Goal: Task Accomplishment & Management: Complete application form

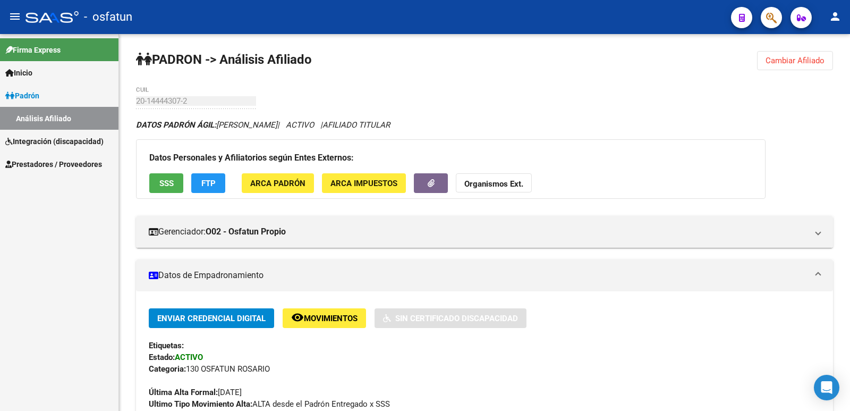
click at [831, 18] on mat-icon "person" at bounding box center [835, 16] width 13 height 13
click at [819, 41] on button "person Mi Perfil" at bounding box center [813, 45] width 65 height 26
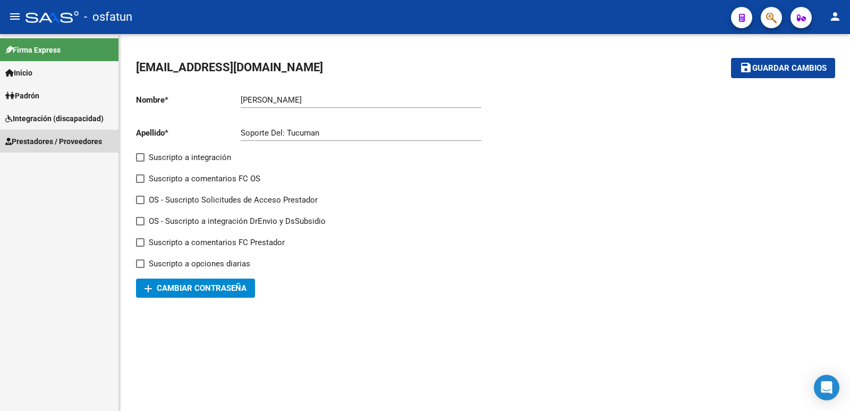
click at [37, 139] on span "Prestadores / Proveedores" at bounding box center [53, 141] width 97 height 12
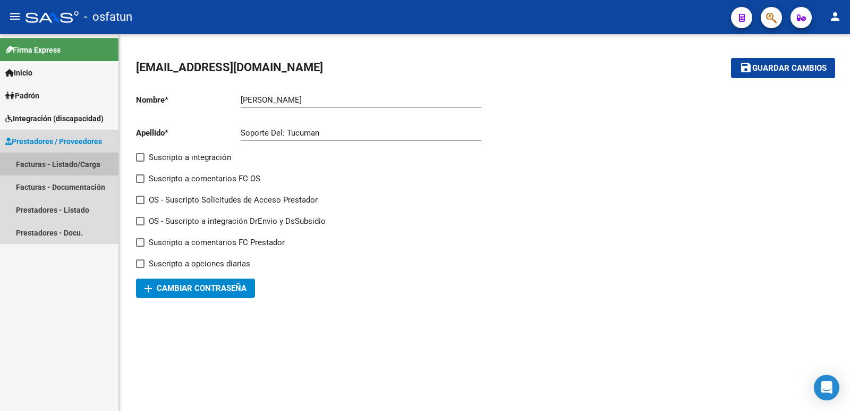
click at [40, 161] on link "Facturas - Listado/Carga" at bounding box center [59, 163] width 118 height 23
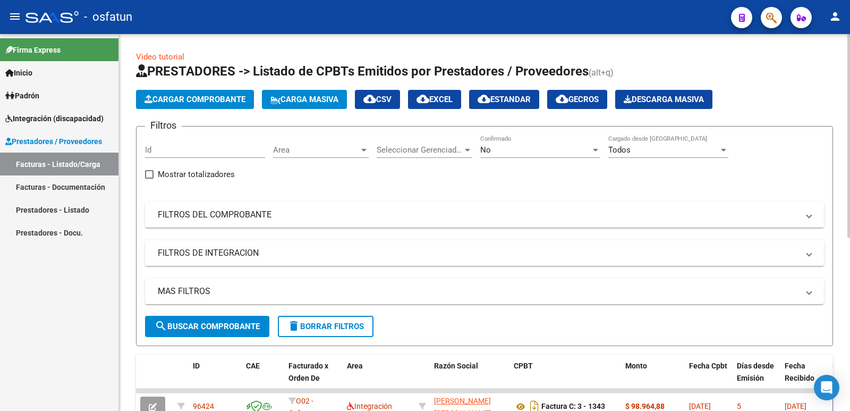
click at [189, 97] on span "Cargar Comprobante" at bounding box center [195, 100] width 101 height 10
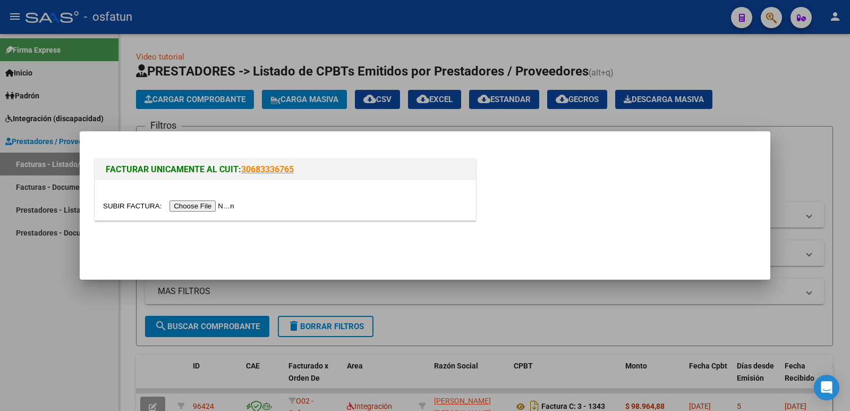
click at [198, 208] on input "file" at bounding box center [170, 205] width 134 height 11
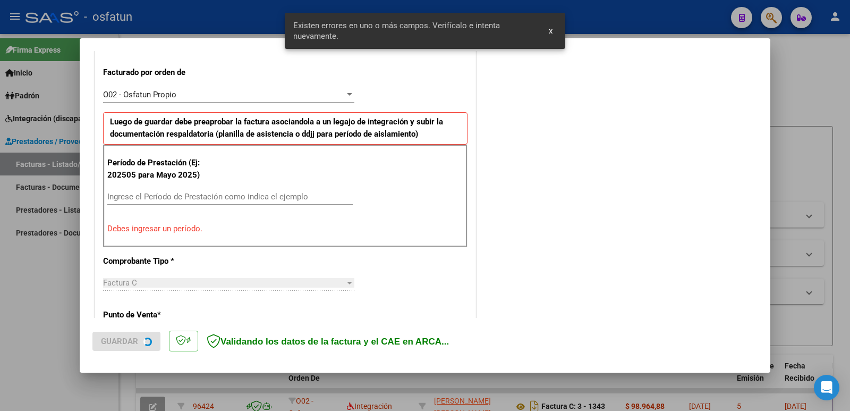
scroll to position [290, 0]
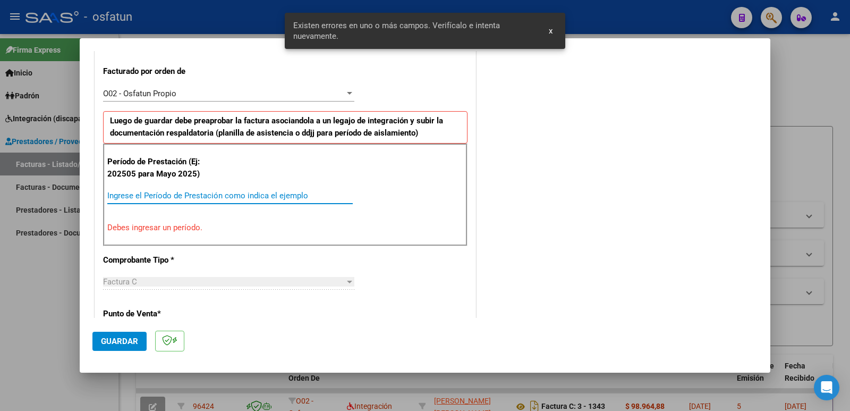
click at [132, 198] on input "Ingrese el Período de Prestación como indica el ejemplo" at bounding box center [229, 196] width 245 height 10
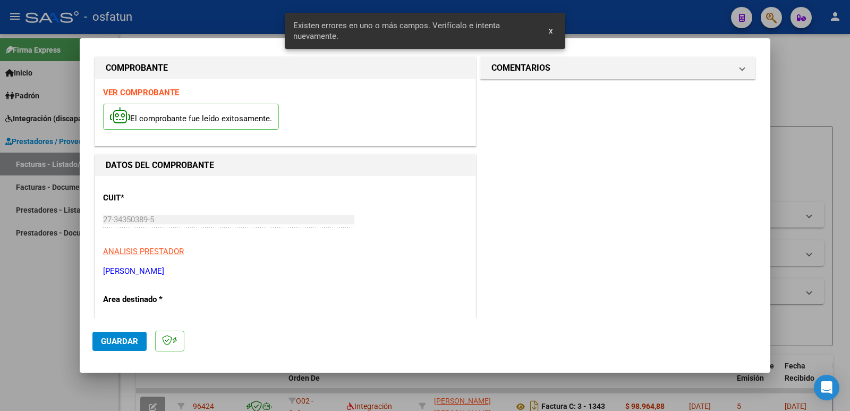
scroll to position [0, 0]
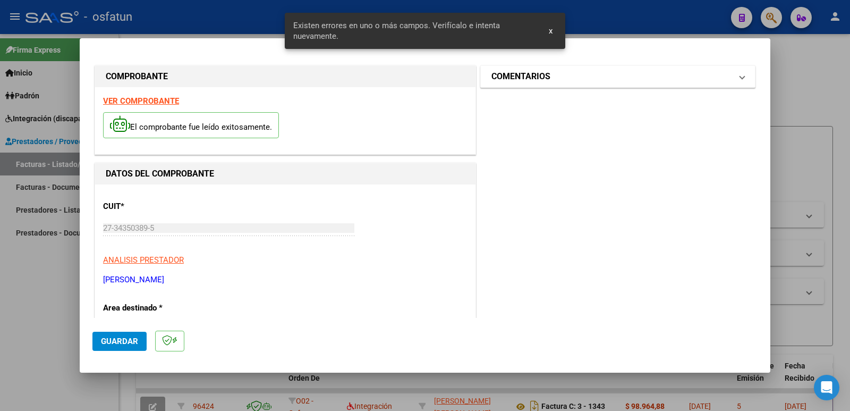
type input "202509"
click at [544, 84] on mat-expansion-panel-header "COMENTARIOS" at bounding box center [618, 76] width 274 height 21
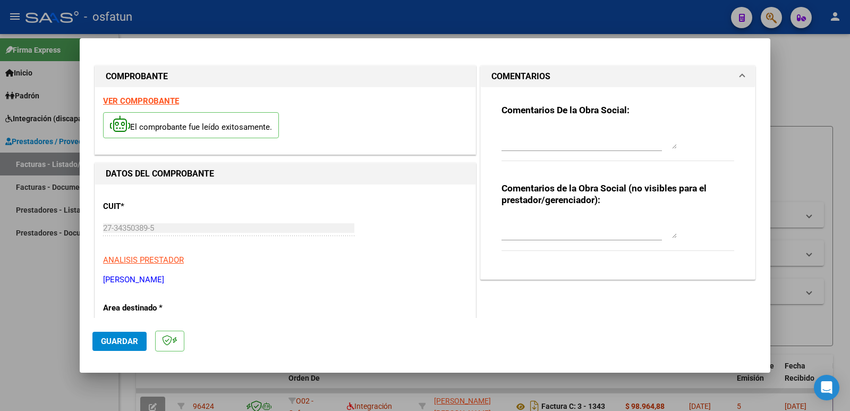
click at [505, 233] on textarea at bounding box center [589, 227] width 175 height 21
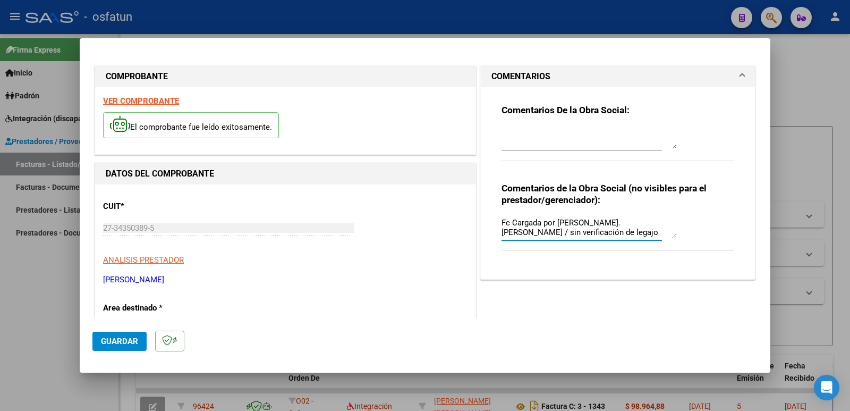
type textarea "Fc Cargada por [PERSON_NAME]. [PERSON_NAME] / sin verificación de legajo"
click at [106, 342] on span "Guardar" at bounding box center [119, 341] width 37 height 10
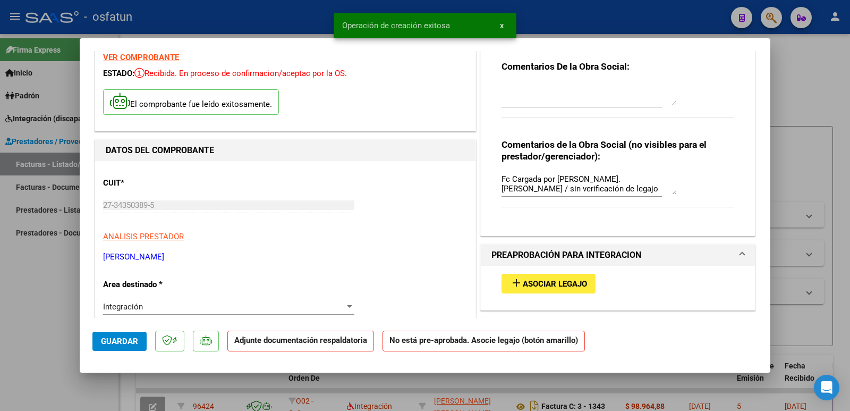
scroll to position [106, 0]
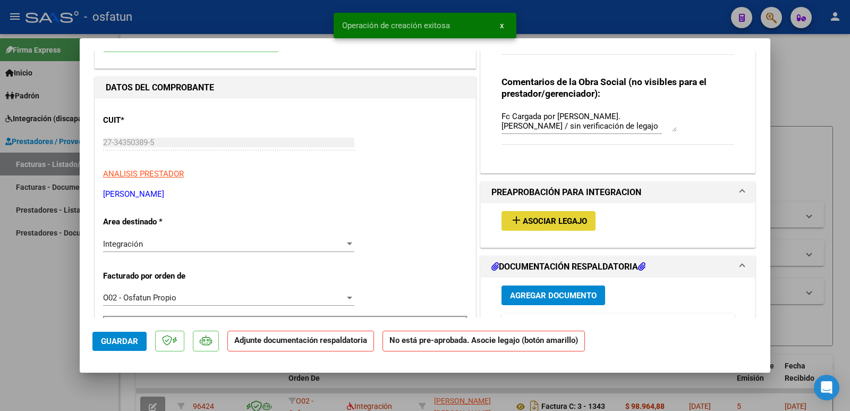
click at [546, 225] on span "Asociar Legajo" at bounding box center [555, 221] width 64 height 10
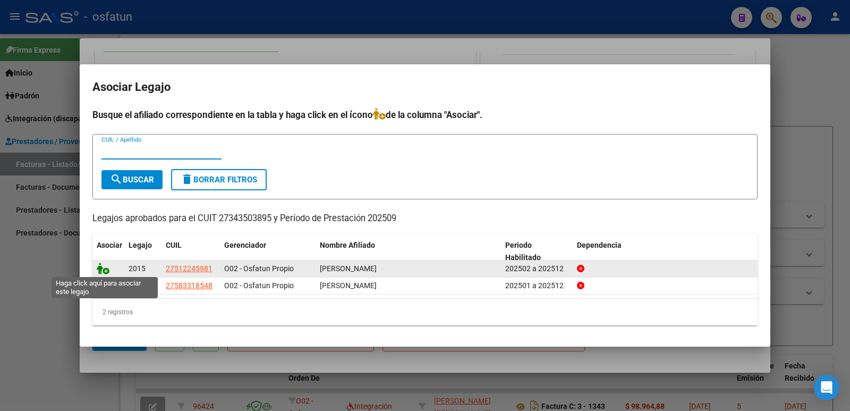
click at [104, 268] on icon at bounding box center [103, 268] width 13 height 12
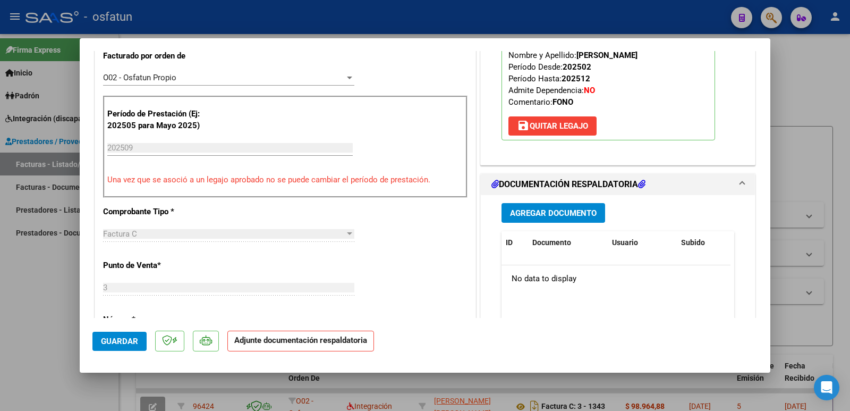
scroll to position [425, 0]
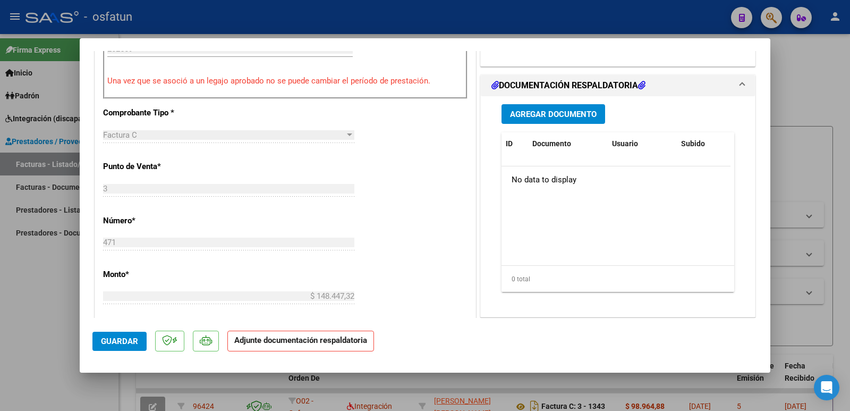
click at [541, 120] on button "Agregar Documento" at bounding box center [554, 114] width 104 height 20
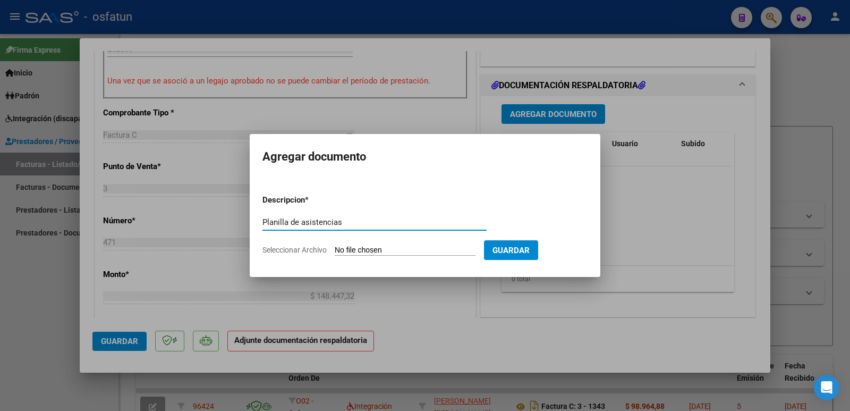
type input "Planilla de asistencias"
click at [348, 252] on input "Seleccionar Archivo" at bounding box center [405, 250] width 141 height 10
type input "C:\fakepath\Asistencia septiembre.pdf"
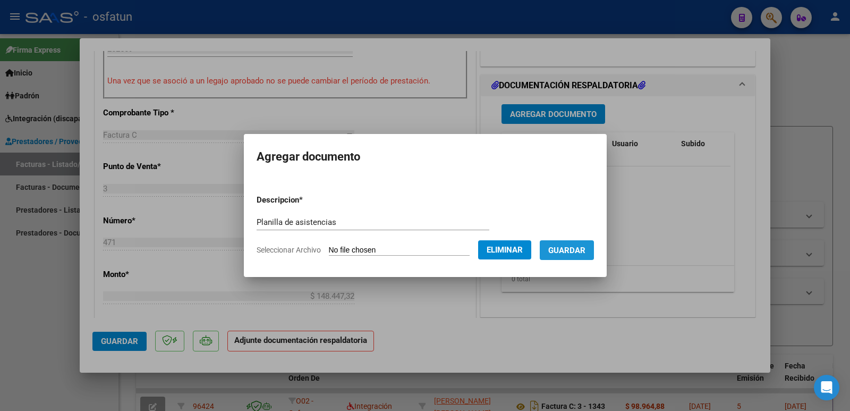
click at [576, 250] on span "Guardar" at bounding box center [566, 250] width 37 height 10
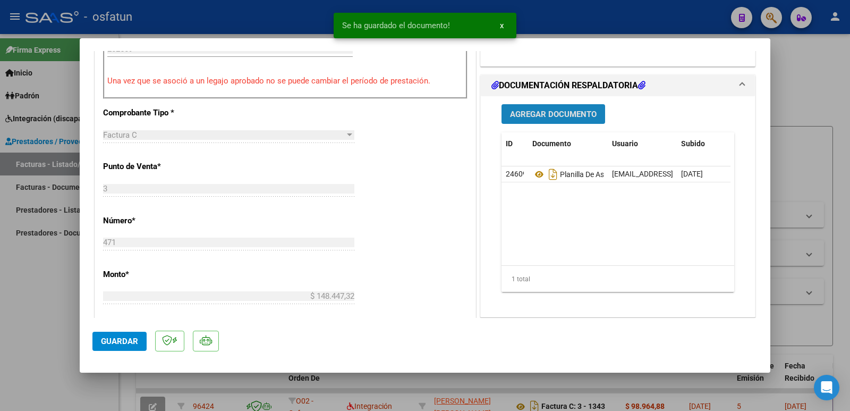
click at [548, 111] on span "Agregar Documento" at bounding box center [553, 114] width 87 height 10
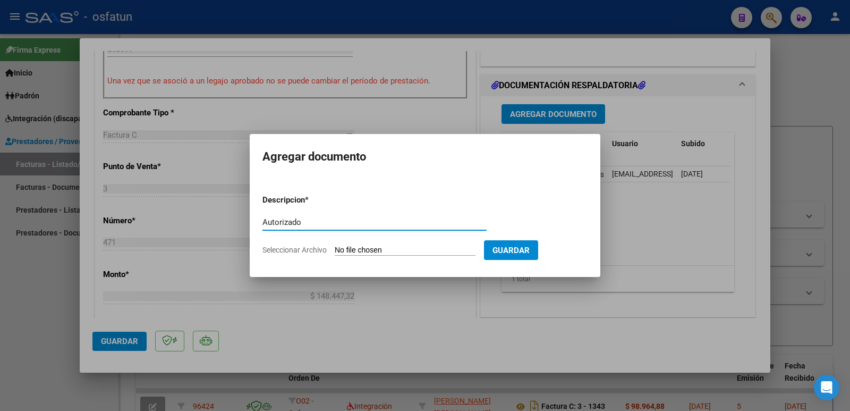
type input "Autorizado"
click at [390, 247] on input "Seleccionar Archivo" at bounding box center [405, 250] width 141 height 10
type input "C:\fakepath\order_3300237-1.pdf"
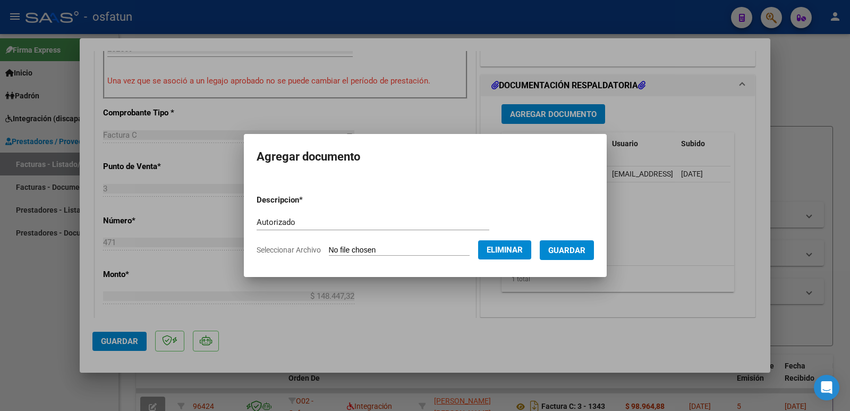
click at [574, 240] on button "Guardar" at bounding box center [567, 250] width 54 height 20
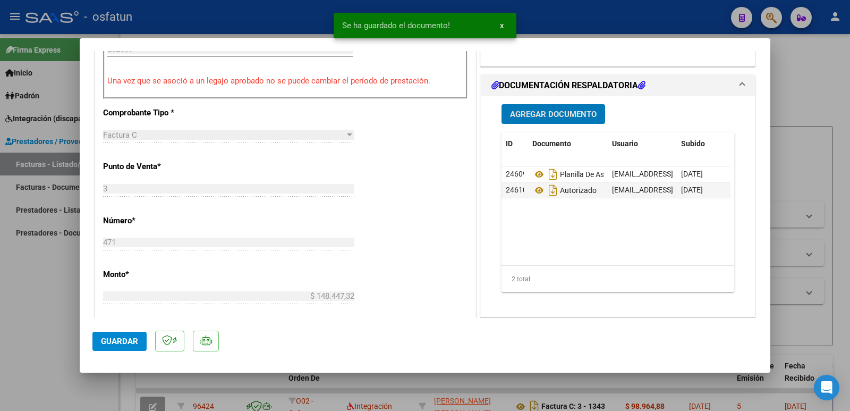
click at [119, 343] on span "Guardar" at bounding box center [119, 341] width 37 height 10
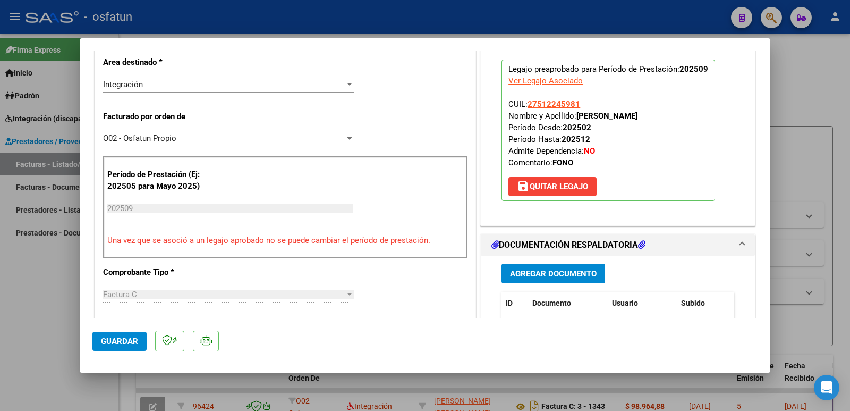
scroll to position [53, 0]
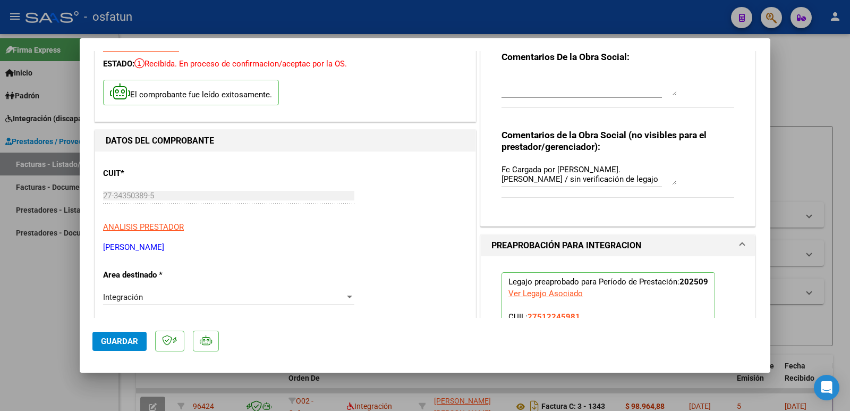
drag, startPoint x: 211, startPoint y: 244, endPoint x: 99, endPoint y: 244, distance: 112.1
copy p "[PERSON_NAME]"
click at [124, 341] on span "Guardar" at bounding box center [119, 341] width 37 height 10
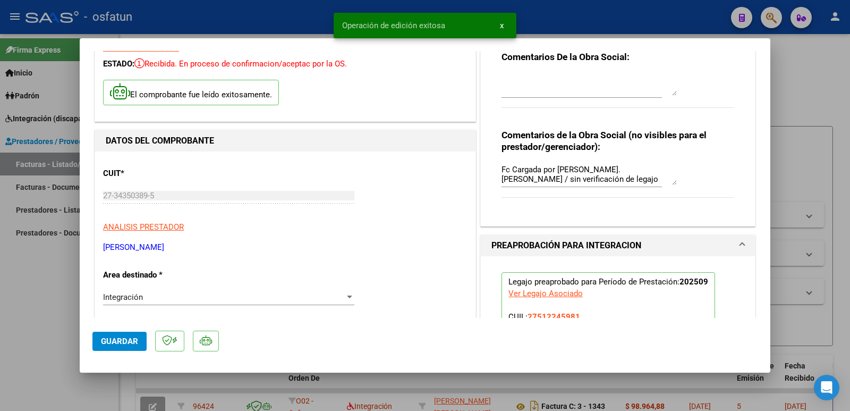
click at [0, 328] on div at bounding box center [425, 205] width 850 height 411
type input "$ 0,00"
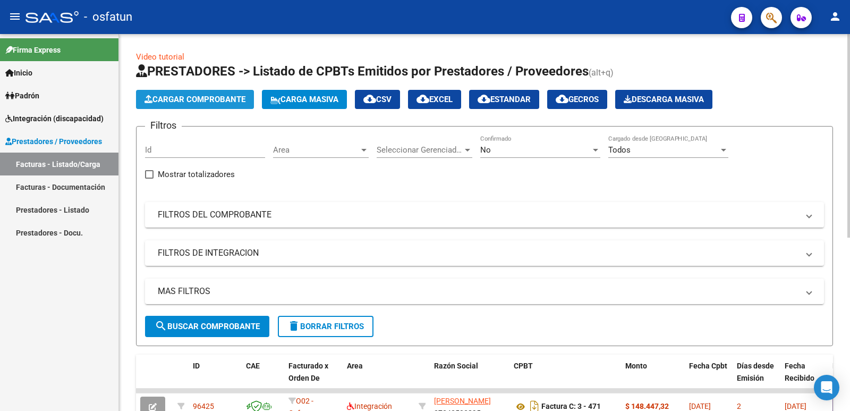
click at [166, 97] on span "Cargar Comprobante" at bounding box center [195, 100] width 101 height 10
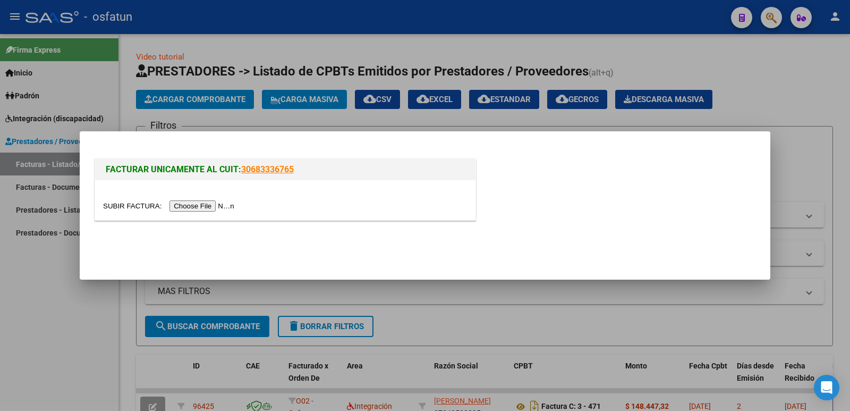
click at [225, 207] on input "file" at bounding box center [170, 205] width 134 height 11
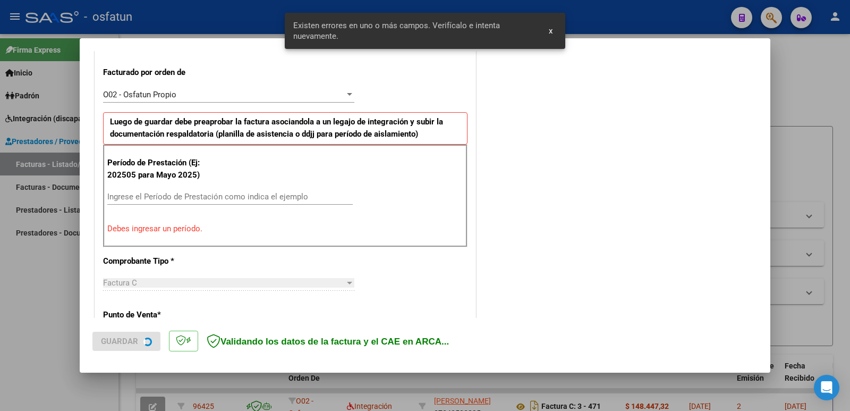
scroll to position [290, 0]
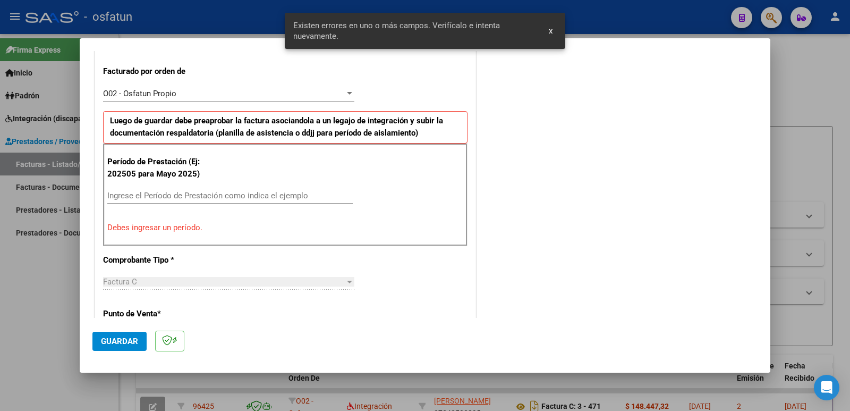
click at [143, 196] on input "Ingrese el Período de Prestación como indica el ejemplo" at bounding box center [229, 196] width 245 height 10
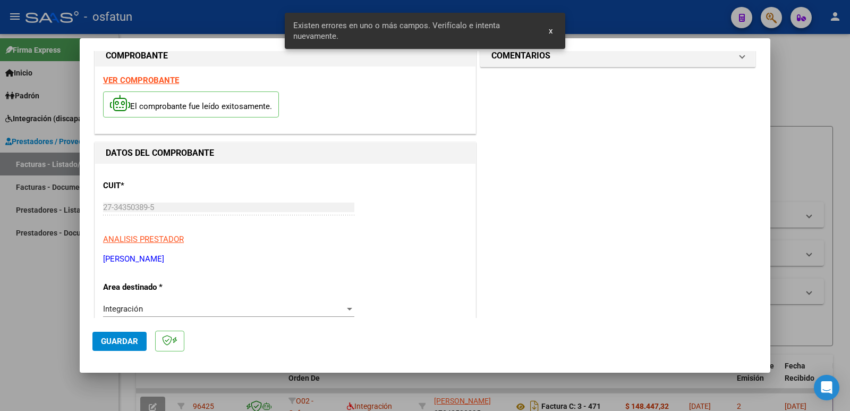
scroll to position [0, 0]
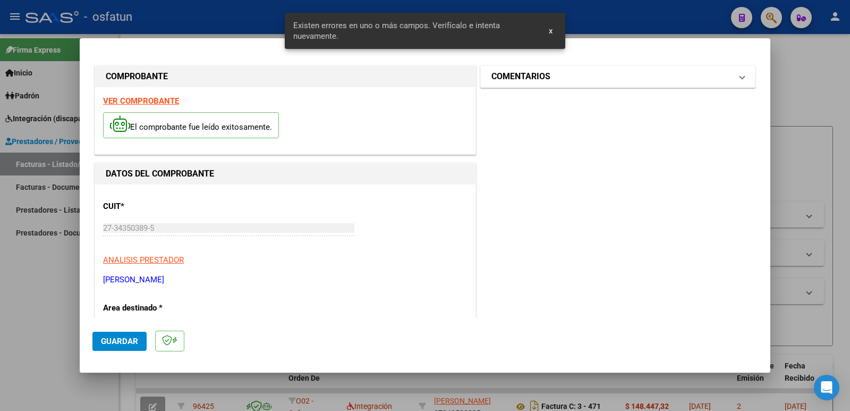
type input "202509"
click at [525, 75] on h1 "COMENTARIOS" at bounding box center [520, 76] width 59 height 13
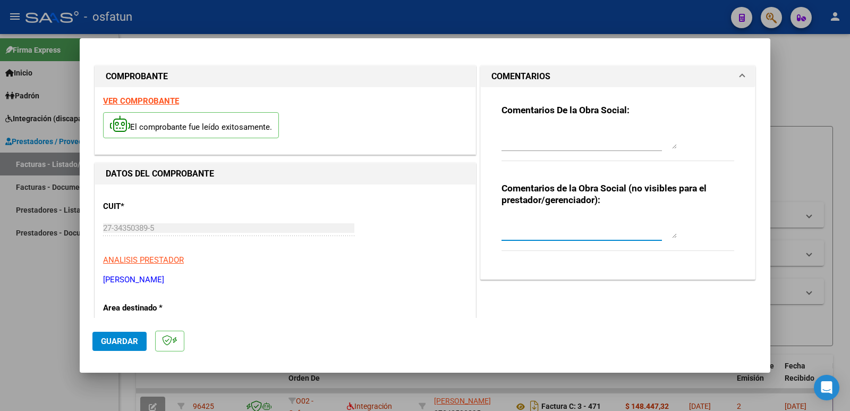
click at [524, 223] on textarea at bounding box center [589, 227] width 175 height 21
click at [513, 225] on textarea "Fc cargada por [PERSON_NAME]. [PERSON_NAME] / sin verificación de legajo" at bounding box center [589, 227] width 175 height 21
drag, startPoint x: 538, startPoint y: 233, endPoint x: 494, endPoint y: 224, distance: 45.4
click at [494, 224] on div "Comentarios De la Obra Social: Comentarios de la Obra Social (no visibles para …" at bounding box center [618, 179] width 249 height 184
type textarea "Fc Cargada por [PERSON_NAME]. [PERSON_NAME] / sin verificación de legajo"
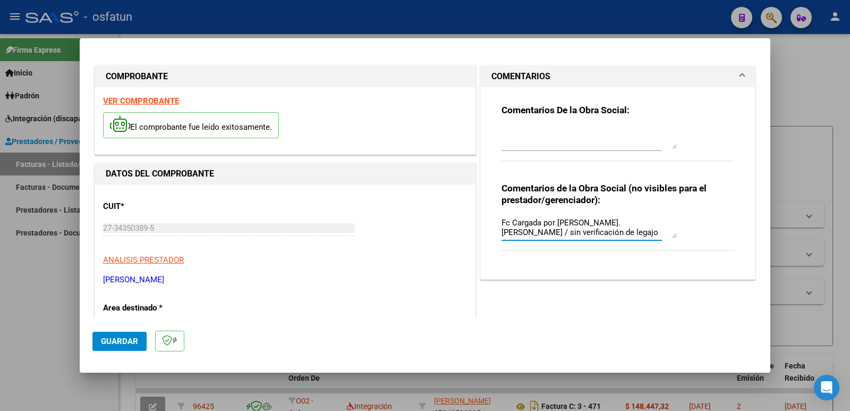
drag, startPoint x: 118, startPoint y: 336, endPoint x: 111, endPoint y: 336, distance: 6.9
click at [117, 336] on span "Guardar" at bounding box center [119, 341] width 37 height 10
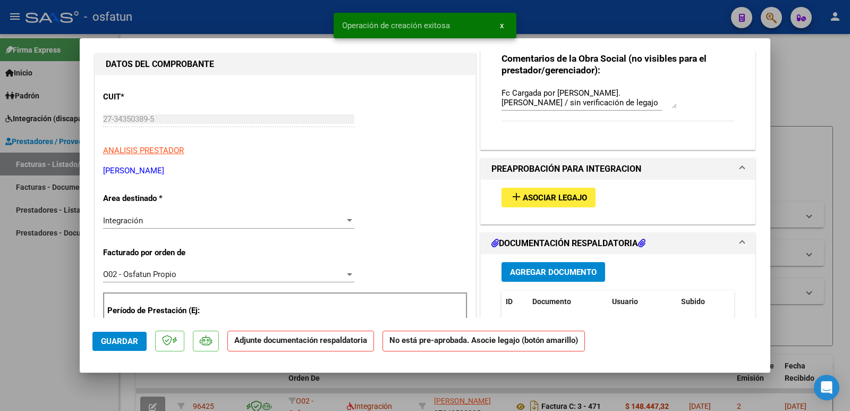
scroll to position [159, 0]
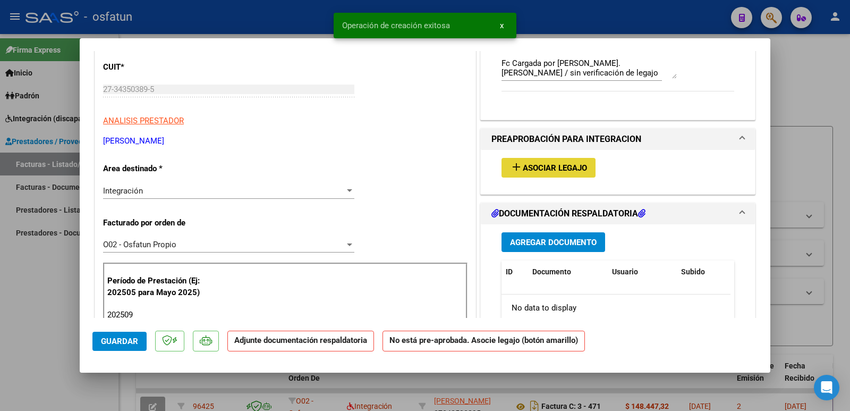
click at [550, 164] on span "Asociar Legajo" at bounding box center [555, 168] width 64 height 10
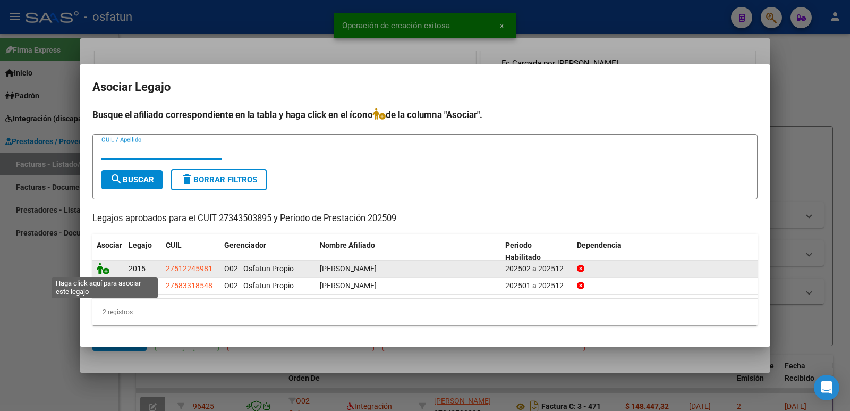
click at [104, 268] on icon at bounding box center [103, 268] width 13 height 12
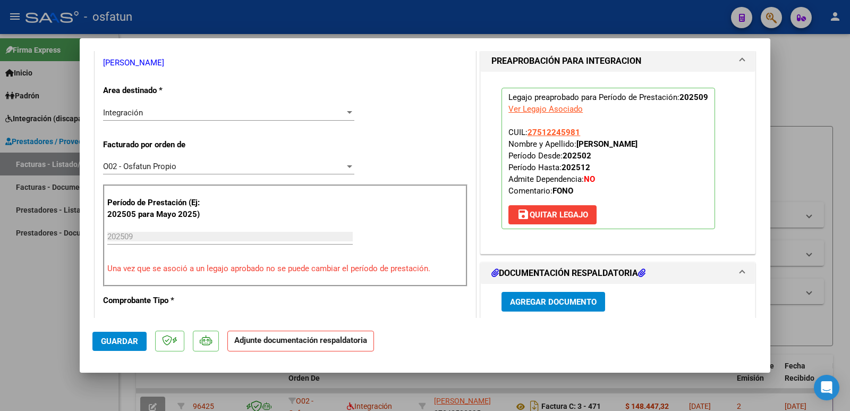
scroll to position [213, 0]
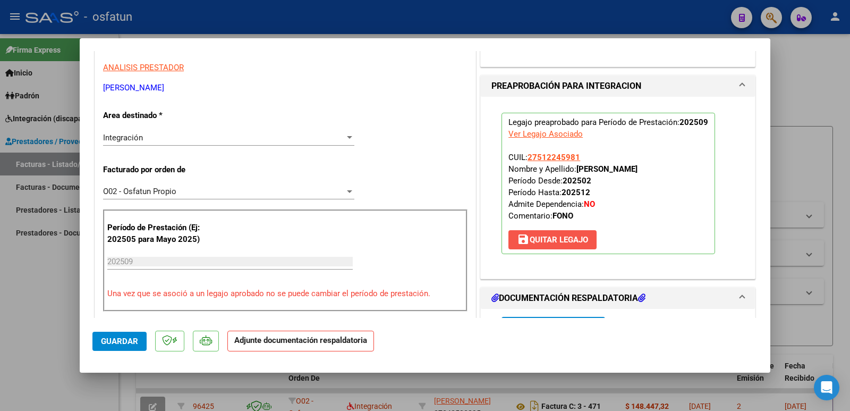
click at [554, 237] on span "save [PERSON_NAME]" at bounding box center [552, 240] width 71 height 10
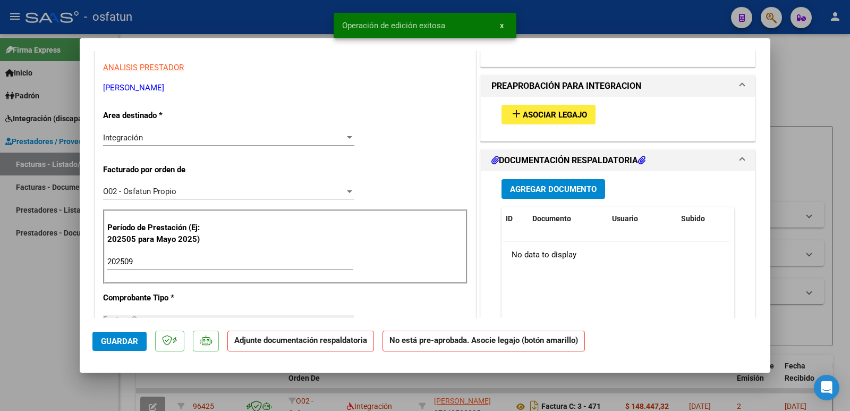
click at [528, 110] on span "Asociar Legajo" at bounding box center [555, 115] width 64 height 10
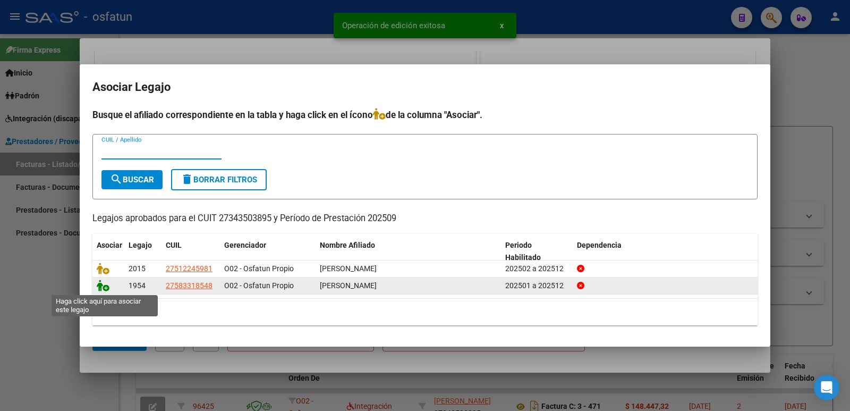
click at [102, 283] on icon at bounding box center [103, 285] width 13 height 12
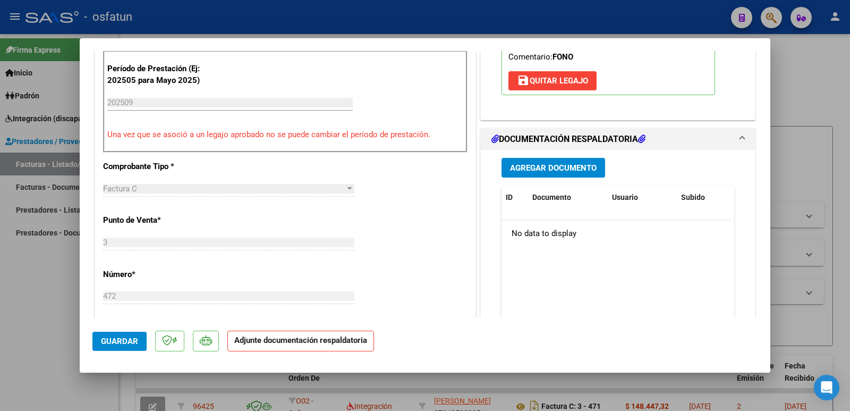
scroll to position [372, 0]
click at [536, 168] on span "Agregar Documento" at bounding box center [553, 168] width 87 height 10
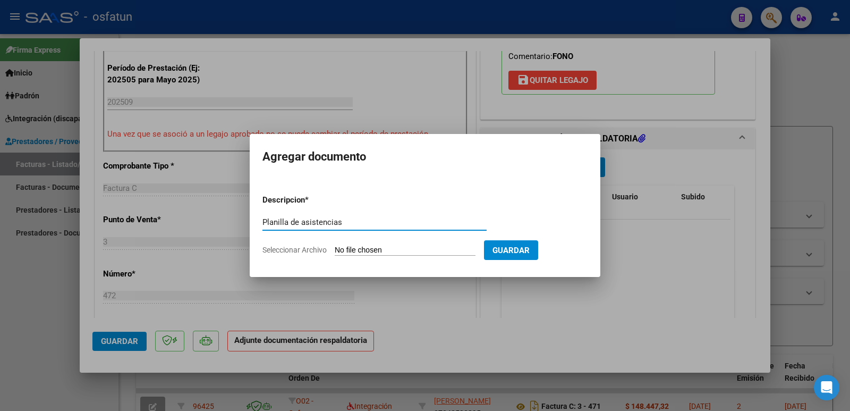
type input "Planilla de asistencias"
click at [404, 250] on input "Seleccionar Archivo" at bounding box center [405, 250] width 141 height 10
type input "C:\fakepath\Asistencia septiembre.pdf"
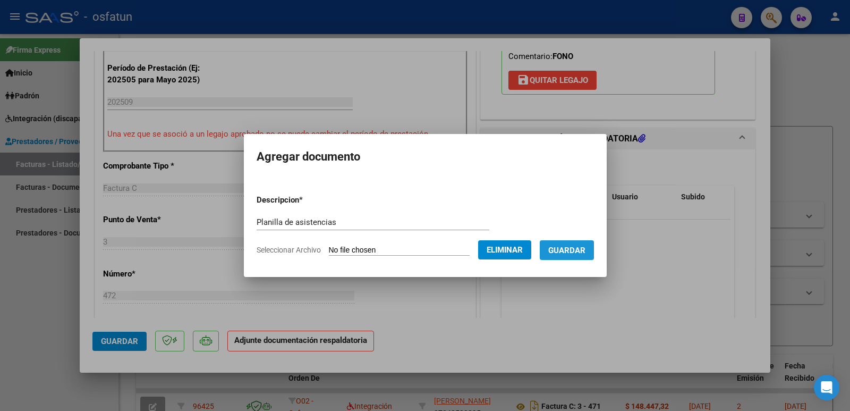
click at [575, 251] on span "Guardar" at bounding box center [566, 250] width 37 height 10
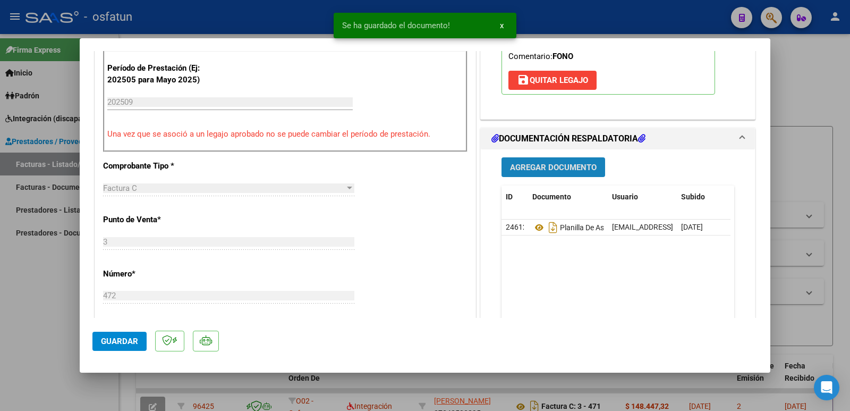
click at [538, 166] on span "Agregar Documento" at bounding box center [553, 168] width 87 height 10
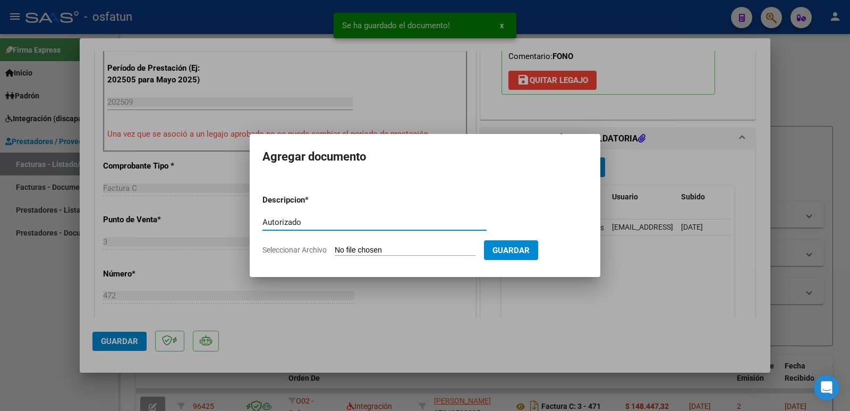
type input "Autorizado"
click at [391, 250] on input "Seleccionar Archivo" at bounding box center [405, 250] width 141 height 10
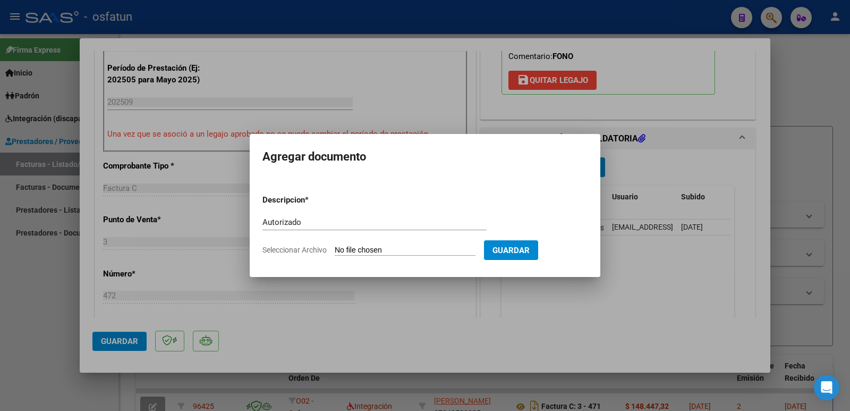
type input "C:\fakepath\order_3300244-1.pdf"
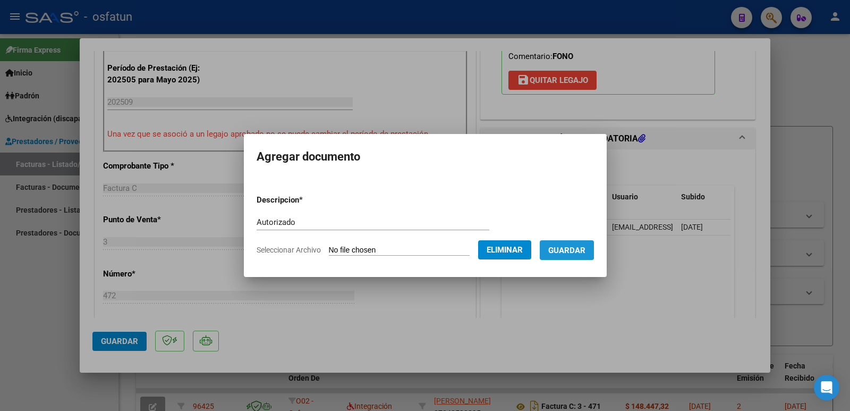
click at [564, 247] on span "Guardar" at bounding box center [566, 250] width 37 height 10
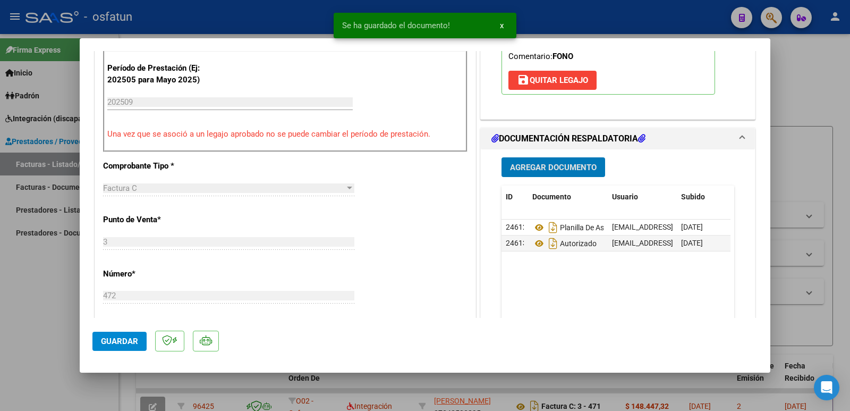
click at [117, 339] on span "Guardar" at bounding box center [119, 341] width 37 height 10
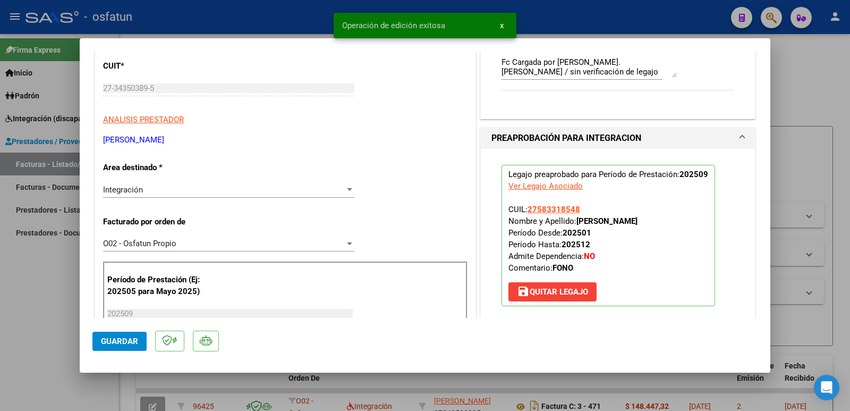
scroll to position [159, 0]
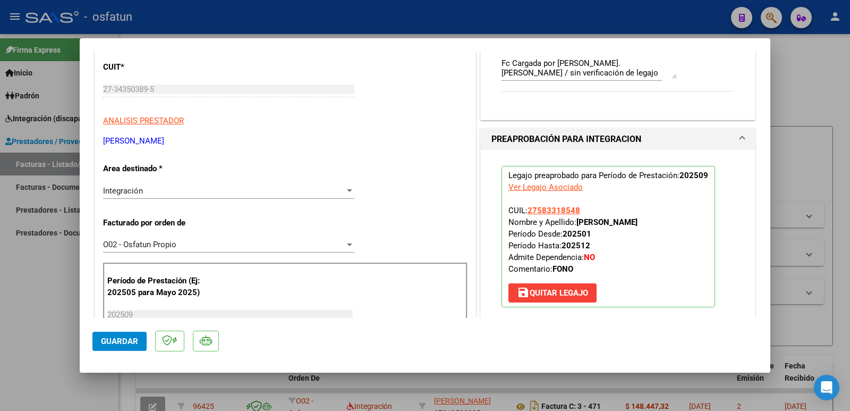
click at [124, 342] on span "Guardar" at bounding box center [119, 341] width 37 height 10
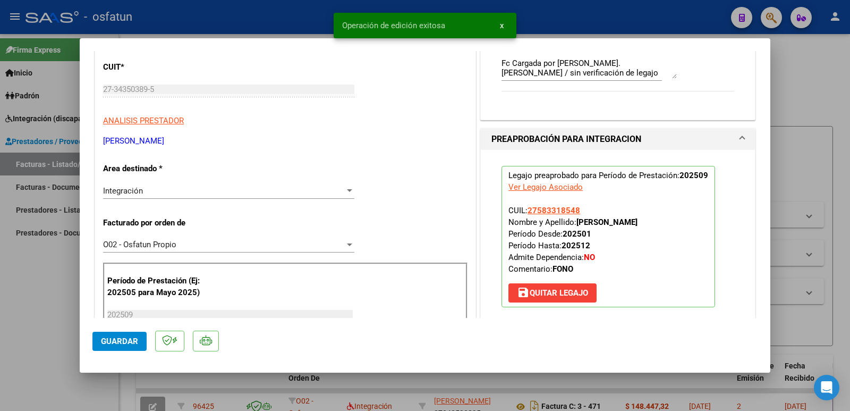
click at [27, 320] on div at bounding box center [425, 205] width 850 height 411
type input "$ 0,00"
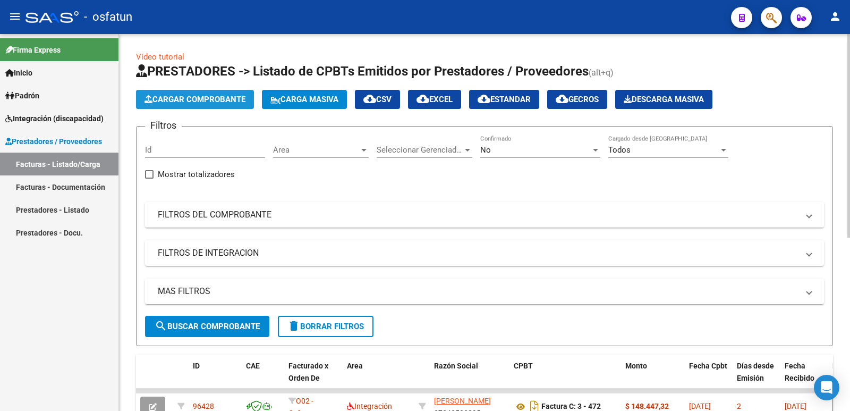
click at [207, 100] on span "Cargar Comprobante" at bounding box center [195, 100] width 101 height 10
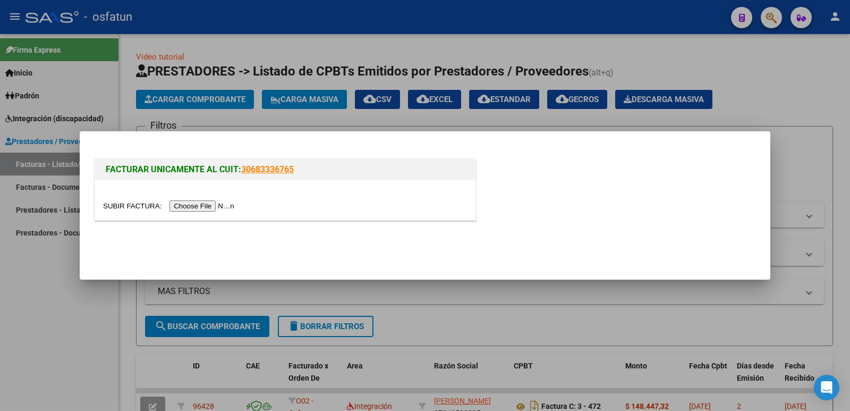
click at [185, 209] on input "file" at bounding box center [170, 205] width 134 height 11
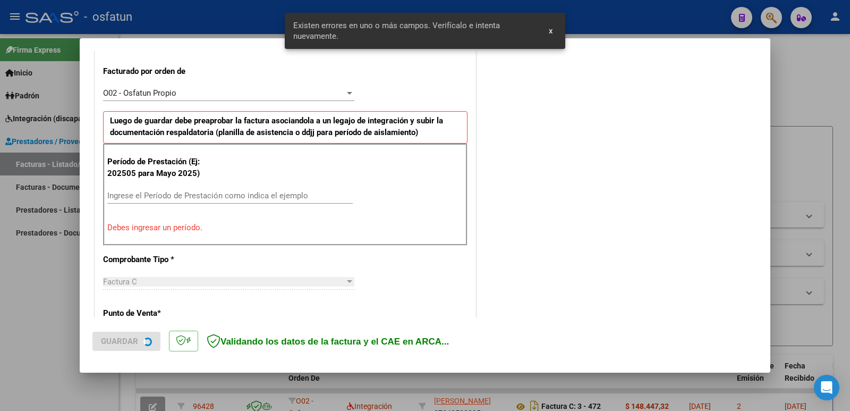
scroll to position [290, 0]
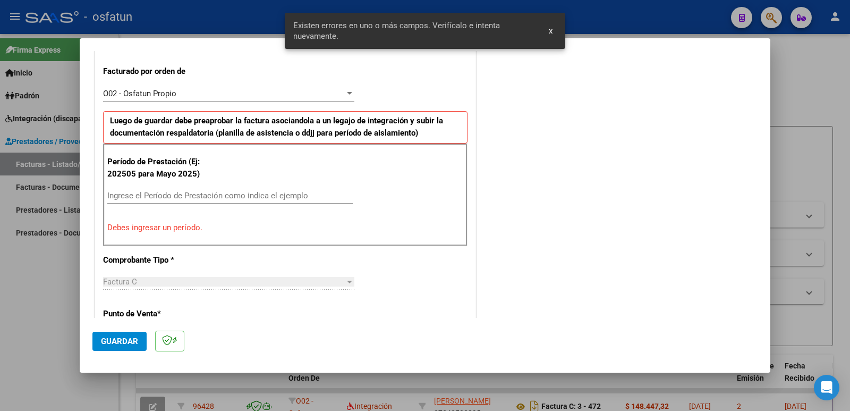
click at [206, 196] on input "Ingrese el Período de Prestación como indica el ejemplo" at bounding box center [229, 196] width 245 height 10
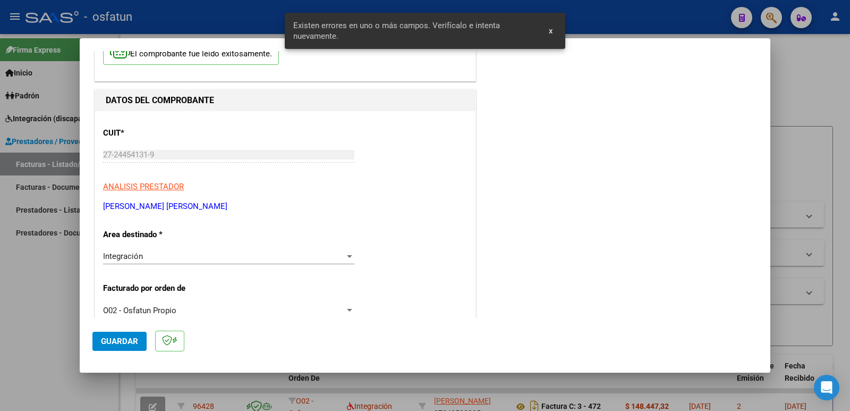
scroll to position [0, 0]
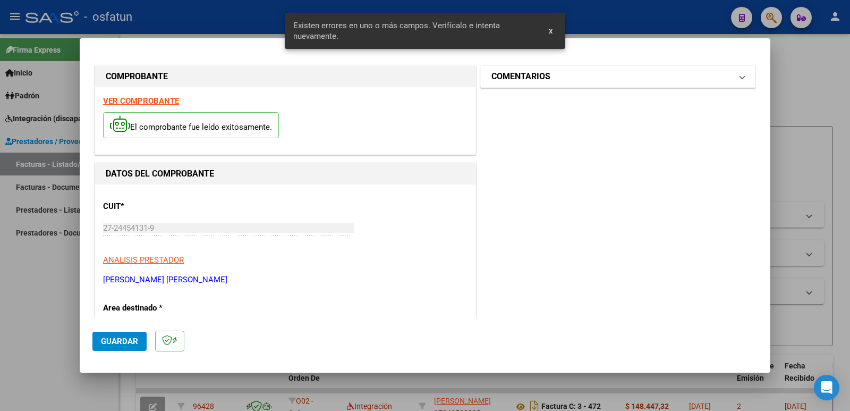
type input "202509"
click at [533, 84] on mat-expansion-panel-header "COMENTARIOS" at bounding box center [618, 76] width 274 height 21
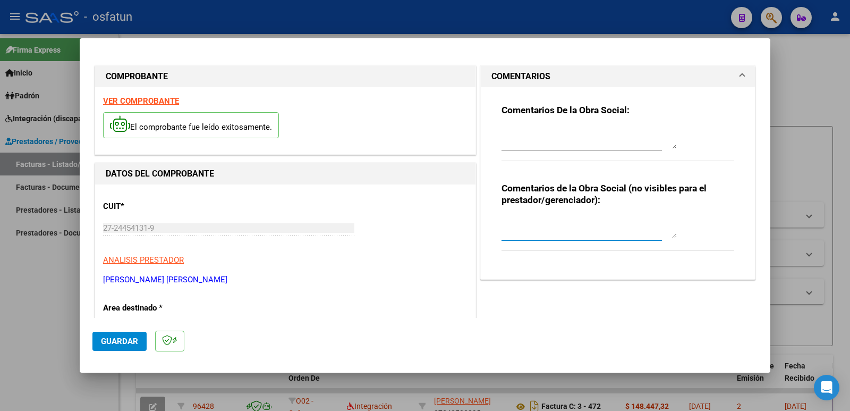
click at [519, 232] on textarea at bounding box center [589, 227] width 175 height 21
paste textarea "Fc Cargada por [PERSON_NAME]. [PERSON_NAME] / sin verificación de legajo"
type textarea "Fc Cargada por [PERSON_NAME]. [PERSON_NAME] / sin verificación de legajo"
click at [128, 345] on span "Guardar" at bounding box center [119, 341] width 37 height 10
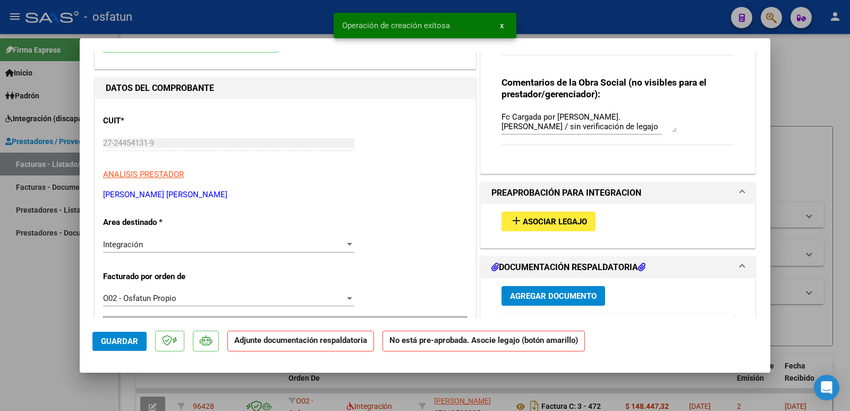
scroll to position [106, 0]
click at [514, 219] on mat-icon "add" at bounding box center [516, 220] width 13 height 13
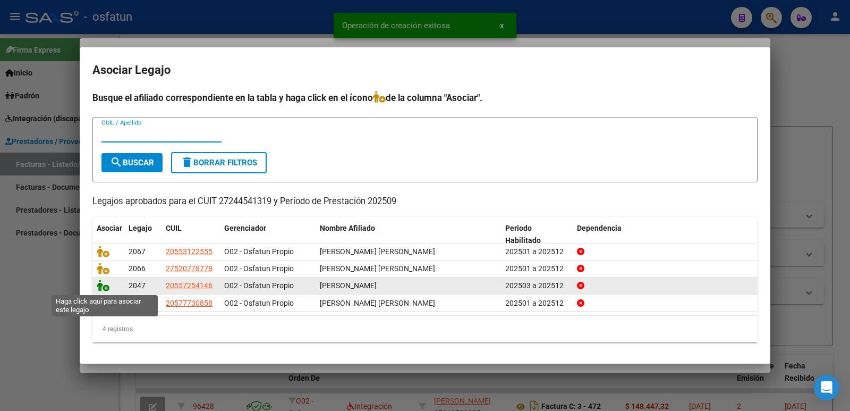
click at [100, 286] on icon at bounding box center [103, 285] width 13 height 12
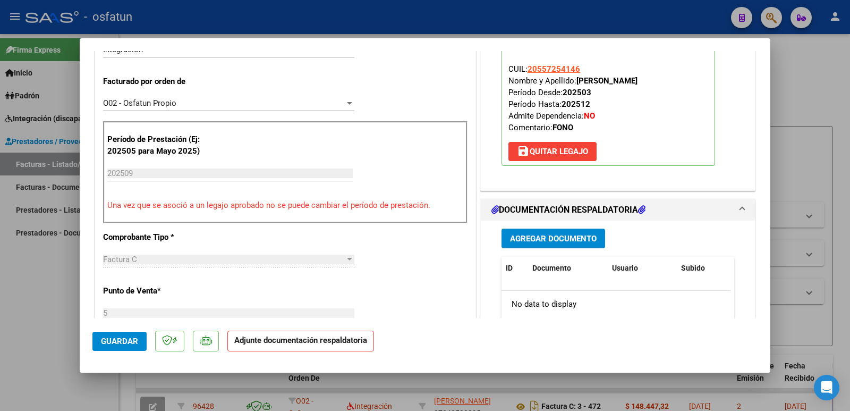
scroll to position [319, 0]
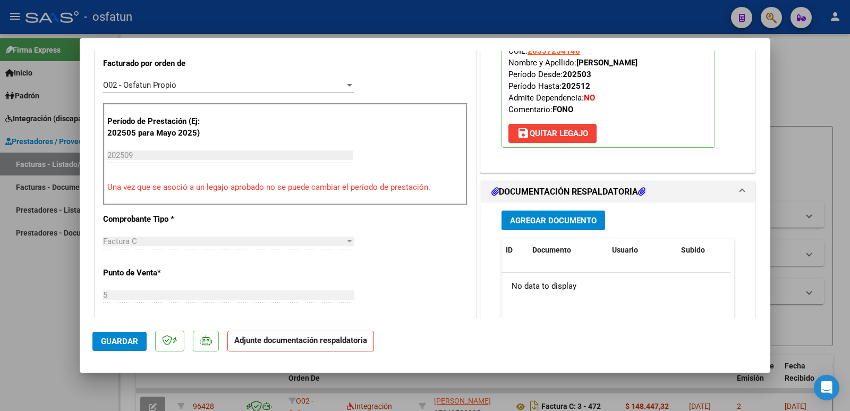
click at [539, 219] on span "Agregar Documento" at bounding box center [553, 221] width 87 height 10
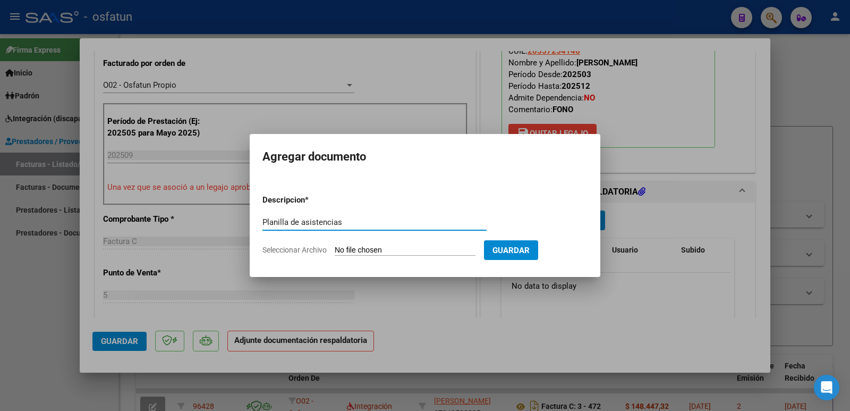
type input "Planilla de asistencias"
click at [368, 251] on input "Seleccionar Archivo" at bounding box center [405, 250] width 141 height 10
type input "C:\fakepath\planilla [PERSON_NAME].pdf"
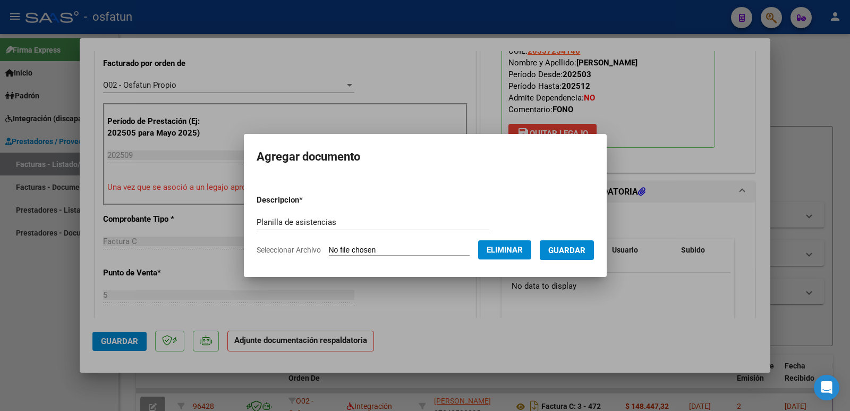
click at [574, 248] on span "Guardar" at bounding box center [566, 250] width 37 height 10
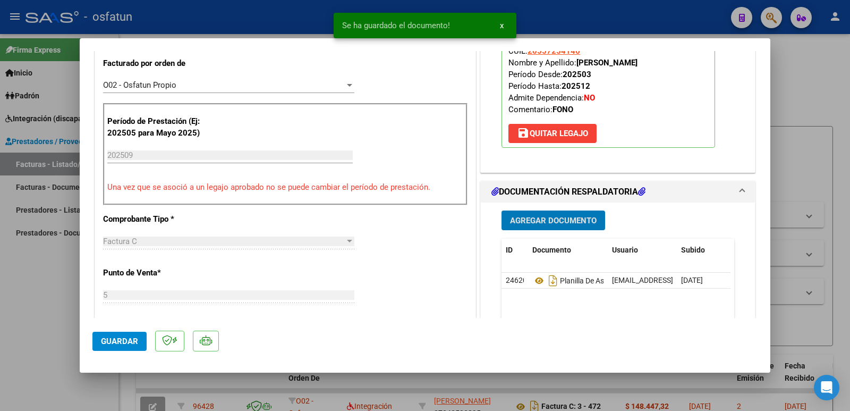
click at [569, 219] on span "Agregar Documento" at bounding box center [553, 221] width 87 height 10
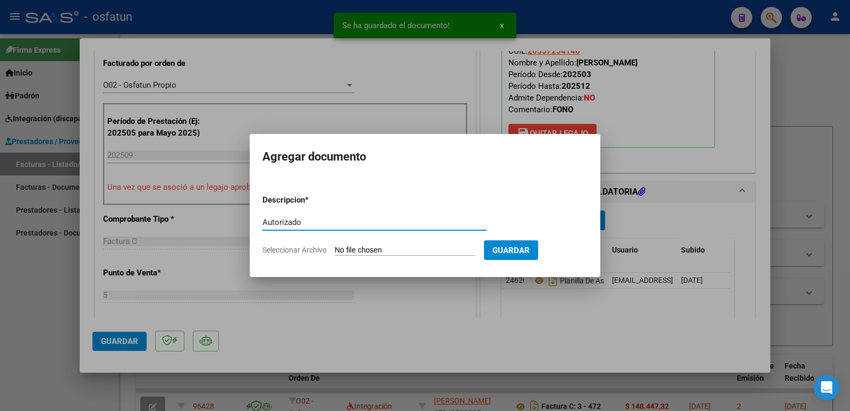
type input "Autorizado"
click at [388, 247] on input "Seleccionar Archivo" at bounding box center [405, 250] width 141 height 10
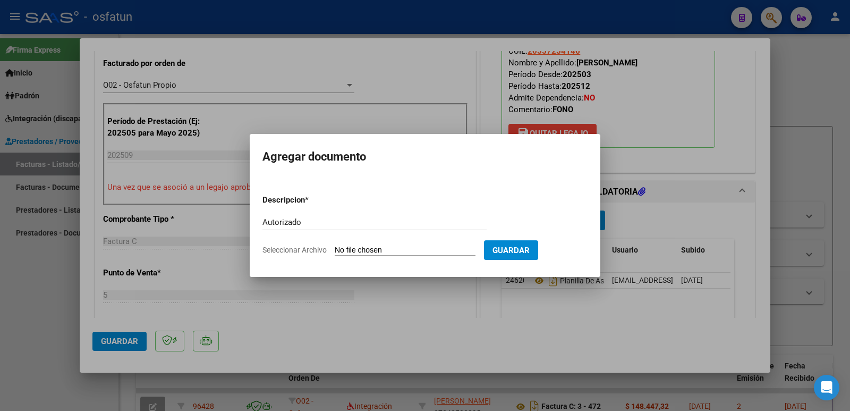
type input "C:\fakepath\order_3365333 (5).pdf"
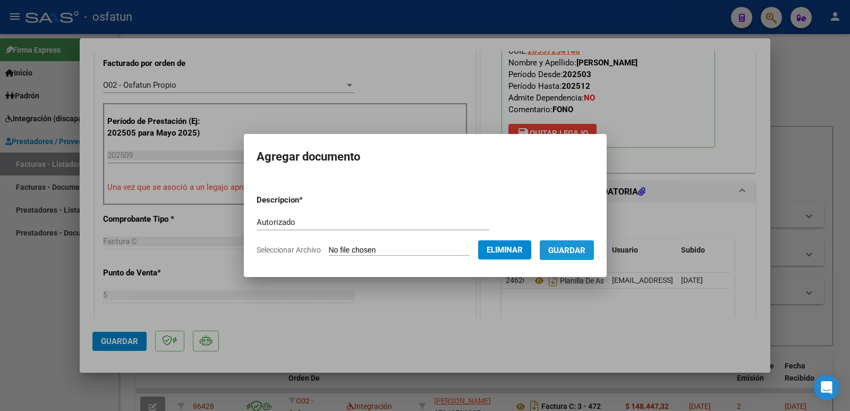
click at [583, 250] on span "Guardar" at bounding box center [566, 250] width 37 height 10
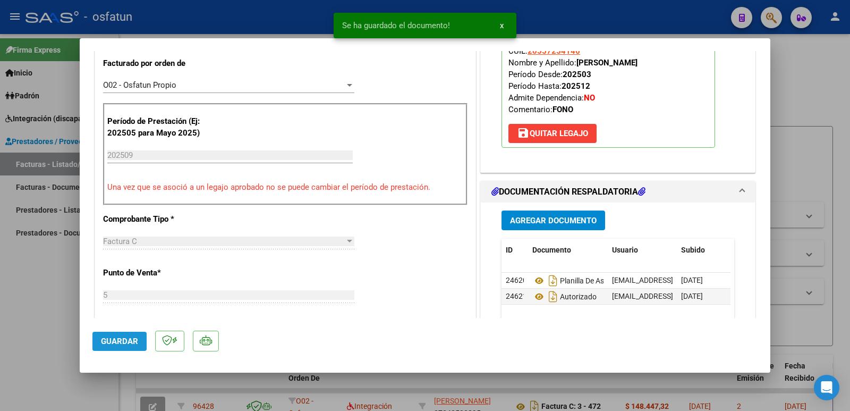
click at [101, 341] on span "Guardar" at bounding box center [119, 341] width 37 height 10
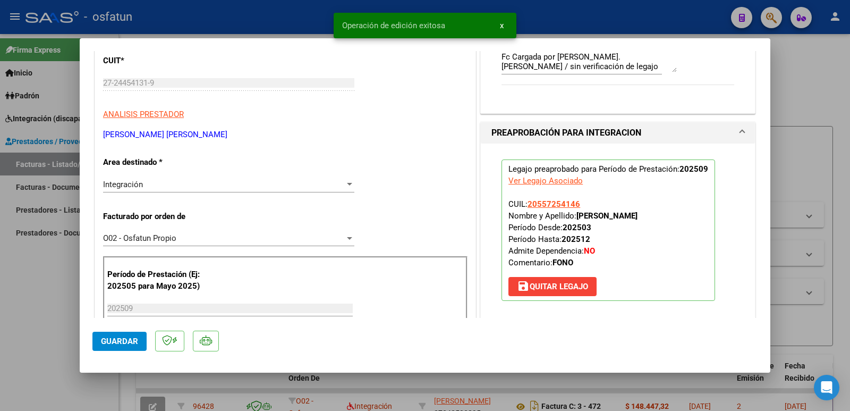
scroll to position [159, 0]
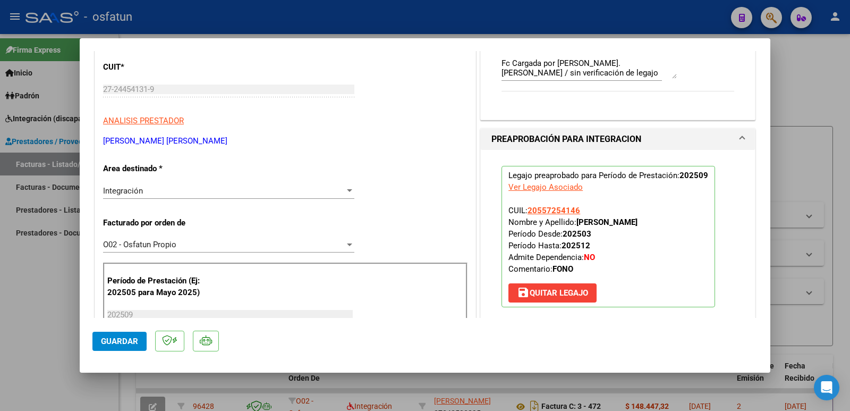
drag, startPoint x: 574, startPoint y: 223, endPoint x: 685, endPoint y: 220, distance: 110.5
click at [685, 220] on p "Legajo preaprobado para Período de Prestación: 202509 Ver Legajo Asociado CUIL:…" at bounding box center [609, 236] width 214 height 141
copy strong "[PERSON_NAME]"
click at [89, 91] on mat-dialog-content "COMPROBANTE VER COMPROBANTE ESTADO: Recibida. En proceso de confirmacion/acepta…" at bounding box center [425, 184] width 691 height 267
drag, startPoint x: 201, startPoint y: 141, endPoint x: 111, endPoint y: 143, distance: 90.3
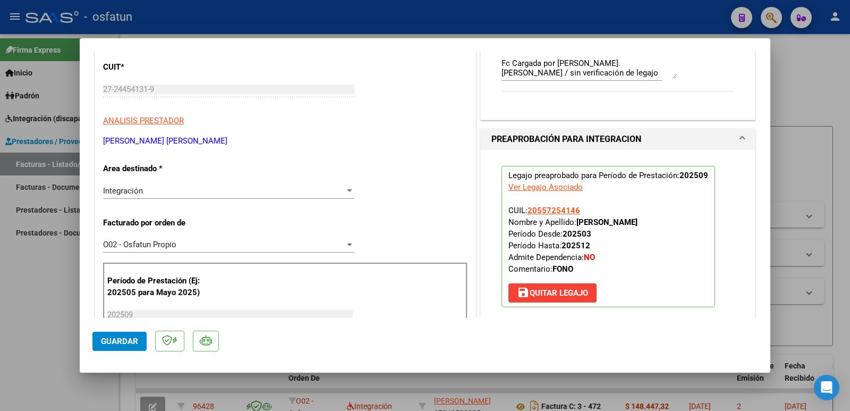
copy p "[PERSON_NAME] [PERSON_NAME]"
click at [112, 339] on span "Guardar" at bounding box center [119, 341] width 37 height 10
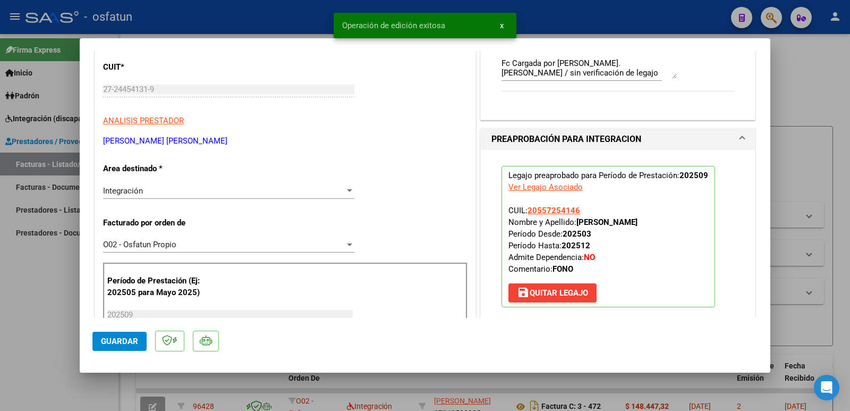
click at [28, 313] on div at bounding box center [425, 205] width 850 height 411
type input "$ 0,00"
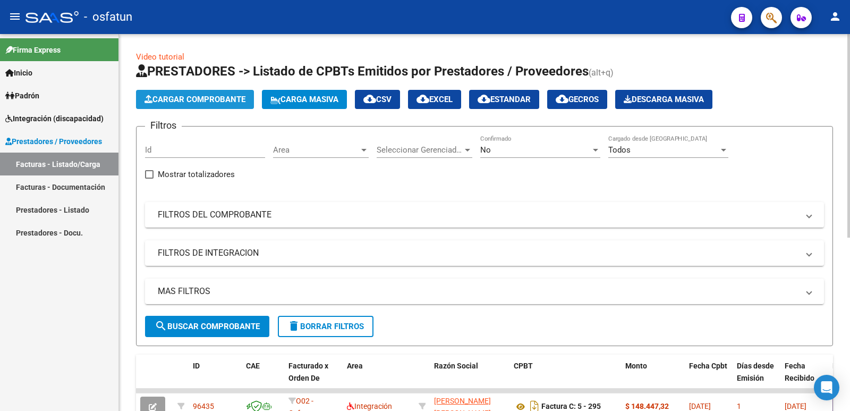
click at [180, 96] on span "Cargar Comprobante" at bounding box center [195, 100] width 101 height 10
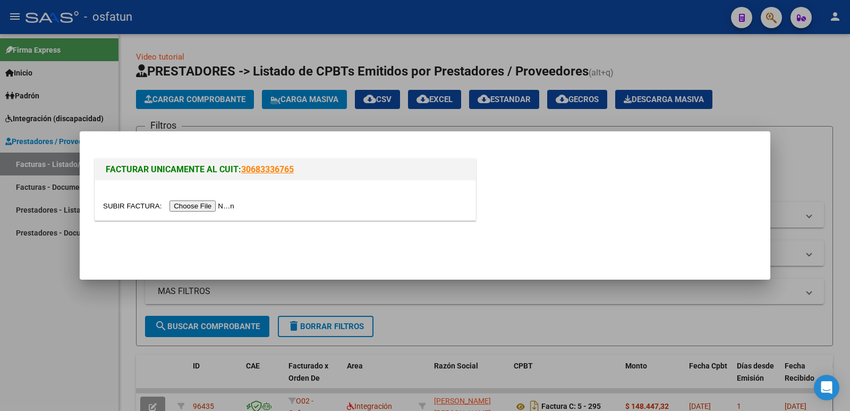
click at [213, 213] on div at bounding box center [285, 200] width 380 height 40
click at [218, 208] on input "file" at bounding box center [170, 205] width 134 height 11
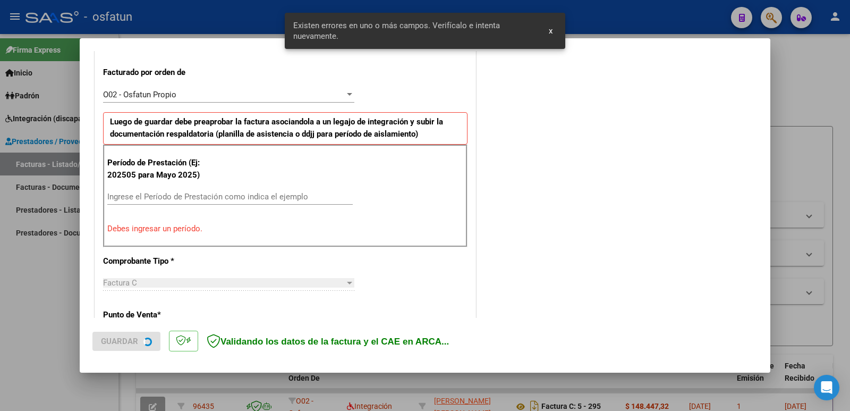
scroll to position [290, 0]
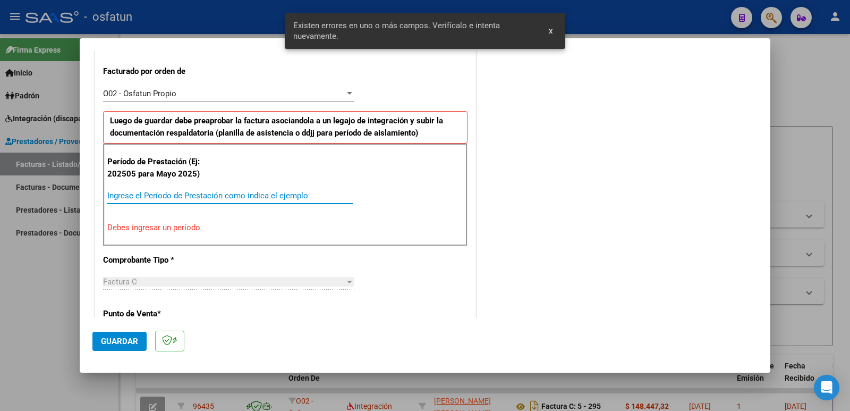
click at [172, 199] on input "Ingrese el Período de Prestación como indica el ejemplo" at bounding box center [229, 196] width 245 height 10
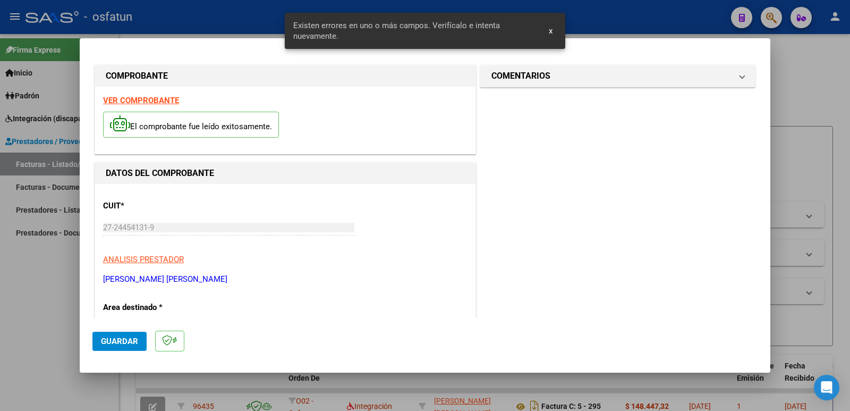
scroll to position [0, 0]
type input "202509"
click at [533, 82] on h1 "COMENTARIOS" at bounding box center [520, 76] width 59 height 13
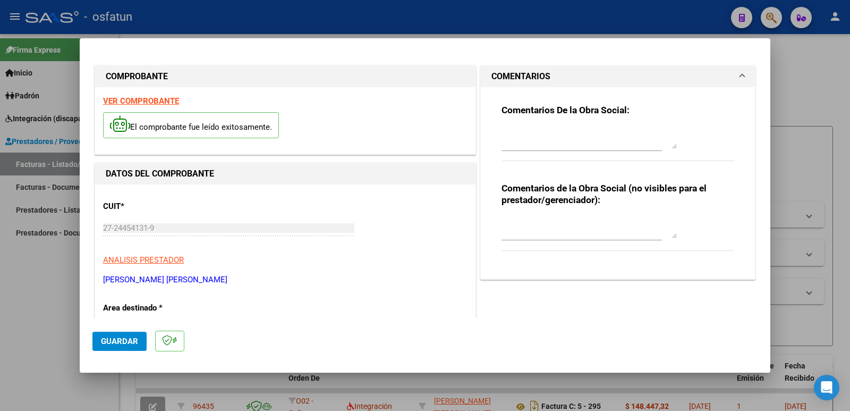
click at [533, 234] on textarea at bounding box center [589, 227] width 175 height 21
paste textarea "Fc Cargada por [PERSON_NAME]. [PERSON_NAME] / sin verificación de legajo"
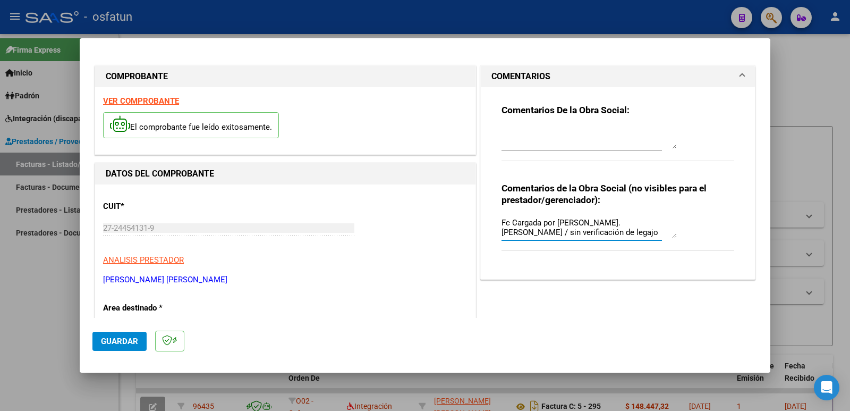
type textarea "Fc Cargada por [PERSON_NAME]. [PERSON_NAME] / sin verificación de legajo"
click at [121, 337] on span "Guardar" at bounding box center [119, 341] width 37 height 10
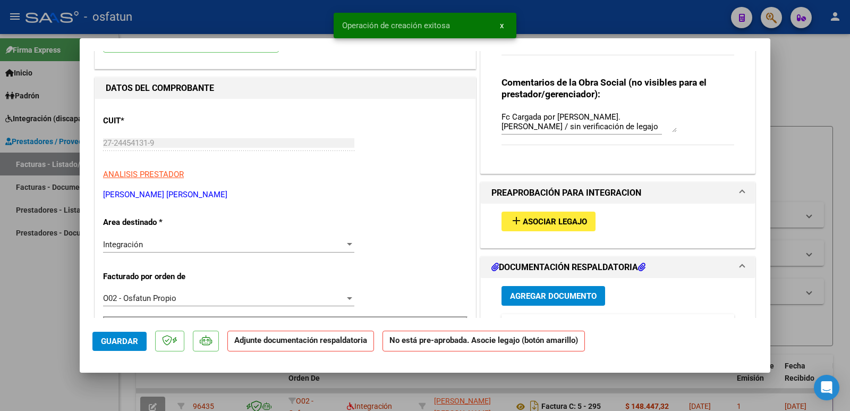
scroll to position [106, 0]
click at [523, 222] on span "Asociar Legajo" at bounding box center [555, 221] width 64 height 10
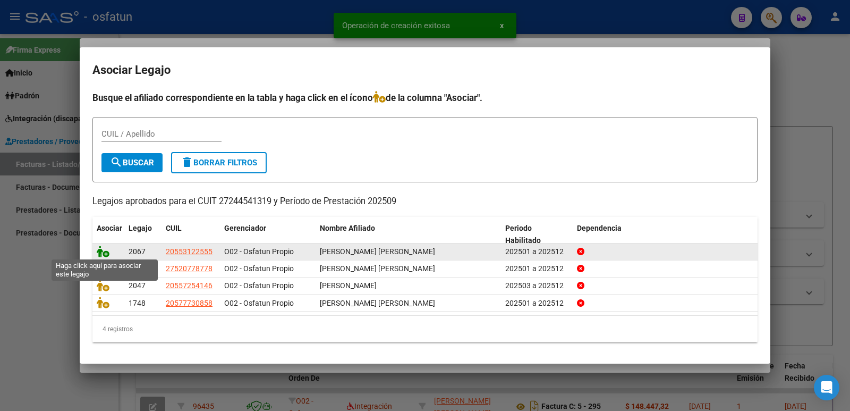
click at [102, 252] on icon at bounding box center [103, 251] width 13 height 12
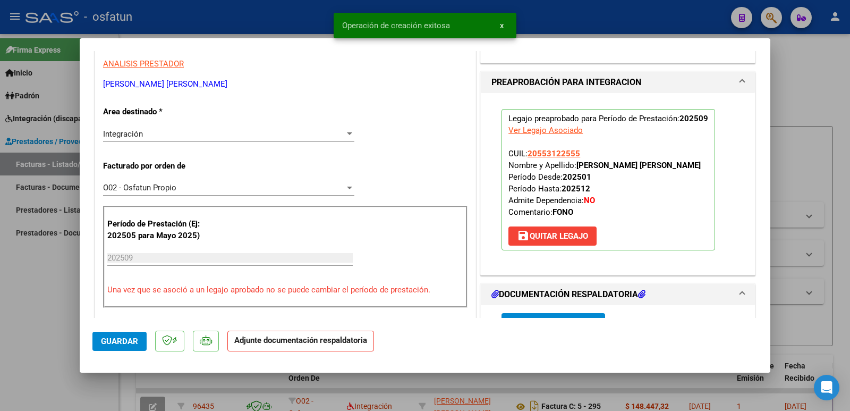
scroll to position [319, 0]
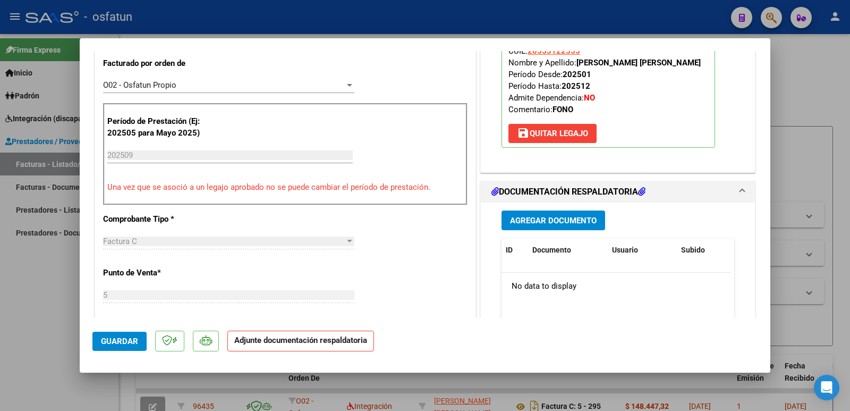
click at [535, 224] on span "Agregar Documento" at bounding box center [553, 221] width 87 height 10
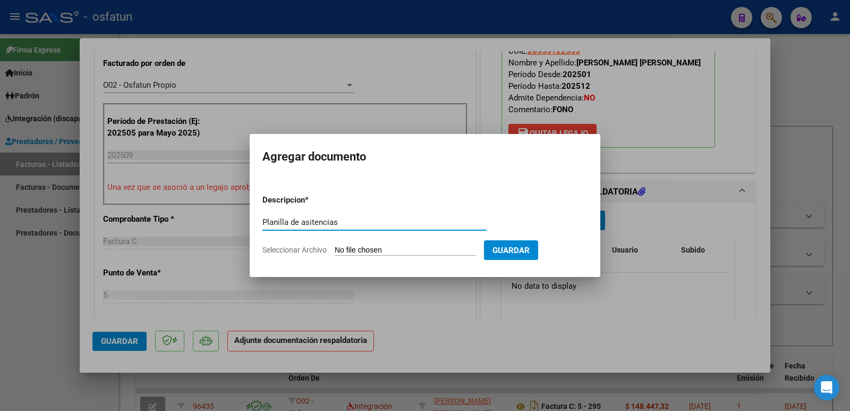
click at [310, 221] on input "Planilla de asitencias" at bounding box center [374, 222] width 224 height 10
type input "Planilla de asistencias"
click at [383, 249] on input "Seleccionar Archivo" at bounding box center [405, 250] width 141 height 10
type input "C:\fakepath\Septiembre Planilla [PERSON_NAME].pdf"
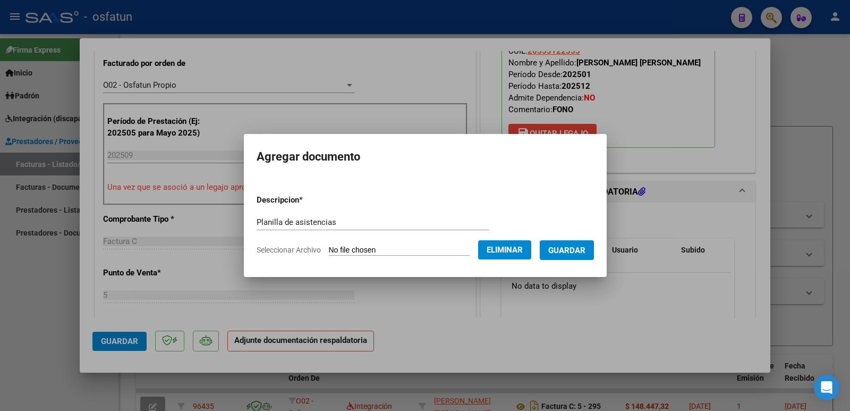
click at [571, 253] on span "Guardar" at bounding box center [566, 250] width 37 height 10
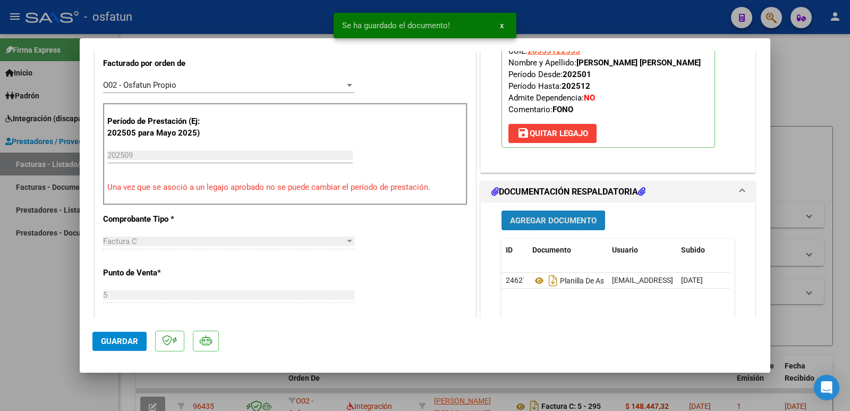
click at [567, 220] on span "Agregar Documento" at bounding box center [553, 221] width 87 height 10
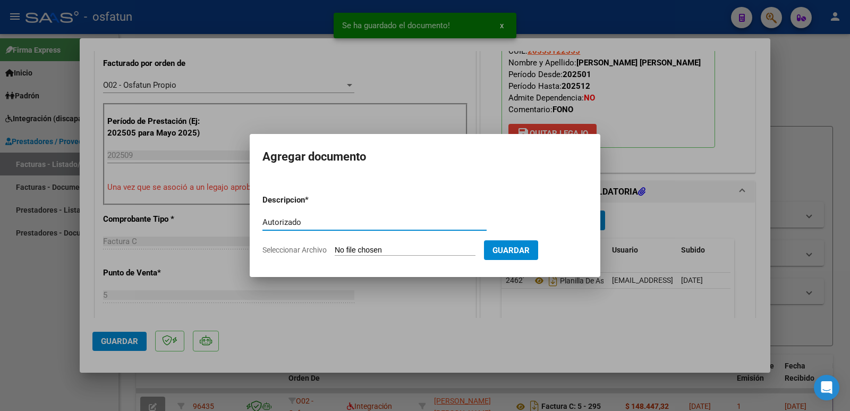
type input "Autorizado"
click at [409, 249] on input "Seleccionar Archivo" at bounding box center [405, 250] width 141 height 10
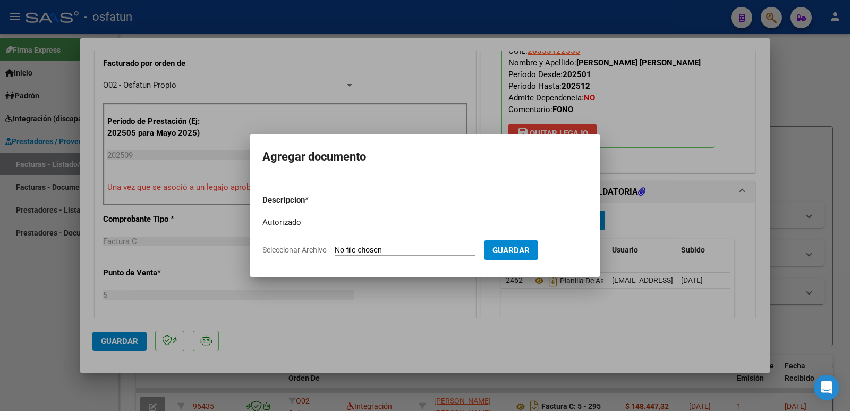
type input "C:\fakepath\Autorización J. [PERSON_NAME].pdf"
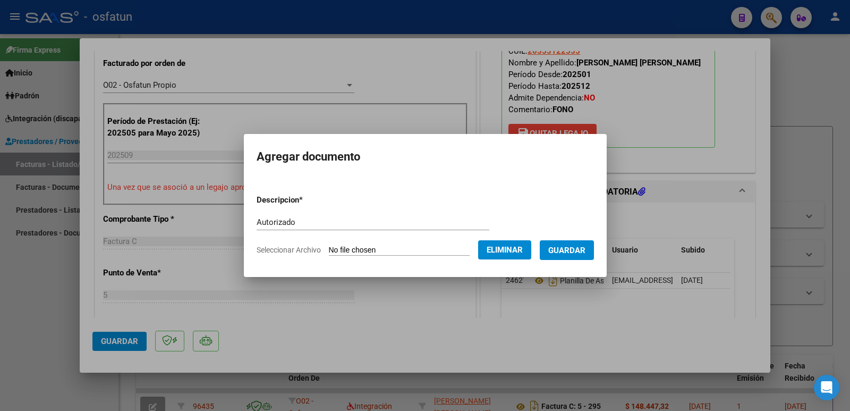
click at [576, 252] on span "Guardar" at bounding box center [566, 250] width 37 height 10
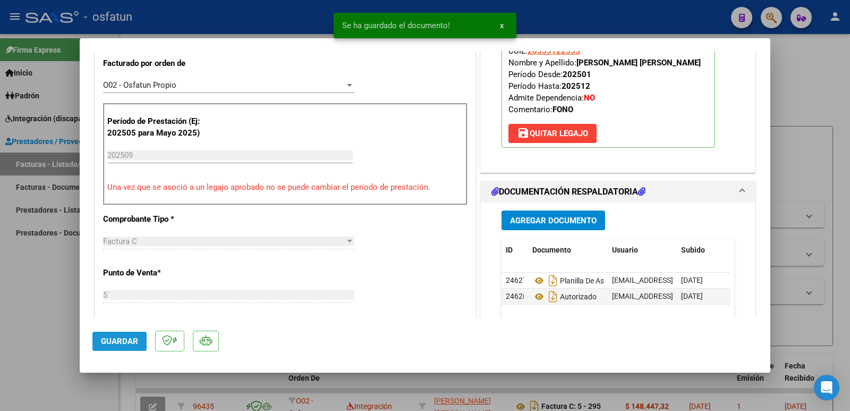
click at [111, 334] on button "Guardar" at bounding box center [119, 341] width 54 height 19
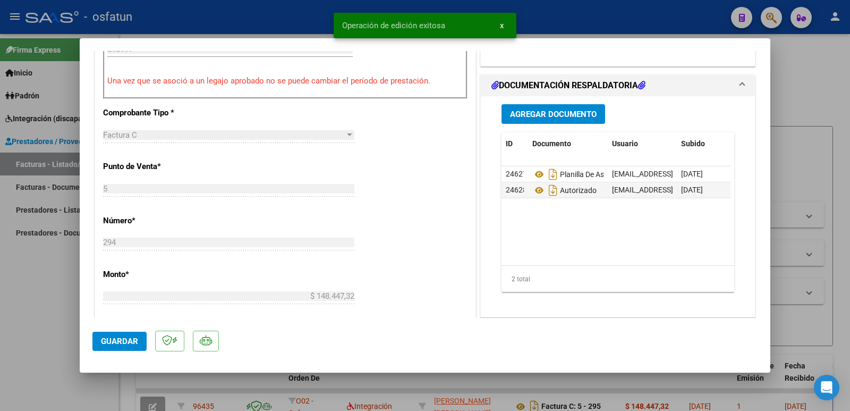
scroll to position [478, 0]
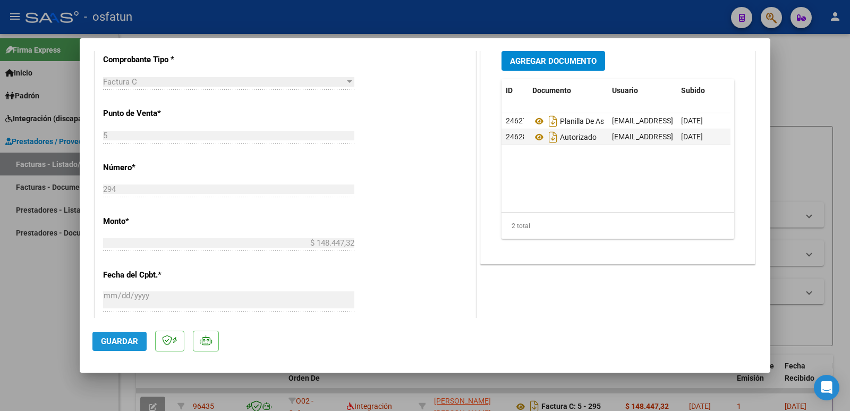
click at [122, 336] on span "Guardar" at bounding box center [119, 341] width 37 height 10
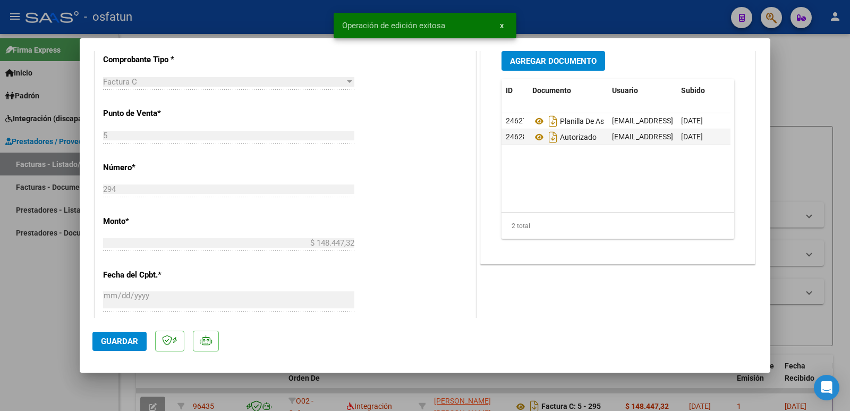
click at [30, 301] on div at bounding box center [425, 205] width 850 height 411
type input "$ 0,00"
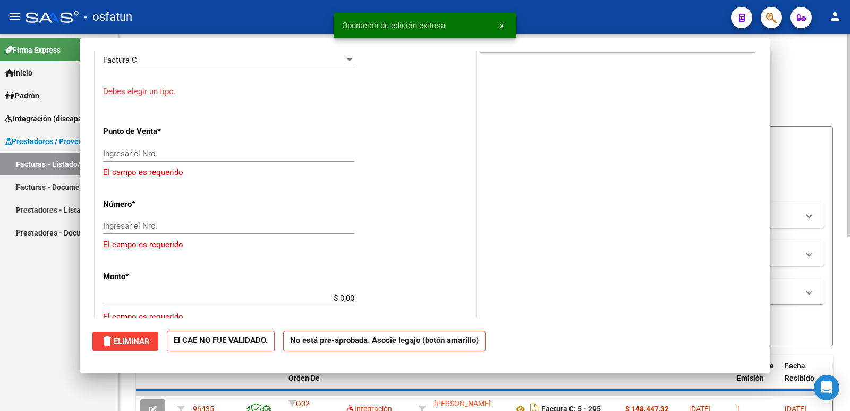
scroll to position [456, 0]
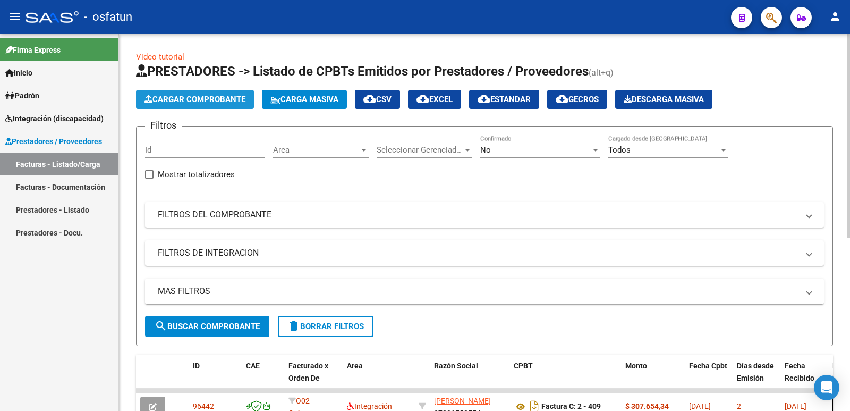
click at [198, 95] on span "Cargar Comprobante" at bounding box center [195, 100] width 101 height 10
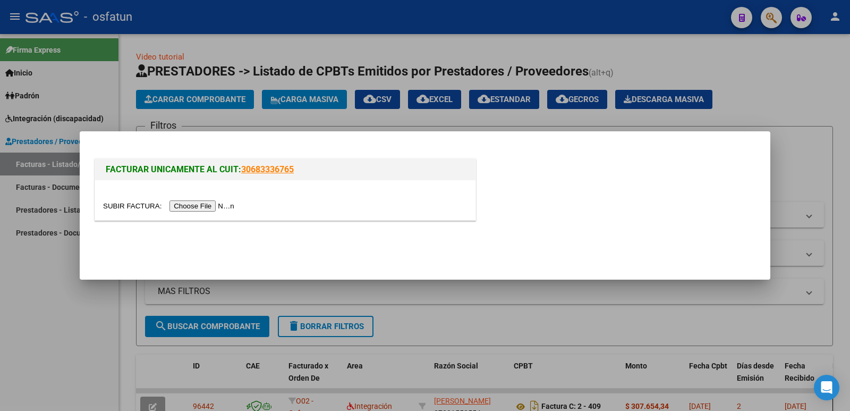
click at [213, 206] on input "file" at bounding box center [170, 205] width 134 height 11
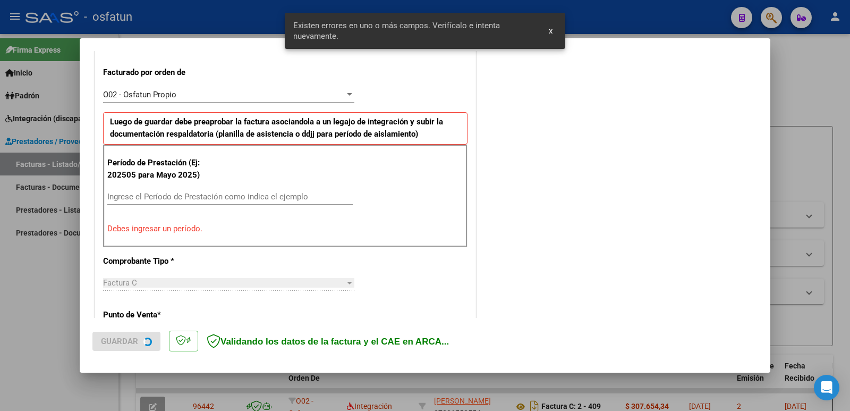
scroll to position [290, 0]
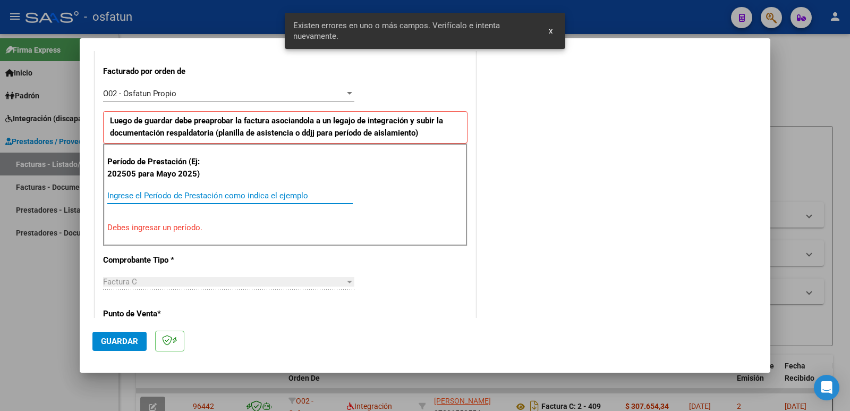
drag, startPoint x: 165, startPoint y: 196, endPoint x: 258, endPoint y: 199, distance: 92.5
click at [165, 196] on input "Ingrese el Período de Prestación como indica el ejemplo" at bounding box center [229, 196] width 245 height 10
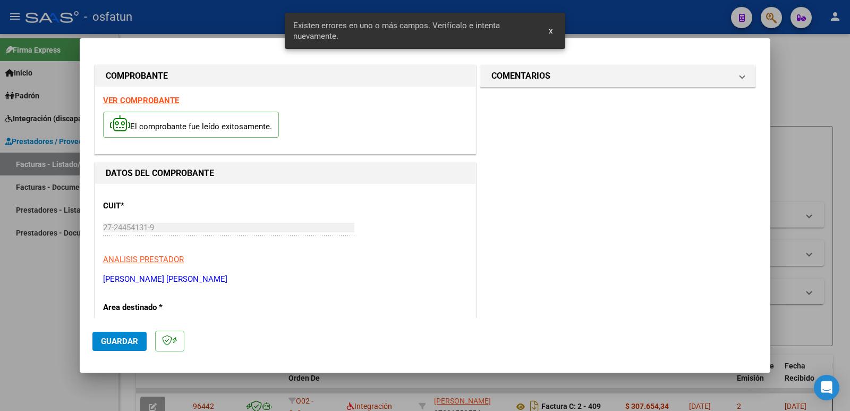
scroll to position [0, 0]
type input "202509"
click at [491, 73] on h1 "COMENTARIOS" at bounding box center [520, 76] width 59 height 13
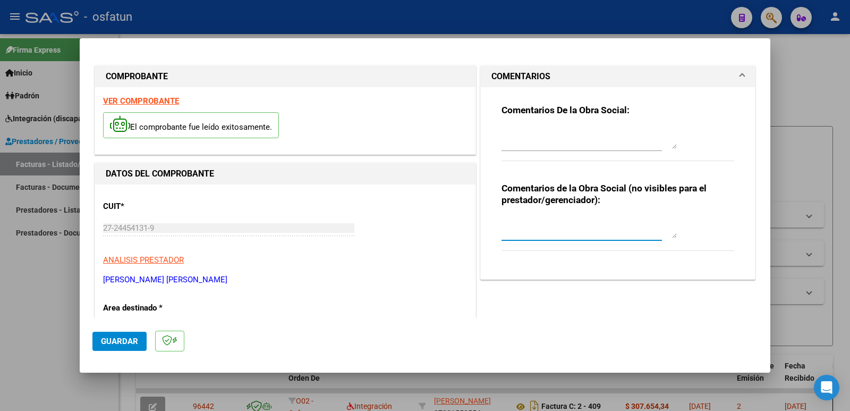
click at [513, 237] on textarea at bounding box center [589, 227] width 175 height 21
paste textarea "Fc Cargada por [PERSON_NAME]. [PERSON_NAME] / sin verificación de legajo"
type textarea "Fc Cargada por [PERSON_NAME]. [PERSON_NAME] / sin verificación de legajo"
click at [114, 342] on span "Guardar" at bounding box center [119, 341] width 37 height 10
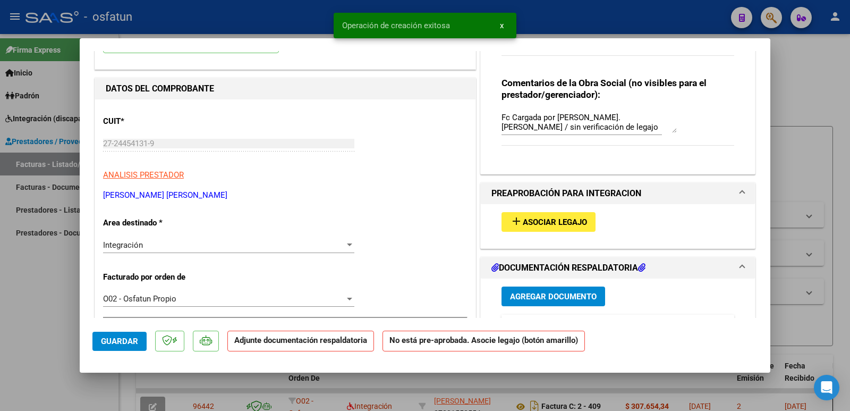
scroll to position [106, 0]
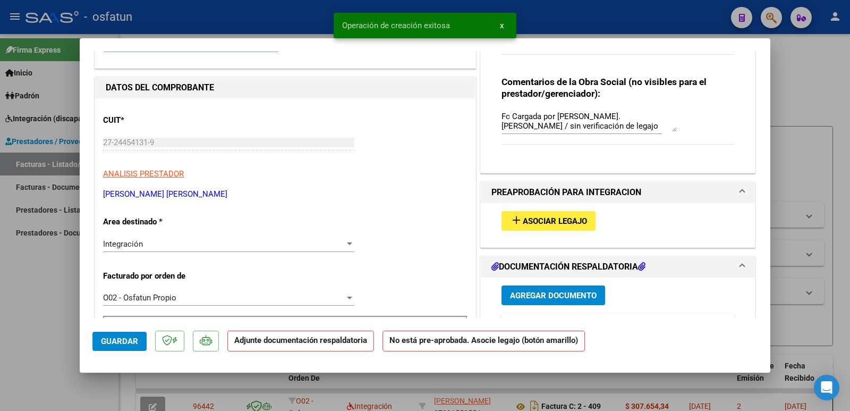
click at [542, 223] on span "Asociar Legajo" at bounding box center [555, 221] width 64 height 10
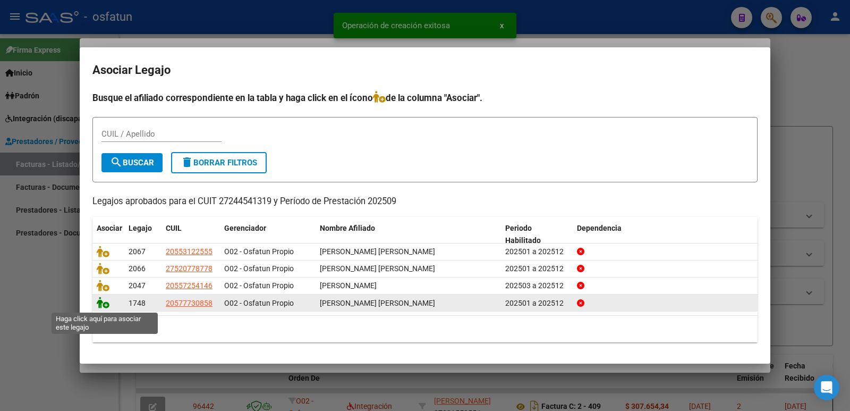
click at [103, 300] on icon at bounding box center [103, 302] width 13 height 12
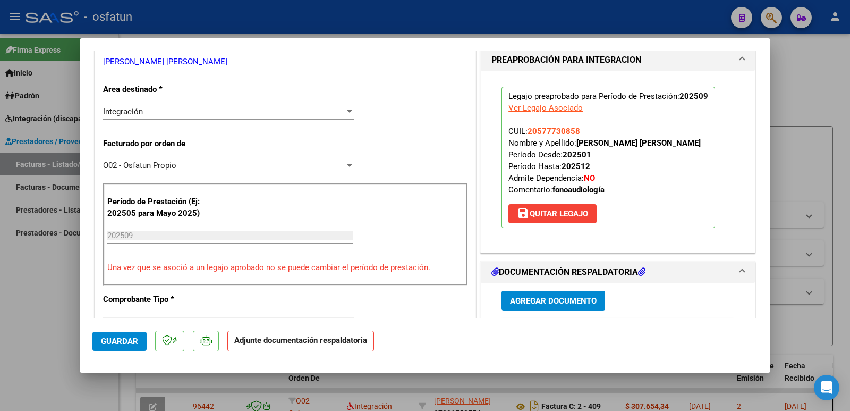
scroll to position [266, 0]
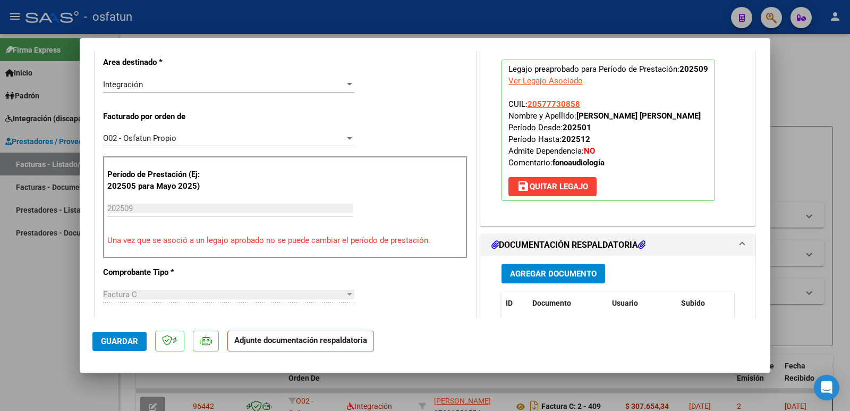
click at [537, 278] on span "Agregar Documento" at bounding box center [553, 274] width 87 height 10
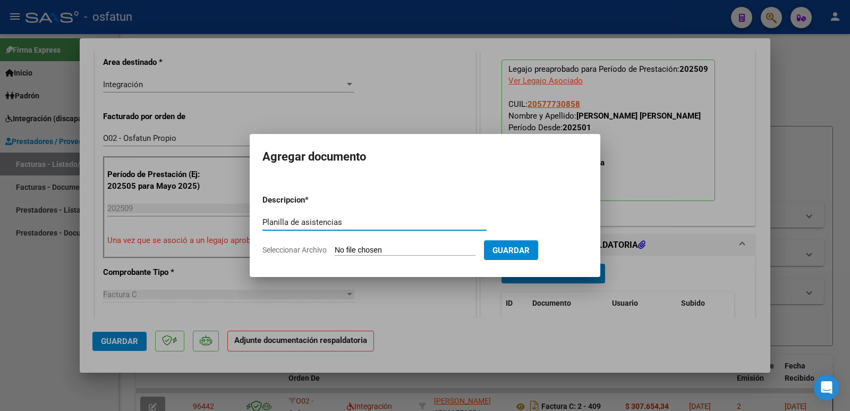
type input "Planilla de asistencias"
click at [361, 244] on form "Descripcion * Planilla de asistencias Escriba aquí una descripcion Seleccionar …" at bounding box center [424, 225] width 325 height 78
click at [410, 247] on input "Seleccionar Archivo" at bounding box center [405, 250] width 141 height 10
type input "C:\fakepath\Septiembre. Planilla [PERSON_NAME].pdf"
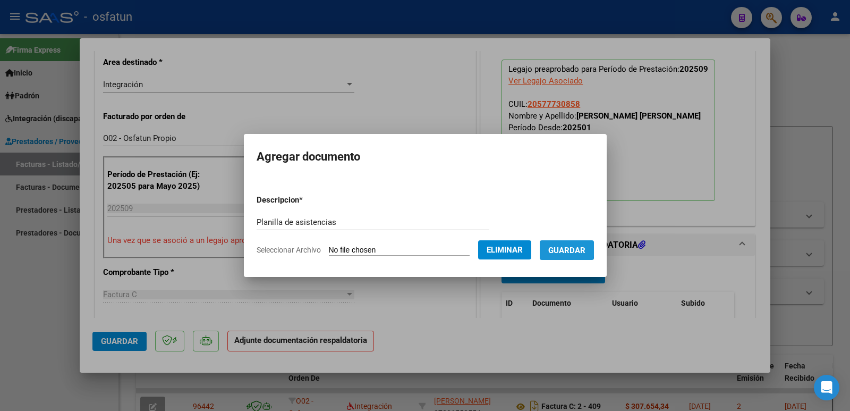
click at [566, 249] on span "Guardar" at bounding box center [566, 250] width 37 height 10
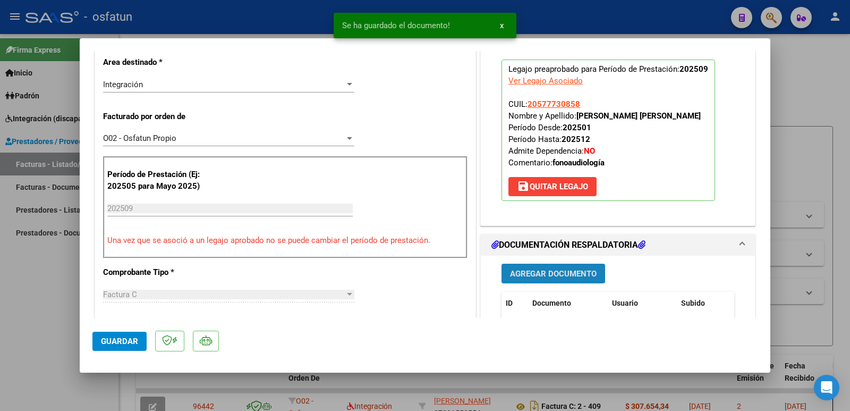
click at [538, 278] on span "Agregar Documento" at bounding box center [553, 274] width 87 height 10
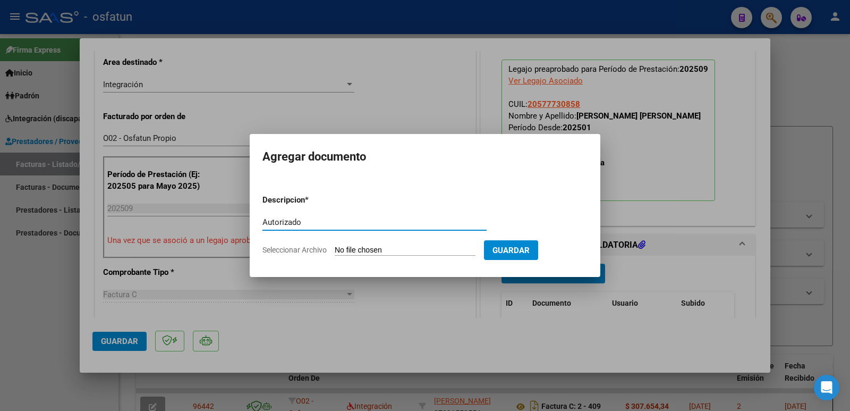
type input "Autorizado"
click at [400, 248] on input "Seleccionar Archivo" at bounding box center [405, 250] width 141 height 10
type input "C:\fakepath\Autorización [PERSON_NAME].pdf"
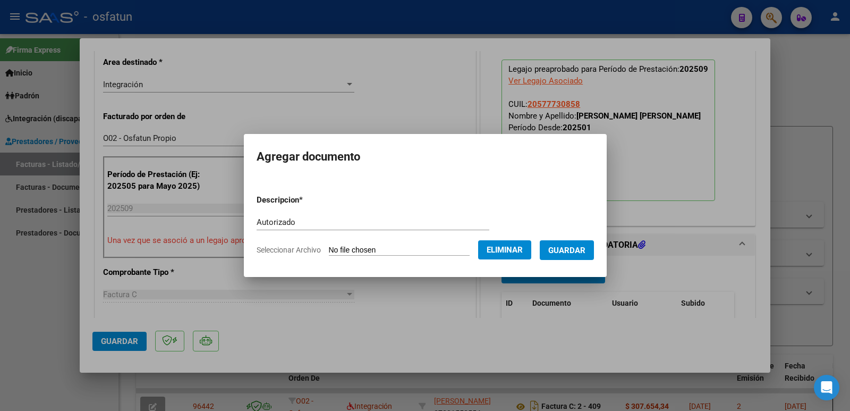
click at [570, 252] on span "Guardar" at bounding box center [566, 250] width 37 height 10
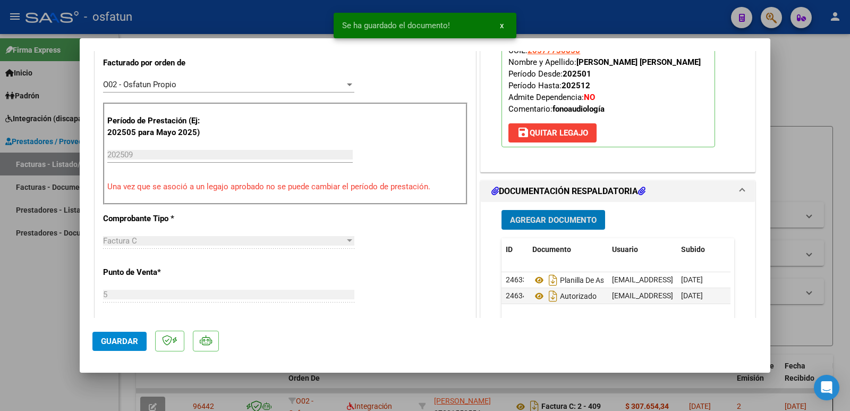
scroll to position [425, 0]
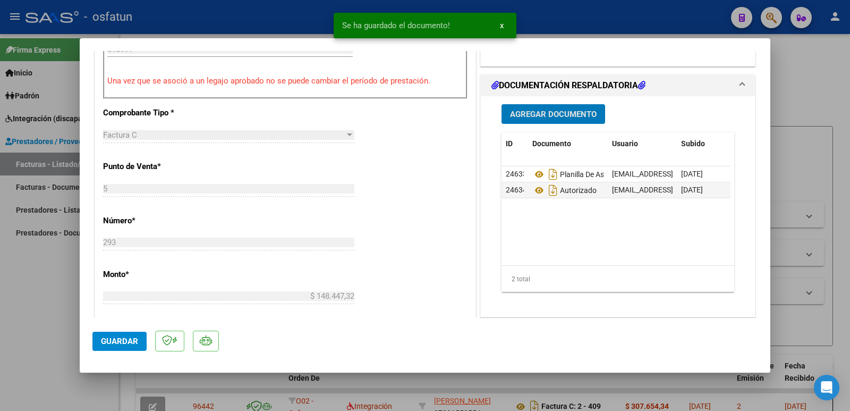
click at [118, 344] on span "Guardar" at bounding box center [119, 341] width 37 height 10
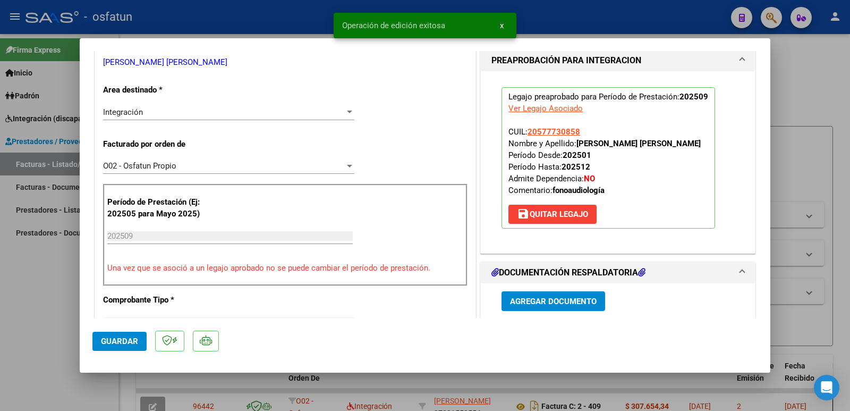
scroll to position [213, 0]
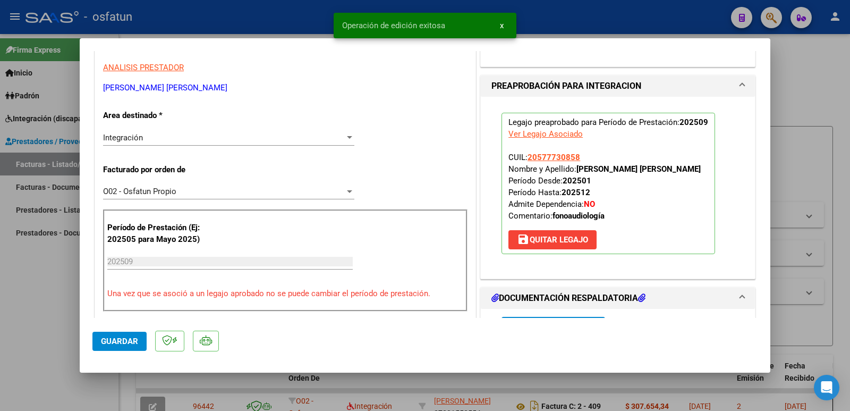
drag, startPoint x: 574, startPoint y: 171, endPoint x: 669, endPoint y: 181, distance: 95.7
click at [669, 181] on p "Legajo preaprobado para Período de Prestación: 202509 Ver Legajo Asociado CUIL:…" at bounding box center [609, 183] width 214 height 141
copy strong "[PERSON_NAME] [PERSON_NAME]"
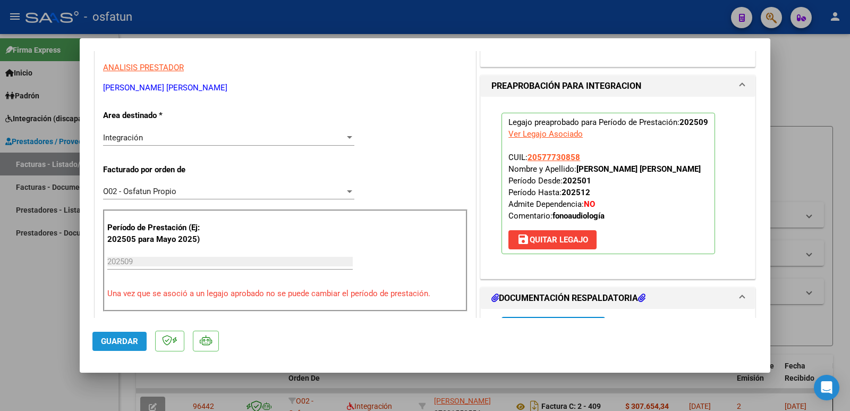
click at [121, 338] on span "Guardar" at bounding box center [119, 341] width 37 height 10
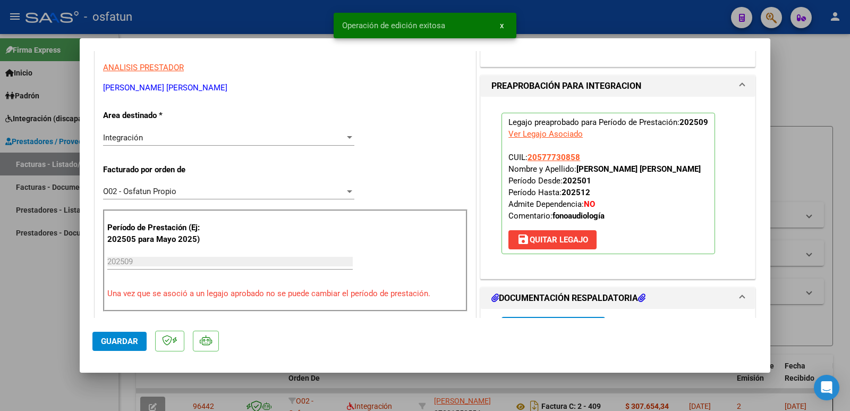
click at [33, 354] on div at bounding box center [425, 205] width 850 height 411
type input "$ 0,00"
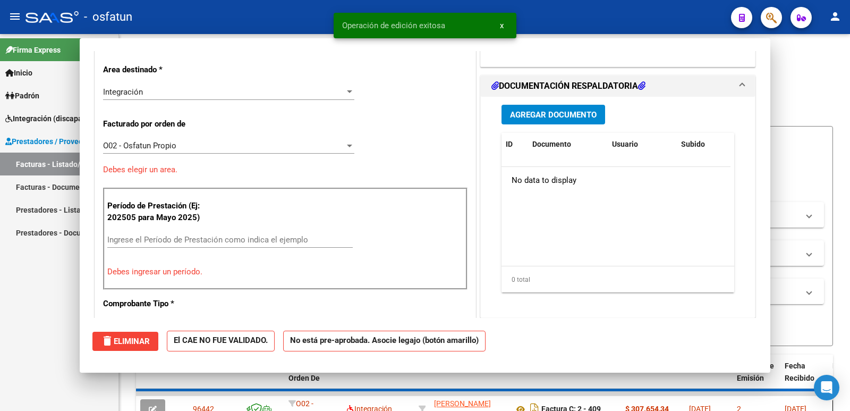
scroll to position [0, 0]
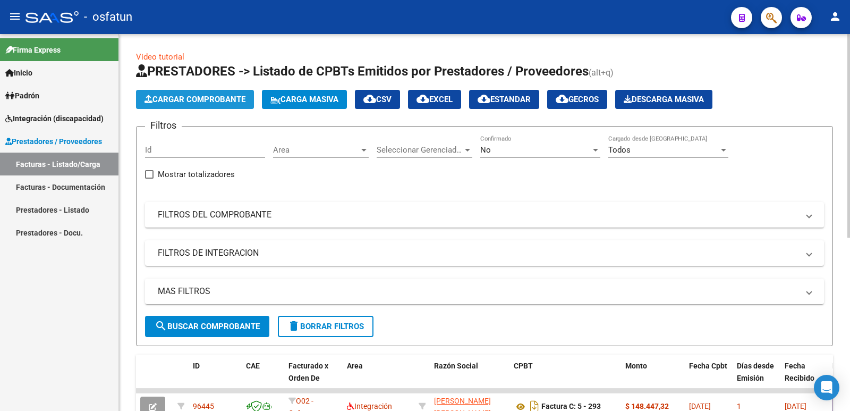
click at [198, 99] on span "Cargar Comprobante" at bounding box center [195, 100] width 101 height 10
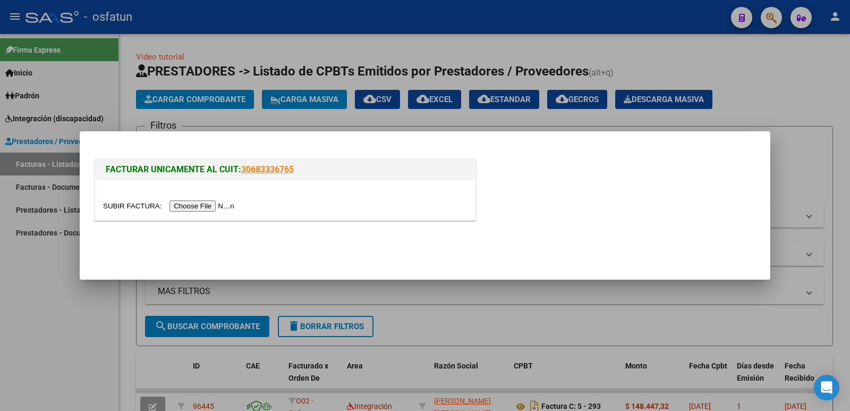
click at [225, 202] on input "file" at bounding box center [170, 205] width 134 height 11
click at [215, 207] on input "file" at bounding box center [170, 205] width 134 height 11
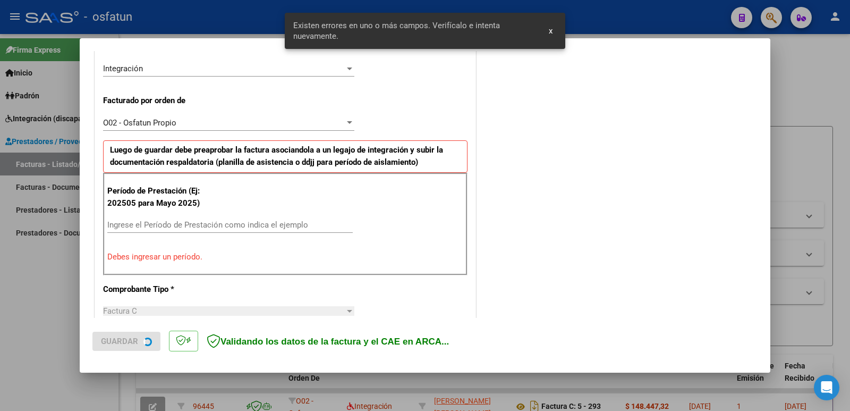
scroll to position [290, 0]
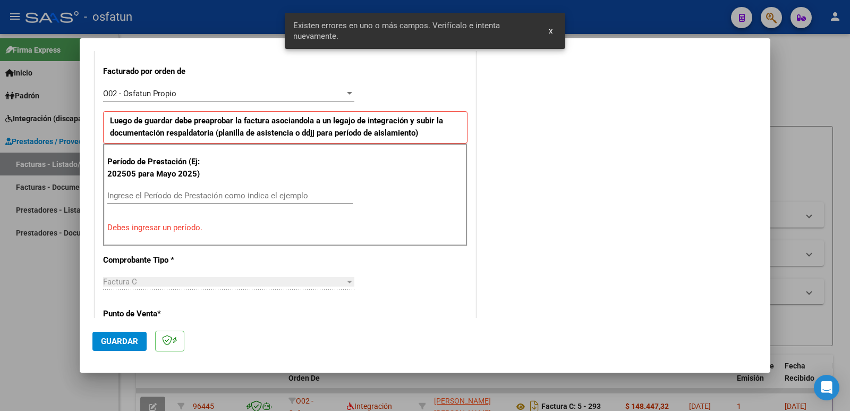
click at [193, 197] on input "Ingrese el Período de Prestación como indica el ejemplo" at bounding box center [229, 196] width 245 height 10
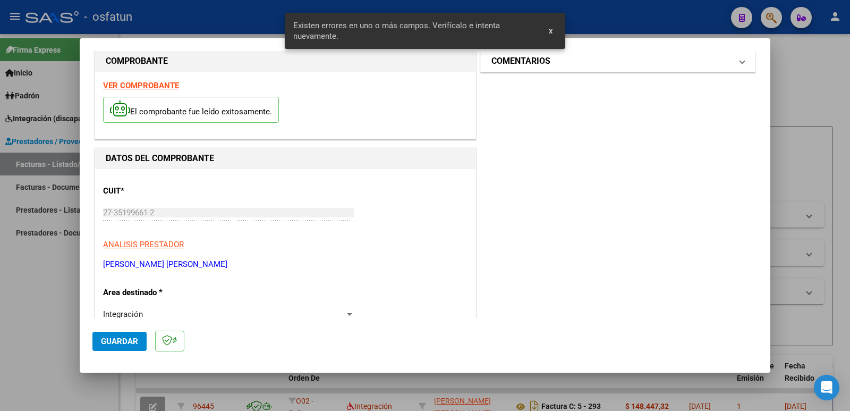
scroll to position [0, 0]
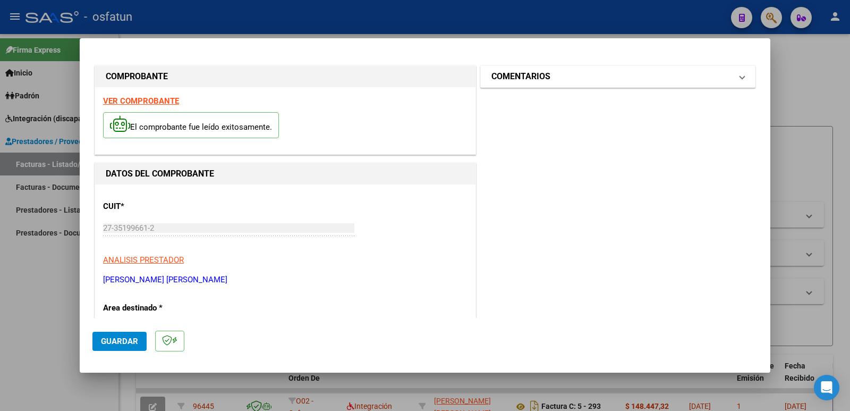
type input "202509"
click at [520, 76] on h1 "COMENTARIOS" at bounding box center [520, 76] width 59 height 13
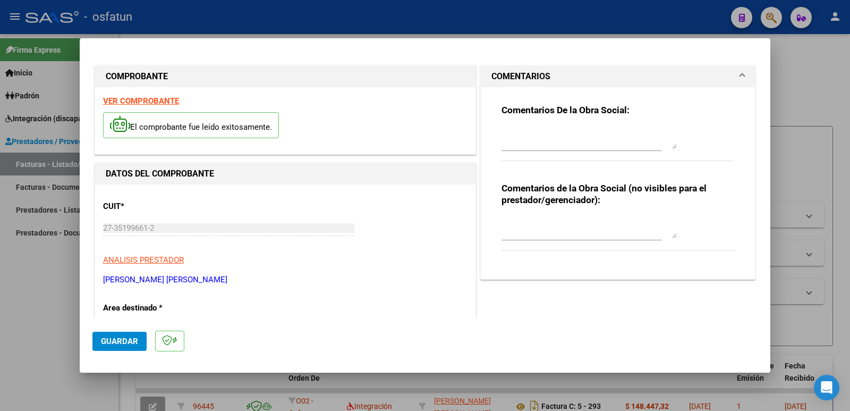
click at [524, 235] on textarea at bounding box center [589, 227] width 175 height 21
paste textarea "Fc Cargada por [PERSON_NAME]. [PERSON_NAME] / sin verificación de legajo"
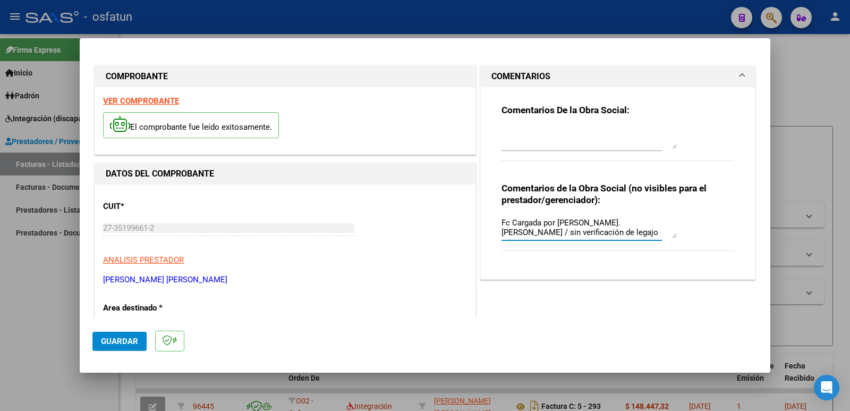
type textarea "Fc Cargada por [PERSON_NAME]. [PERSON_NAME] / sin verificación de legajo"
click at [103, 343] on span "Guardar" at bounding box center [119, 341] width 37 height 10
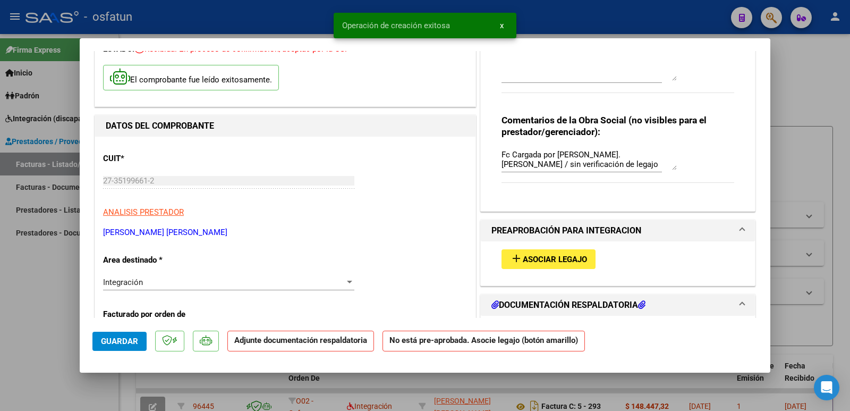
scroll to position [159, 0]
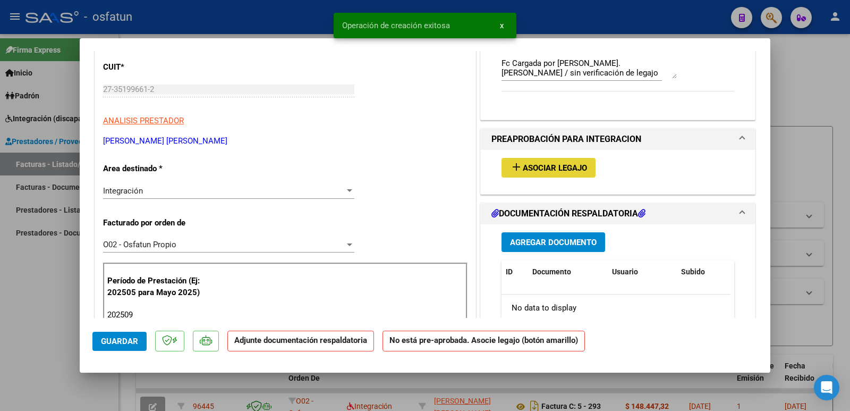
click at [549, 166] on span "Asociar Legajo" at bounding box center [555, 168] width 64 height 10
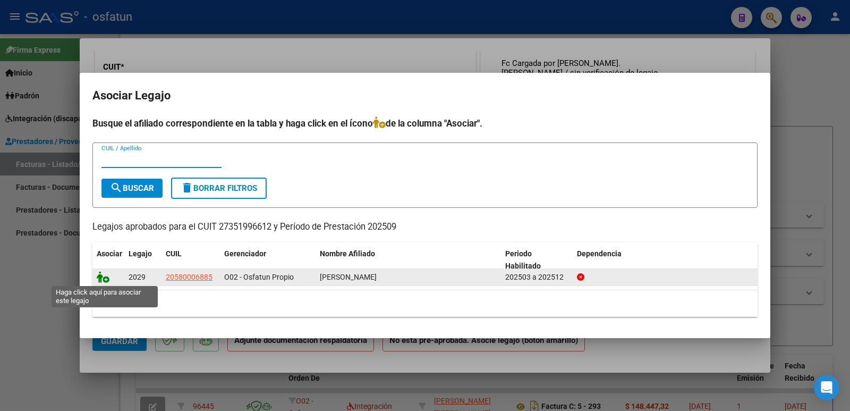
click at [106, 277] on icon at bounding box center [103, 277] width 13 height 12
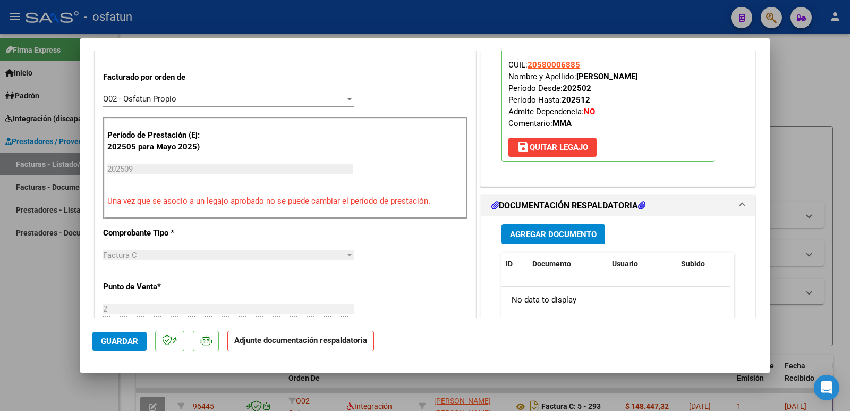
scroll to position [319, 0]
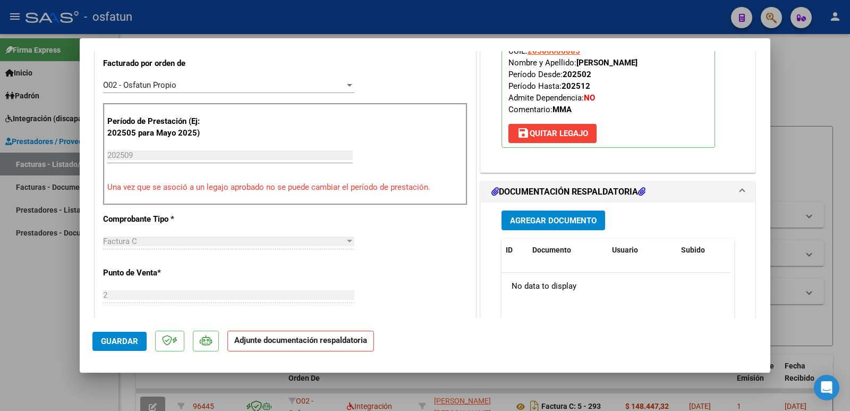
click at [554, 218] on span "Agregar Documento" at bounding box center [553, 221] width 87 height 10
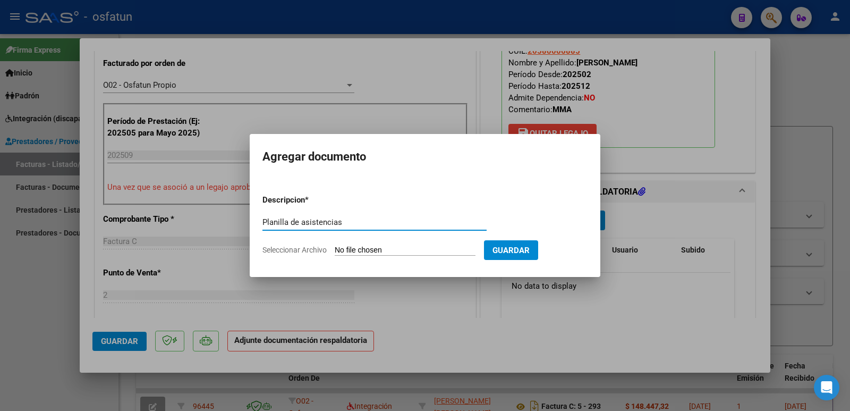
type input "Planilla de asistencias"
click at [371, 256] on form "Descripcion * Planilla de asistencias Escriba aquí una descripcion Seleccionar …" at bounding box center [424, 225] width 325 height 78
click at [370, 248] on input "Seleccionar Archivo" at bounding box center [405, 250] width 141 height 10
type input "C:\fakepath\GMolina 9.pdf"
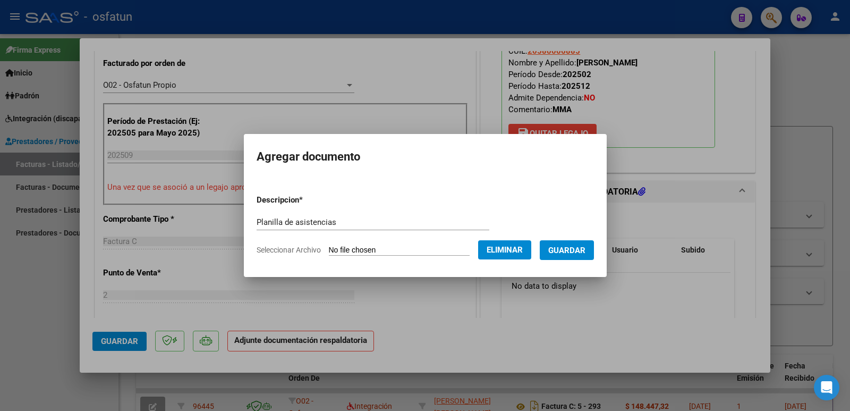
click at [569, 249] on span "Guardar" at bounding box center [566, 250] width 37 height 10
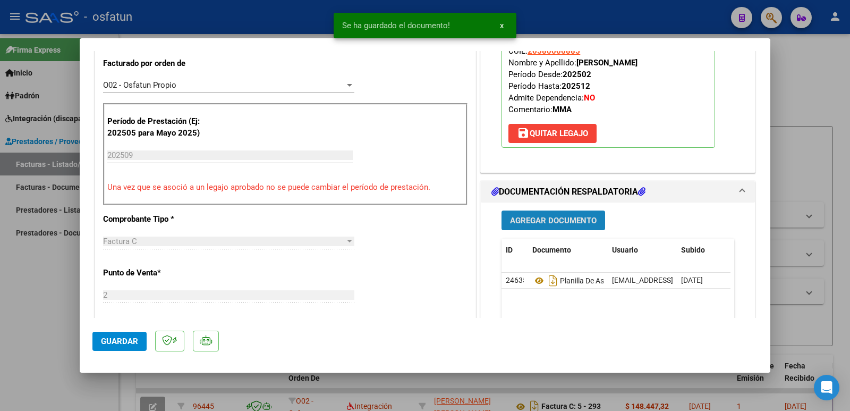
click at [563, 220] on span "Agregar Documento" at bounding box center [553, 221] width 87 height 10
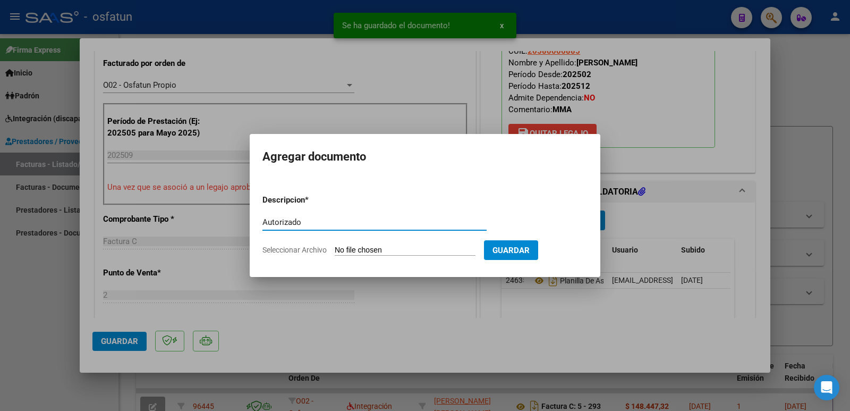
type input "Autorizado"
click at [392, 251] on input "Seleccionar Archivo" at bounding box center [405, 250] width 141 height 10
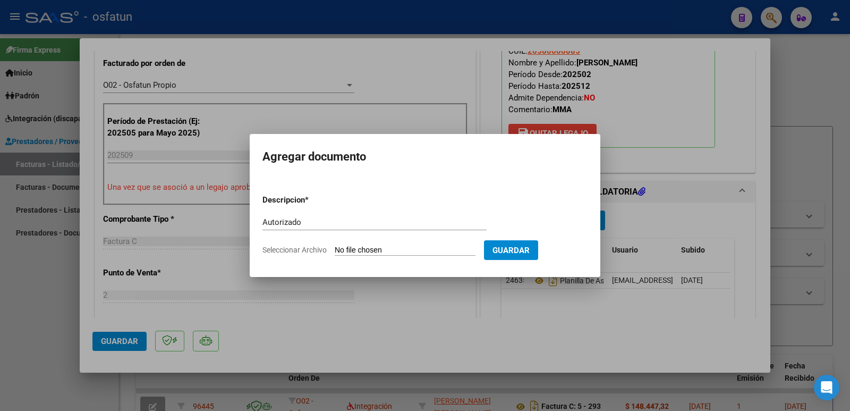
type input "C:\fakepath\order_3295888.pdf"
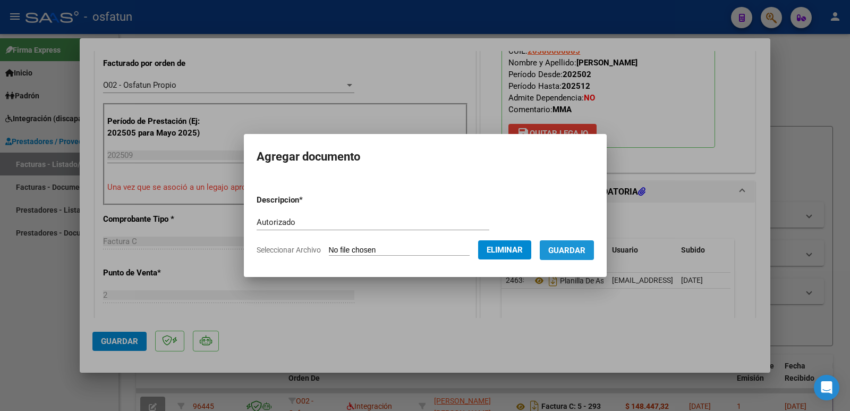
click at [566, 250] on span "Guardar" at bounding box center [566, 250] width 37 height 10
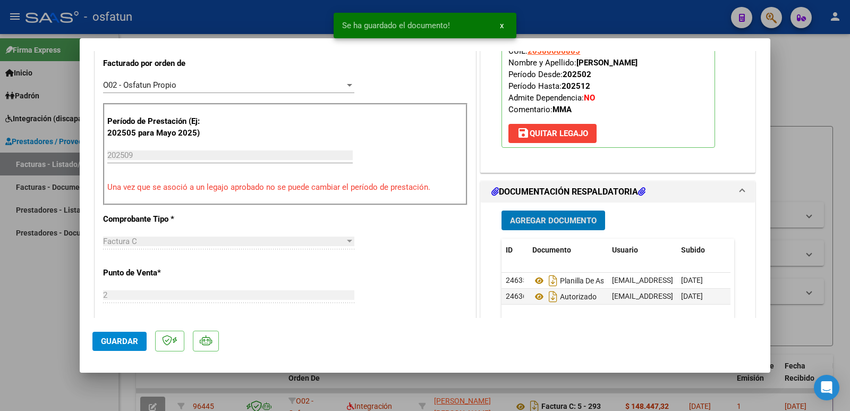
click at [120, 339] on span "Guardar" at bounding box center [119, 341] width 37 height 10
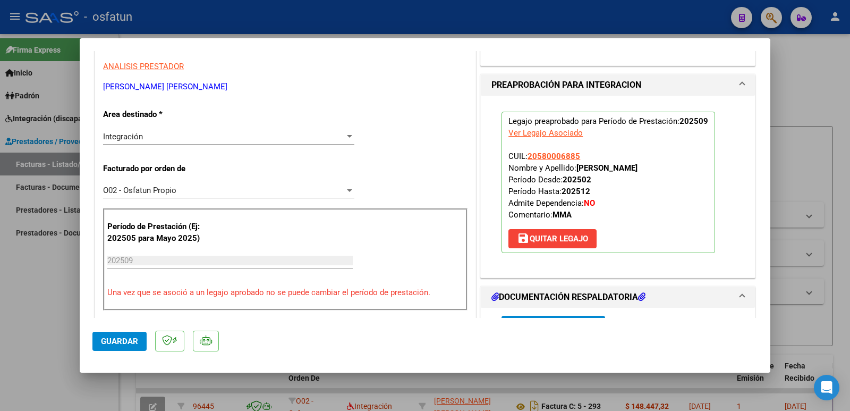
scroll to position [213, 0]
drag, startPoint x: 575, startPoint y: 168, endPoint x: 697, endPoint y: 165, distance: 121.7
click at [697, 165] on p "Legajo preaprobado para Período de Prestación: 202509 Ver Legajo Asociado CUIL:…" at bounding box center [609, 183] width 214 height 141
copy strong "[PERSON_NAME]"
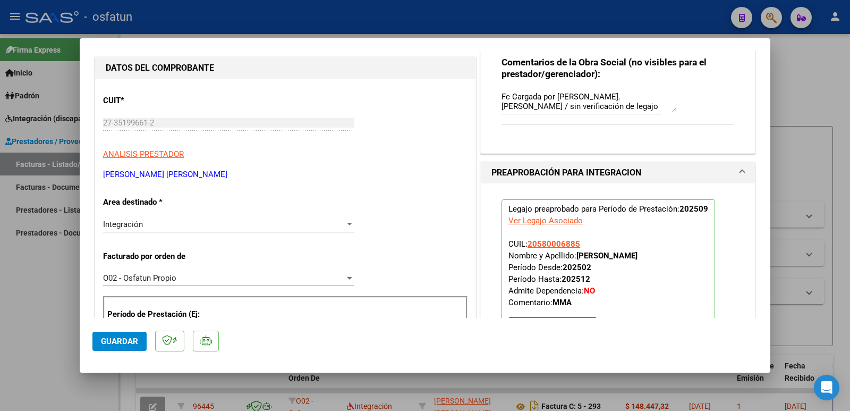
scroll to position [106, 0]
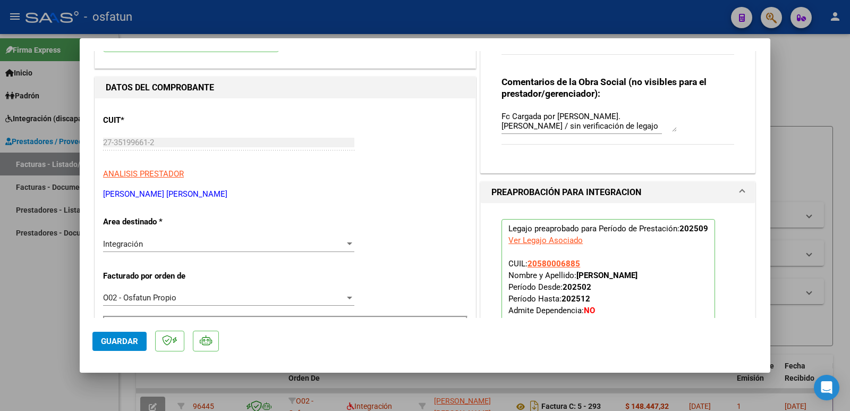
click at [90, 145] on mat-dialog-content "COMPROBANTE VER COMPROBANTE ESTADO: Recibida. En proceso de confirmacion/acepta…" at bounding box center [425, 184] width 691 height 267
drag, startPoint x: 246, startPoint y: 193, endPoint x: 101, endPoint y: 196, distance: 145.1
click at [89, 194] on mat-dialog-content "COMPROBANTE VER COMPROBANTE ESTADO: Recibida. En proceso de confirmacion/acepta…" at bounding box center [425, 184] width 691 height 267
copy p "[PERSON_NAME] [PERSON_NAME]"
click at [124, 335] on button "Guardar" at bounding box center [119, 341] width 54 height 19
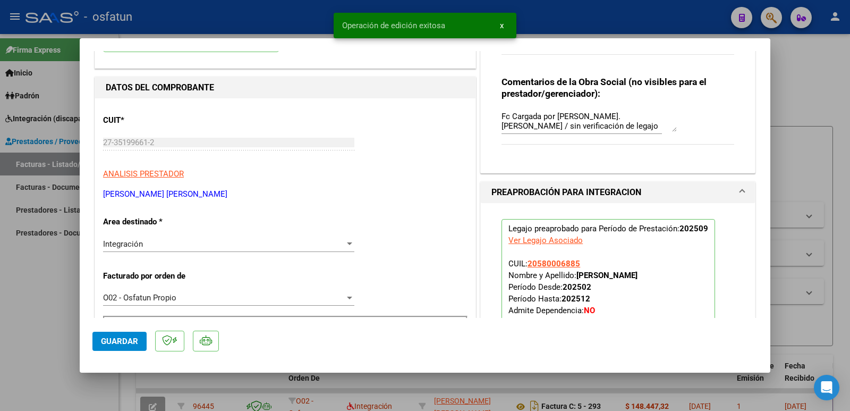
click at [10, 325] on div at bounding box center [425, 205] width 850 height 411
type input "$ 0,00"
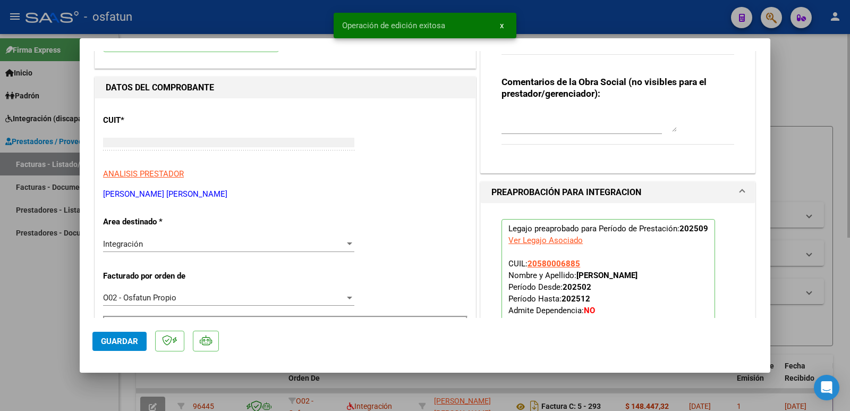
scroll to position [0, 0]
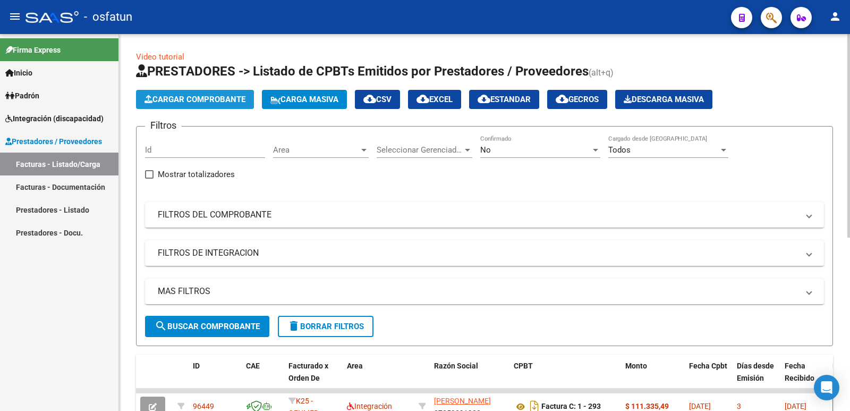
click at [195, 99] on span "Cargar Comprobante" at bounding box center [195, 100] width 101 height 10
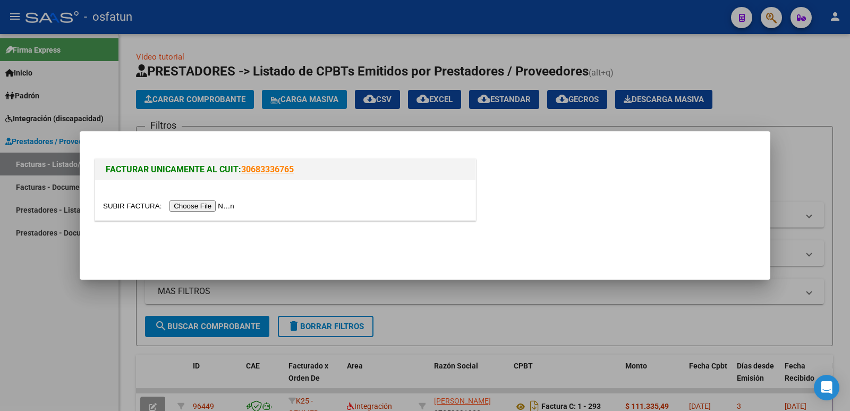
click at [219, 208] on input "file" at bounding box center [170, 205] width 134 height 11
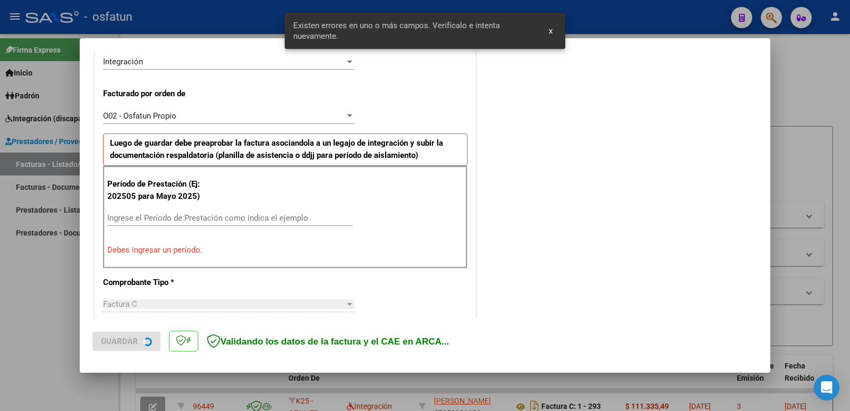
scroll to position [290, 0]
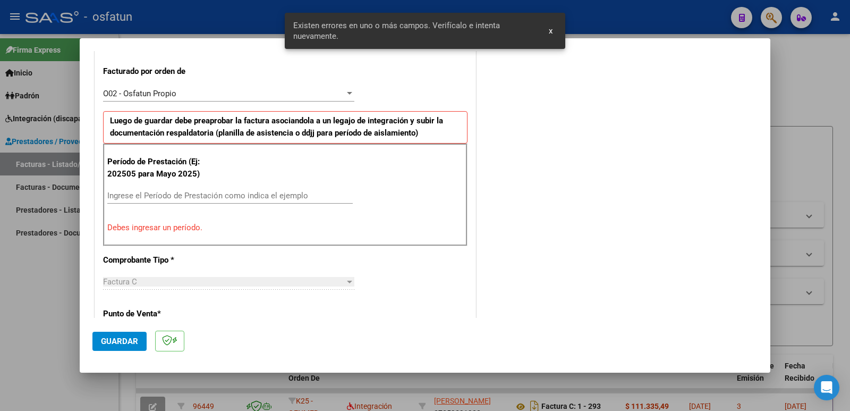
click at [162, 197] on input "Ingrese el Período de Prestación como indica el ejemplo" at bounding box center [229, 196] width 245 height 10
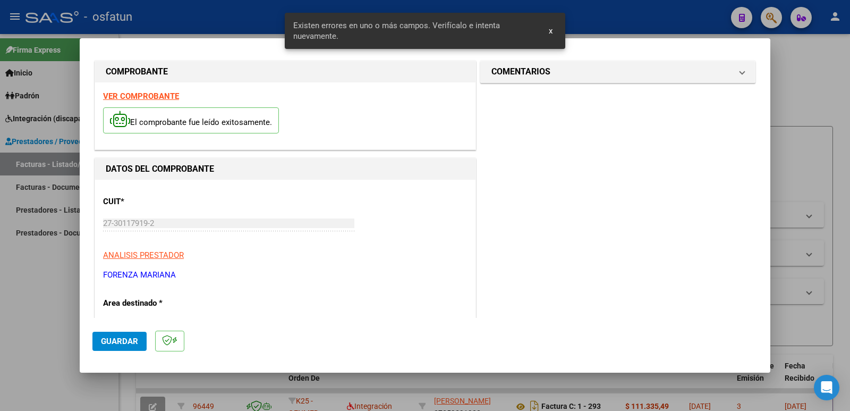
scroll to position [0, 0]
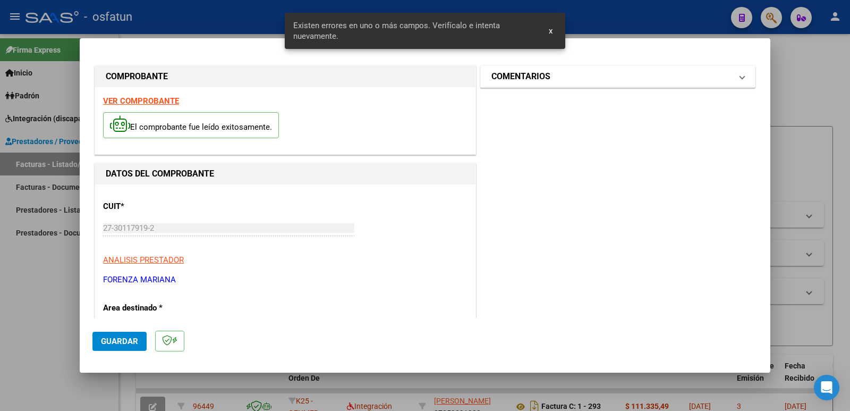
type input "202509"
click at [517, 81] on h1 "COMENTARIOS" at bounding box center [520, 76] width 59 height 13
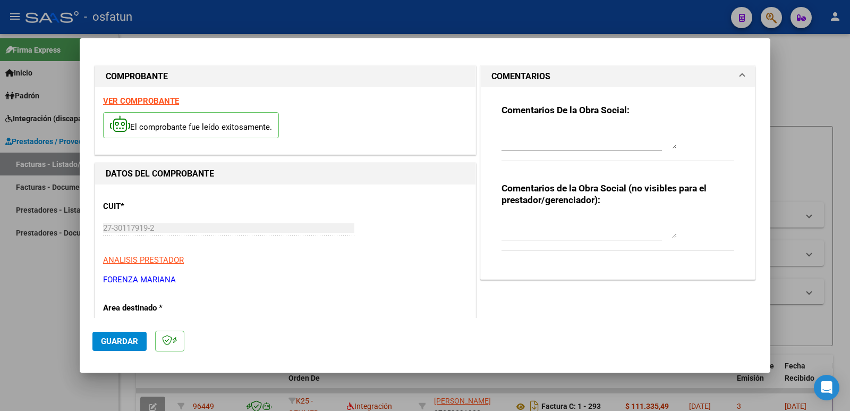
click at [504, 231] on textarea at bounding box center [589, 227] width 175 height 21
paste textarea "Fc Cargada por [PERSON_NAME]. [PERSON_NAME] / sin verificación de legajo"
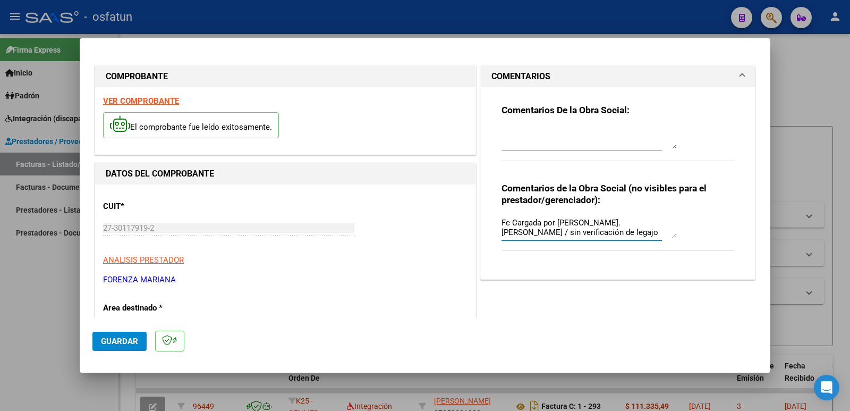
type textarea "Fc Cargada por [PERSON_NAME]. [PERSON_NAME] / sin verificación de legajo"
click at [115, 346] on button "Guardar" at bounding box center [119, 341] width 54 height 19
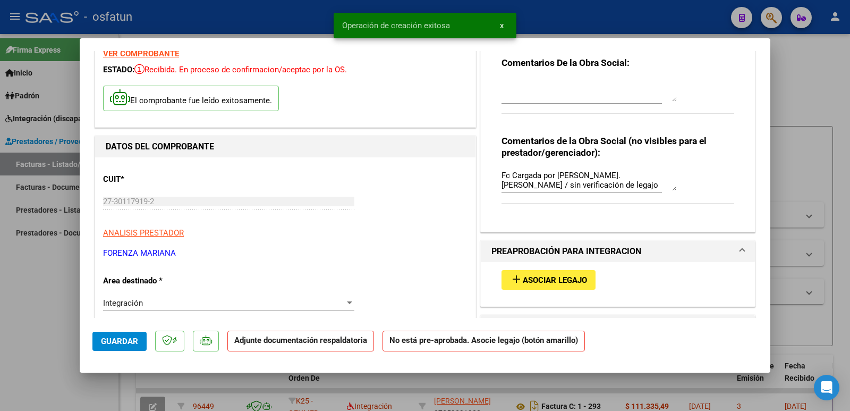
scroll to position [106, 0]
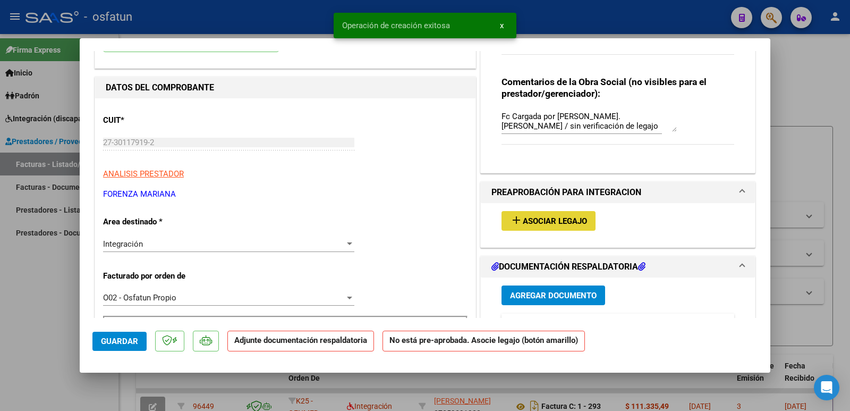
click at [525, 218] on span "Asociar Legajo" at bounding box center [555, 221] width 64 height 10
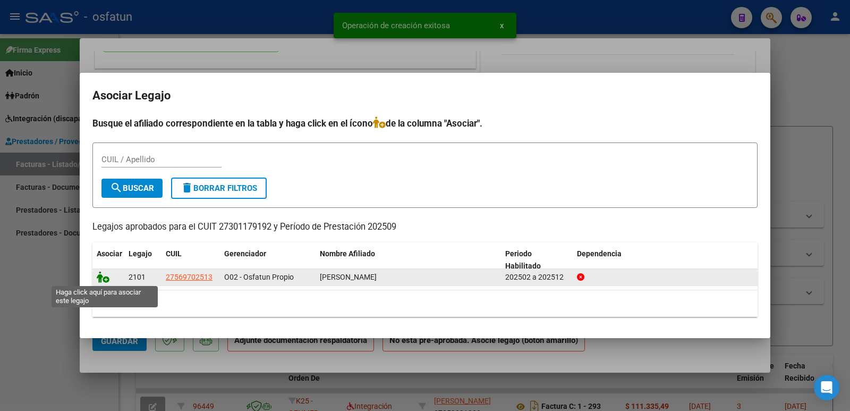
click at [105, 276] on icon at bounding box center [103, 277] width 13 height 12
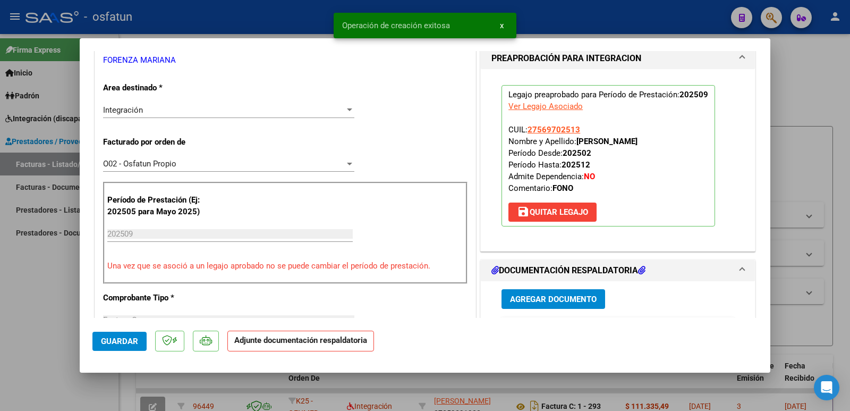
scroll to position [266, 0]
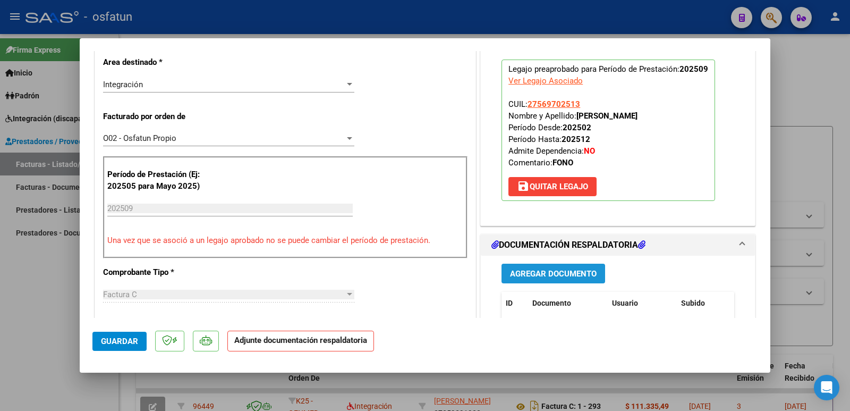
click at [540, 276] on span "Agregar Documento" at bounding box center [553, 274] width 87 height 10
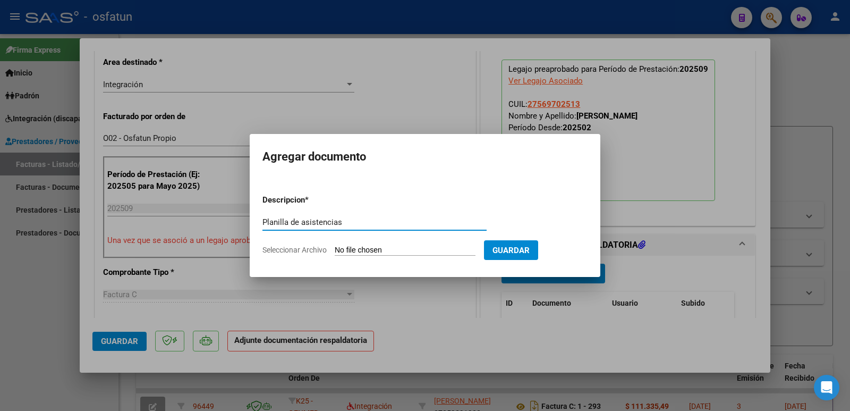
type input "Planilla de asistencias"
click at [422, 246] on input "Seleccionar Archivo" at bounding box center [405, 250] width 141 height 10
type input "C:\fakepath\Planilla.pdf"
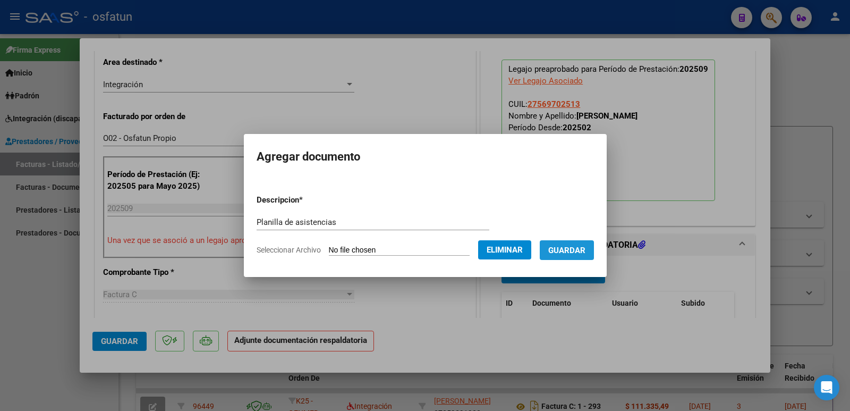
click at [579, 251] on span "Guardar" at bounding box center [566, 250] width 37 height 10
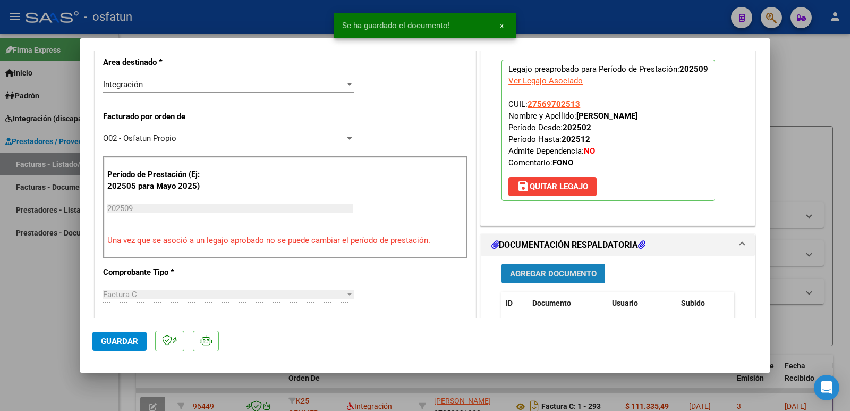
click at [542, 271] on span "Agregar Documento" at bounding box center [553, 274] width 87 height 10
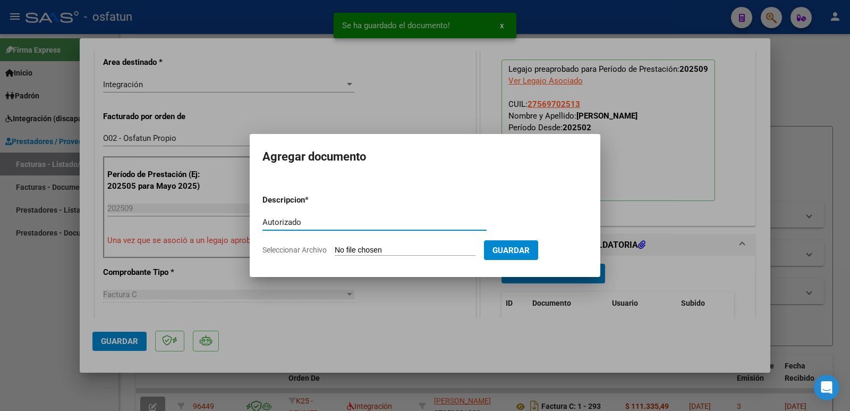
type input "Autorizado"
click at [393, 249] on input "Seleccionar Archivo" at bounding box center [405, 250] width 141 height 10
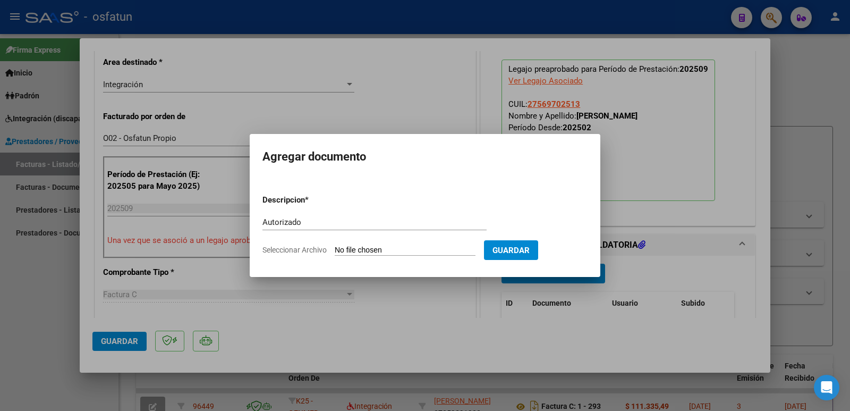
type input "C:\fakepath\Autorizacion Fono 2025.pdf"
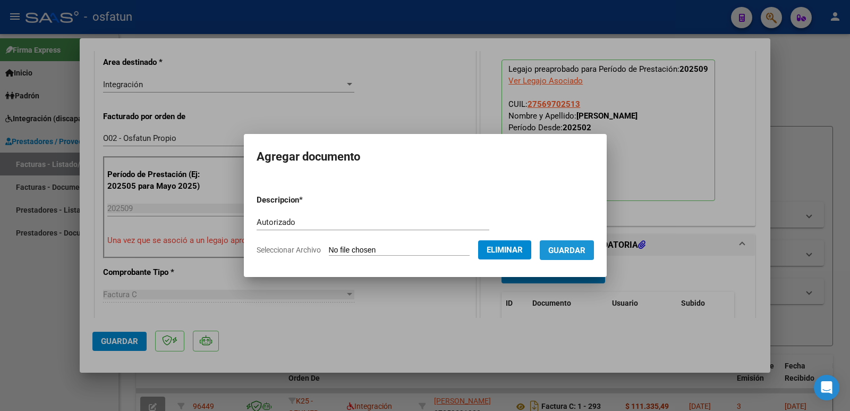
click at [562, 245] on span "Guardar" at bounding box center [566, 250] width 37 height 10
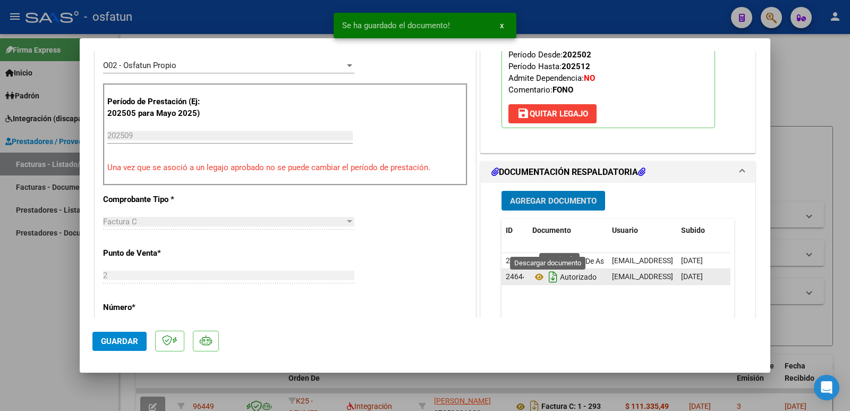
scroll to position [478, 0]
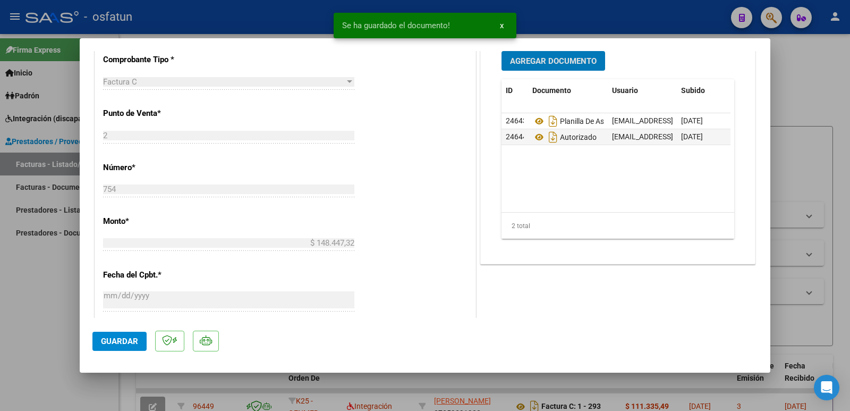
click at [99, 345] on button "Guardar" at bounding box center [119, 341] width 54 height 19
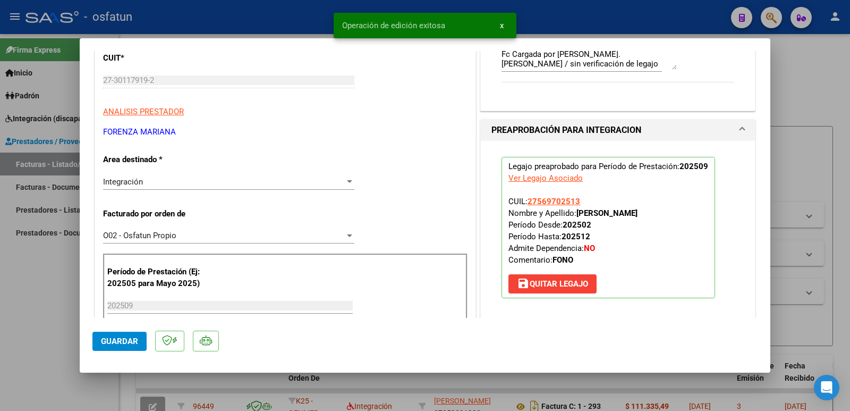
scroll to position [159, 0]
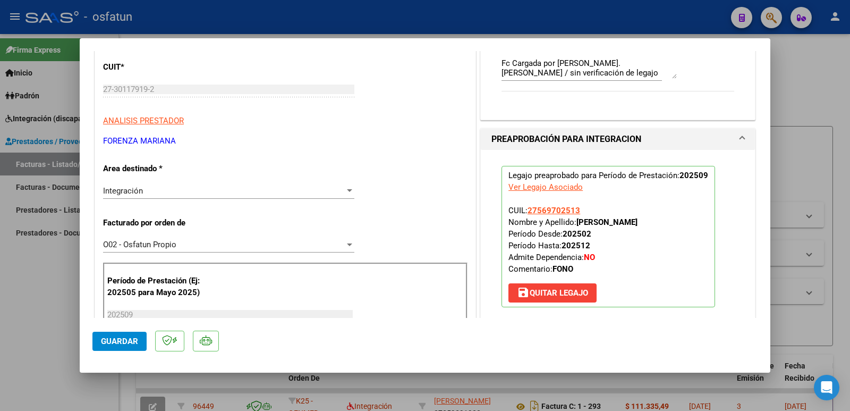
drag, startPoint x: 668, startPoint y: 221, endPoint x: 575, endPoint y: 223, distance: 93.0
click at [575, 223] on p "Legajo preaprobado para Período de Prestación: 202509 Ver Legajo Asociado CUIL:…" at bounding box center [609, 236] width 214 height 141
copy strong "[PERSON_NAME]"
click at [87, 89] on mat-dialog-content "COMPROBANTE VER COMPROBANTE ESTADO: Recibida. En proceso de confirmacion/acepta…" at bounding box center [425, 184] width 691 height 267
click at [125, 336] on span "Guardar" at bounding box center [119, 341] width 37 height 10
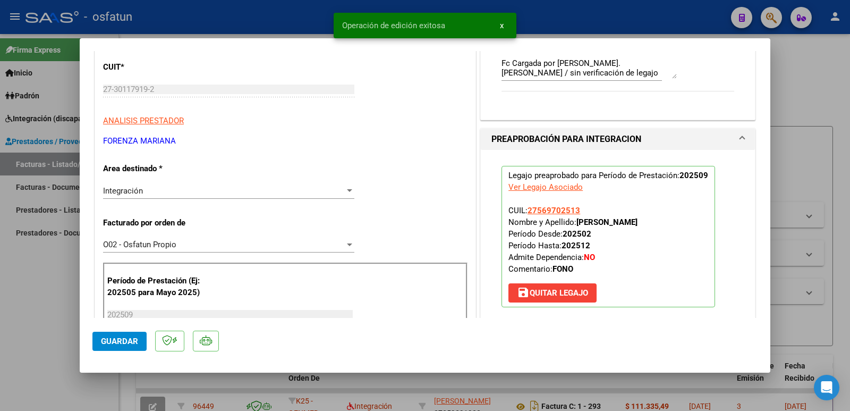
click at [19, 303] on div at bounding box center [425, 205] width 850 height 411
type input "$ 0,00"
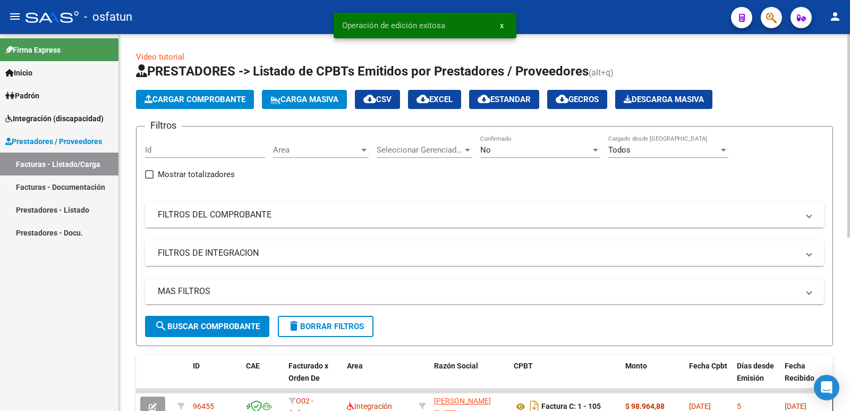
click at [194, 96] on span "Cargar Comprobante" at bounding box center [195, 100] width 101 height 10
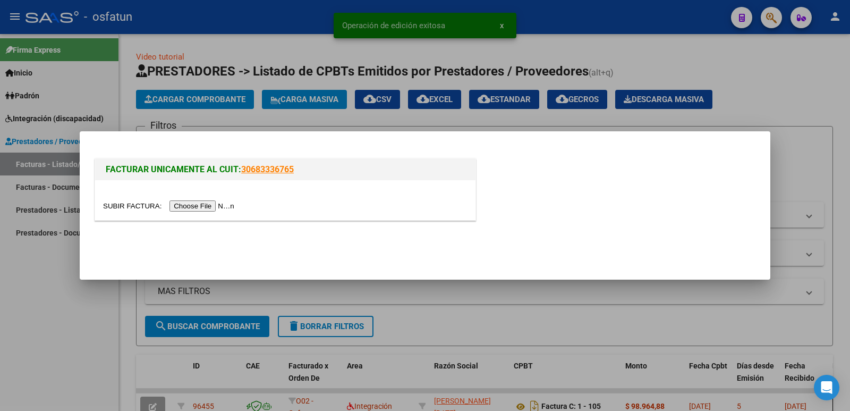
click at [189, 210] on input "file" at bounding box center [170, 205] width 134 height 11
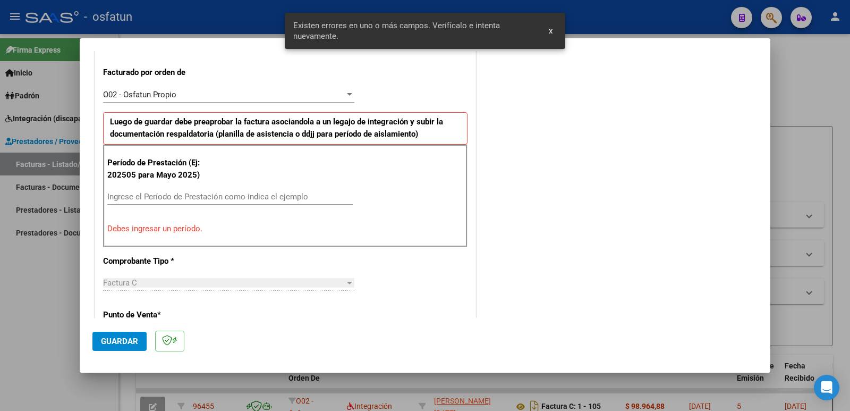
scroll to position [290, 0]
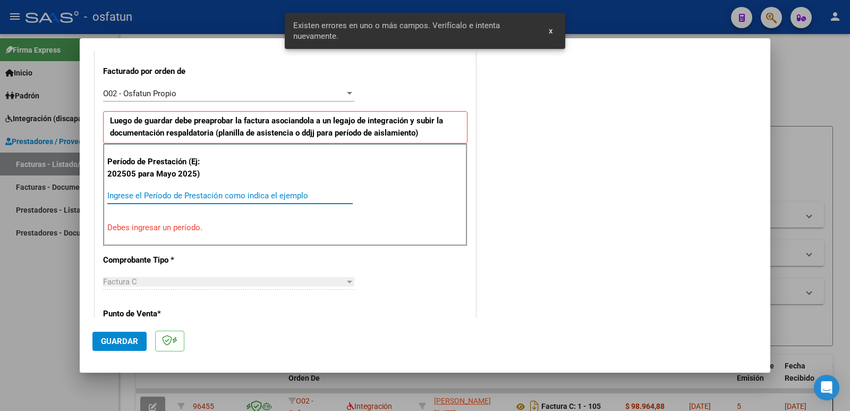
click at [216, 198] on input "Ingrese el Período de Prestación como indica el ejemplo" at bounding box center [229, 196] width 245 height 10
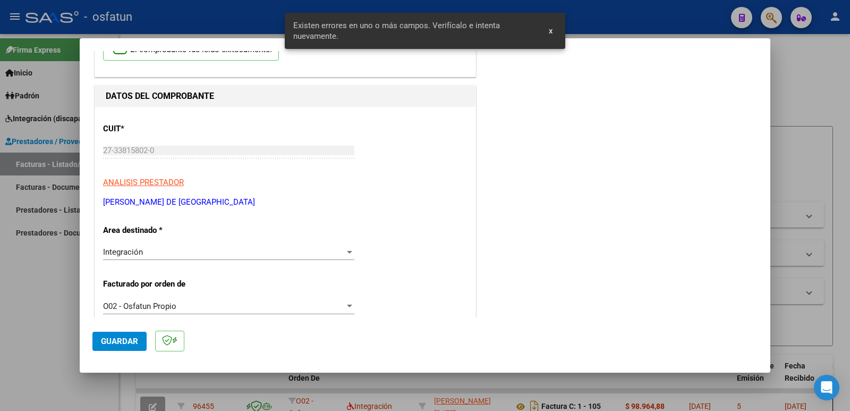
scroll to position [0, 0]
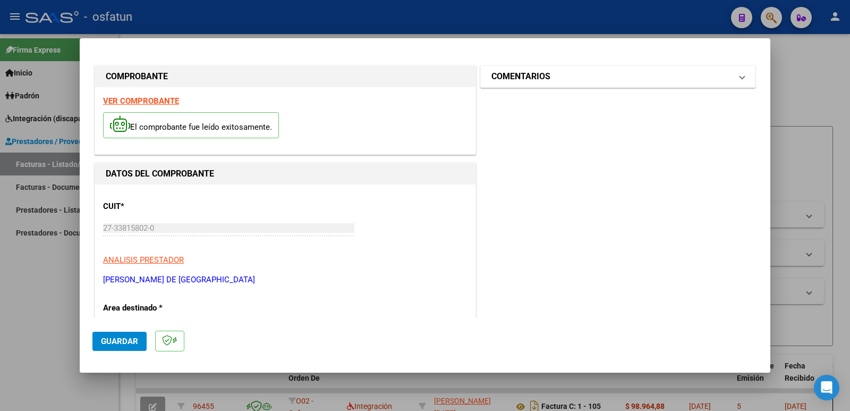
type input "202509"
click at [541, 83] on mat-expansion-panel-header "COMENTARIOS" at bounding box center [618, 76] width 274 height 21
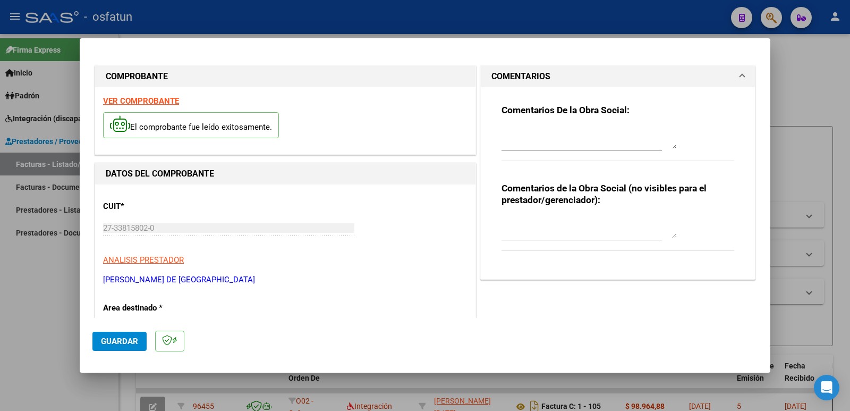
click at [541, 230] on textarea at bounding box center [589, 227] width 175 height 21
paste textarea "Fc Cargada por [PERSON_NAME]. [PERSON_NAME] / sin verificación de legajo"
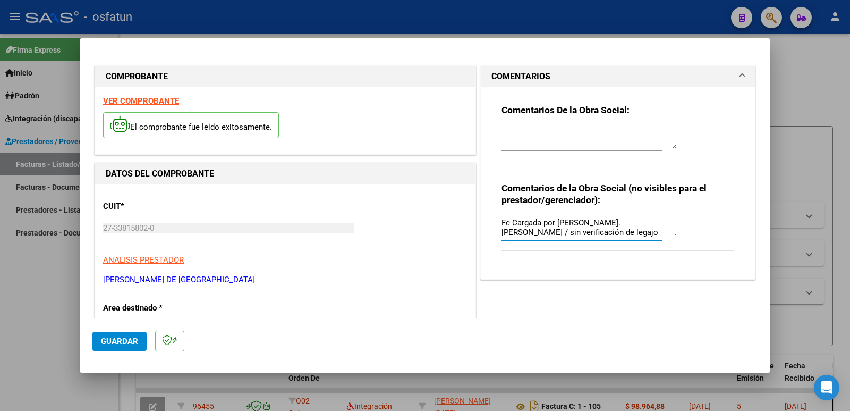
type textarea "Fc Cargada por [PERSON_NAME]. [PERSON_NAME] / sin verificación de legajo"
click at [129, 342] on span "Guardar" at bounding box center [119, 341] width 37 height 10
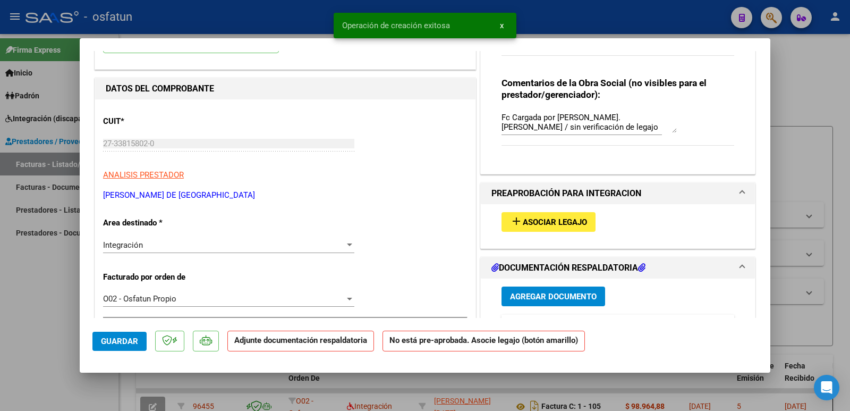
scroll to position [106, 0]
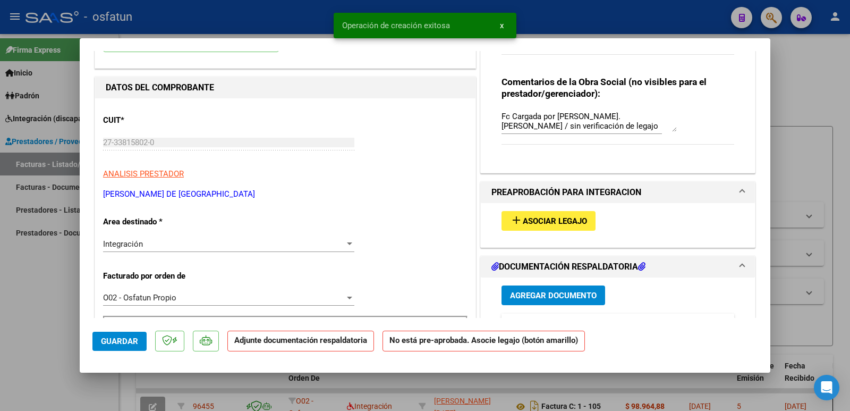
click at [539, 217] on span "Asociar Legajo" at bounding box center [555, 221] width 64 height 10
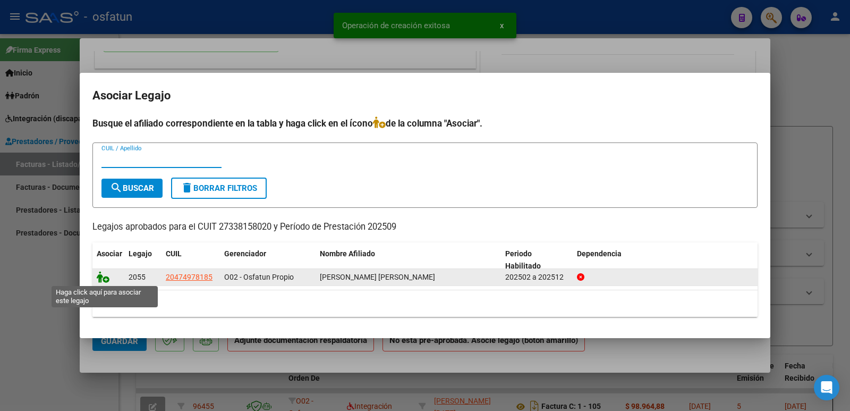
click at [104, 279] on icon at bounding box center [103, 277] width 13 height 12
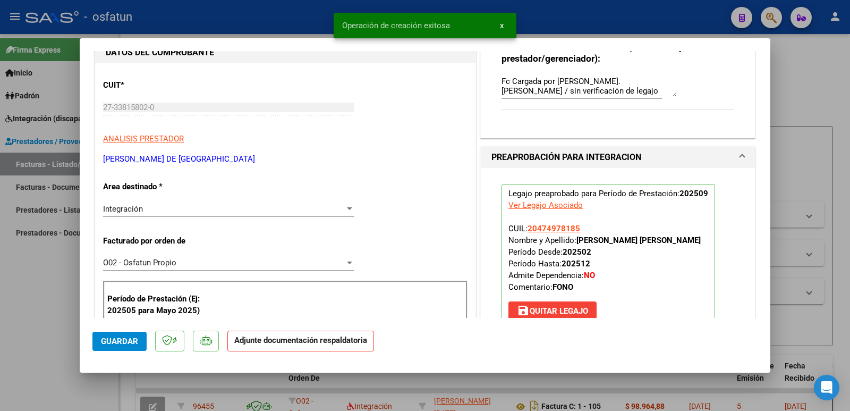
scroll to position [266, 0]
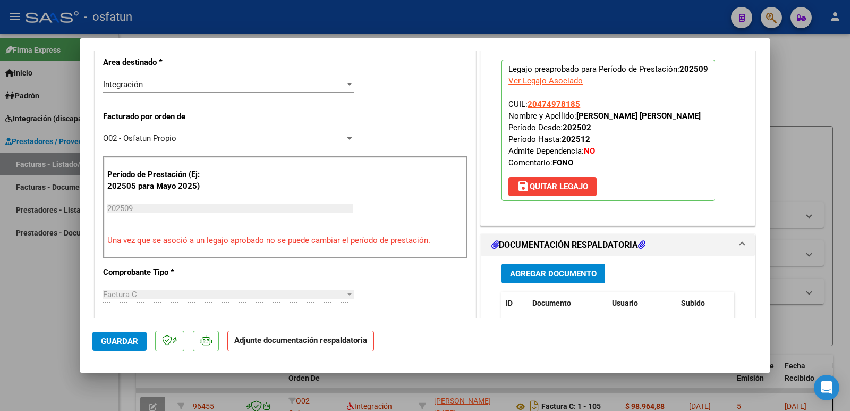
click at [512, 273] on span "Agregar Documento" at bounding box center [553, 274] width 87 height 10
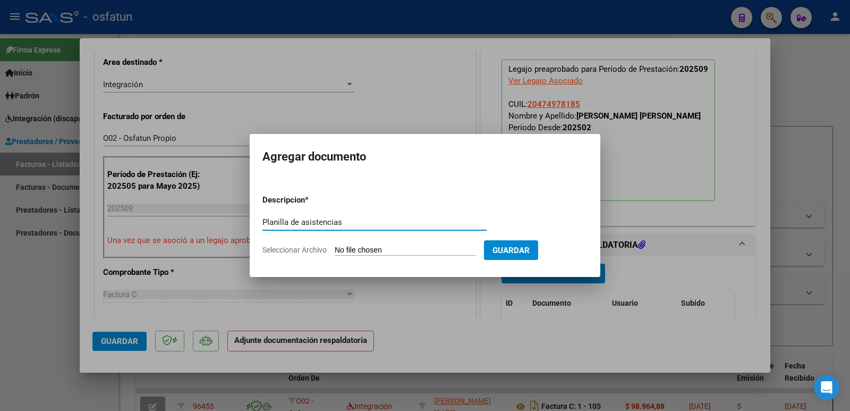
type input "Planilla de asistencias"
click at [351, 252] on input "Seleccionar Archivo" at bounding box center [405, 250] width 141 height 10
type input "C:\fakepath\[PERSON_NAME] 09.2025.JPG"
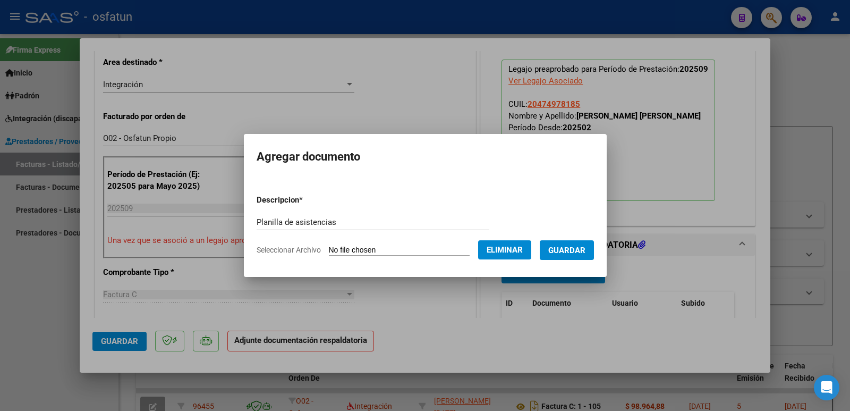
click at [582, 249] on span "Guardar" at bounding box center [566, 250] width 37 height 10
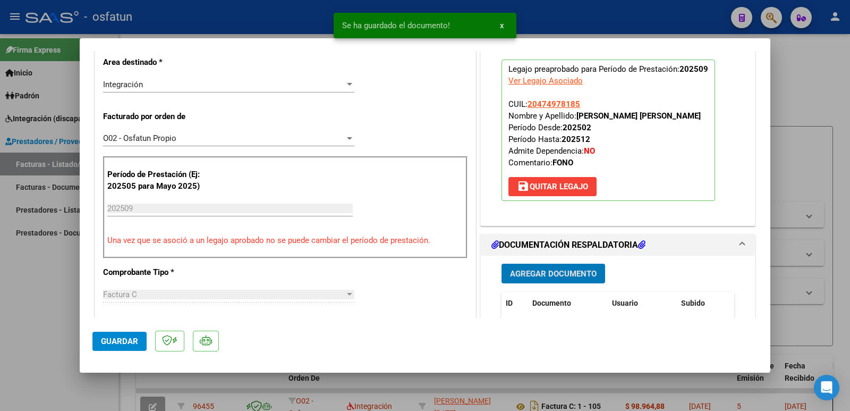
click at [551, 275] on span "Agregar Documento" at bounding box center [553, 274] width 87 height 10
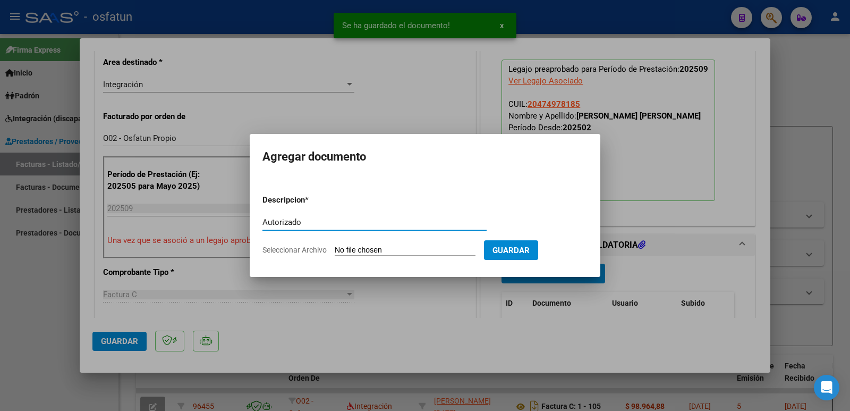
type input "Autorizado"
click at [365, 250] on input "Seleccionar Archivo" at bounding box center [405, 250] width 141 height 10
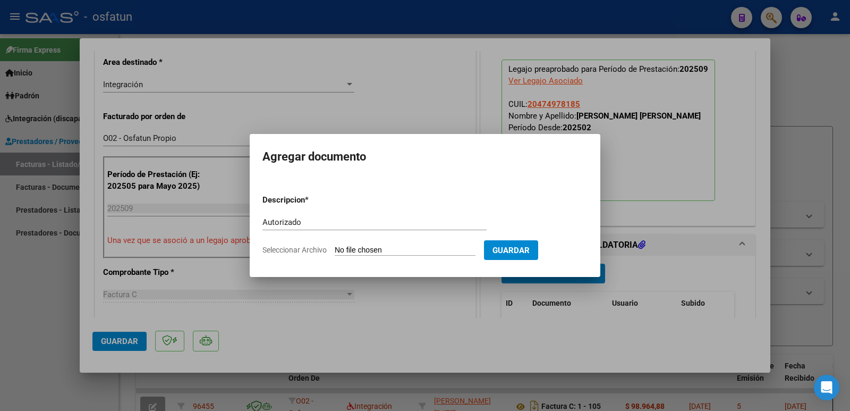
type input "C:\fakepath\AUT.FELIPEGODOY2025.pdf"
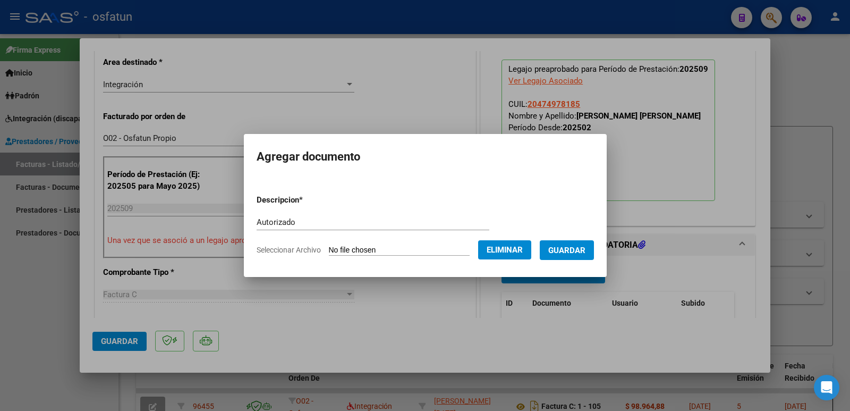
click at [580, 248] on span "Guardar" at bounding box center [566, 250] width 37 height 10
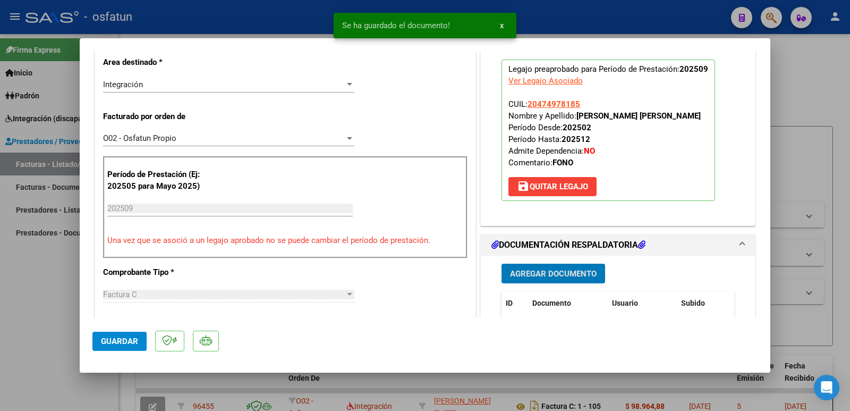
click at [115, 334] on button "Guardar" at bounding box center [119, 341] width 54 height 19
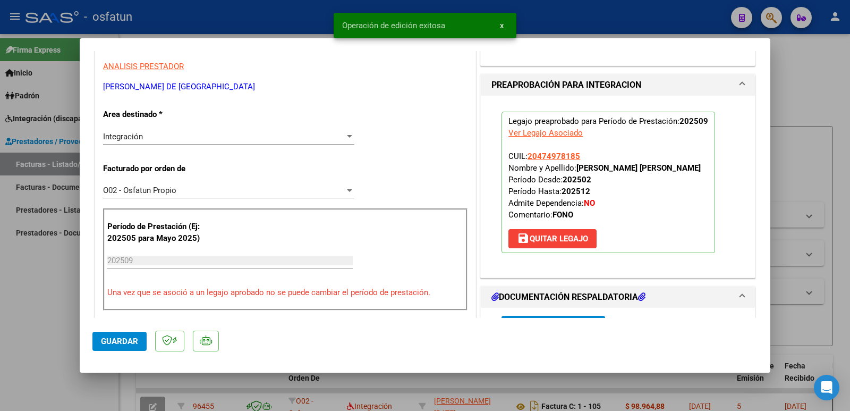
scroll to position [213, 0]
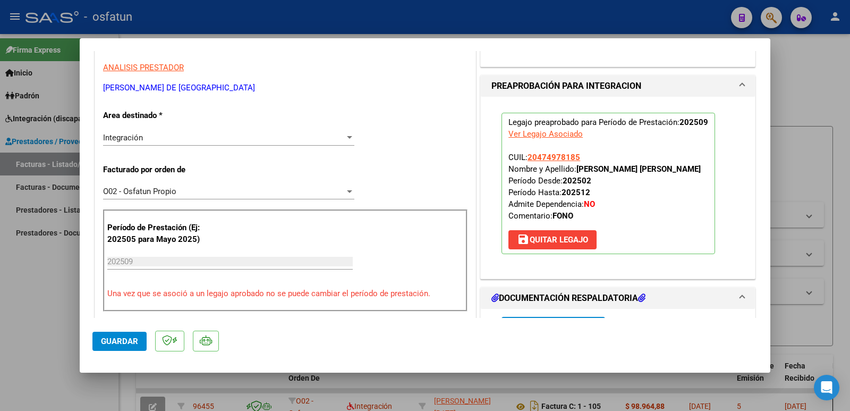
drag, startPoint x: 572, startPoint y: 166, endPoint x: 692, endPoint y: 164, distance: 120.1
click at [692, 164] on span "CUIL: 20474978185 Nombre y Apellido: [PERSON_NAME] [PERSON_NAME] Desde: 202502 …" at bounding box center [604, 186] width 192 height 68
copy strong "[PERSON_NAME] [PERSON_NAME]"
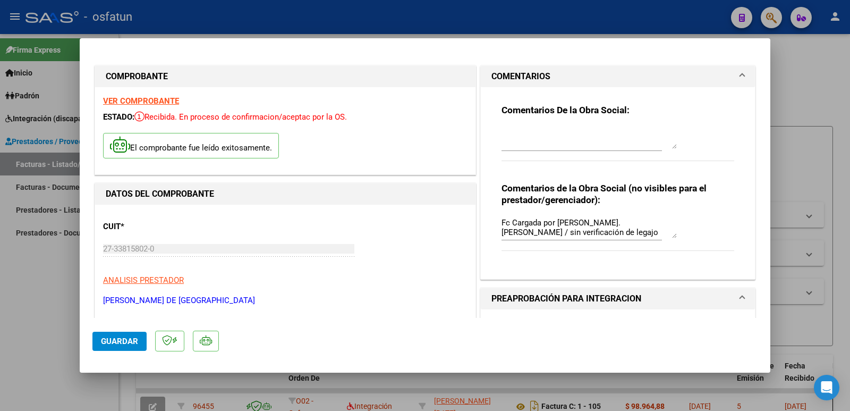
scroll to position [53, 0]
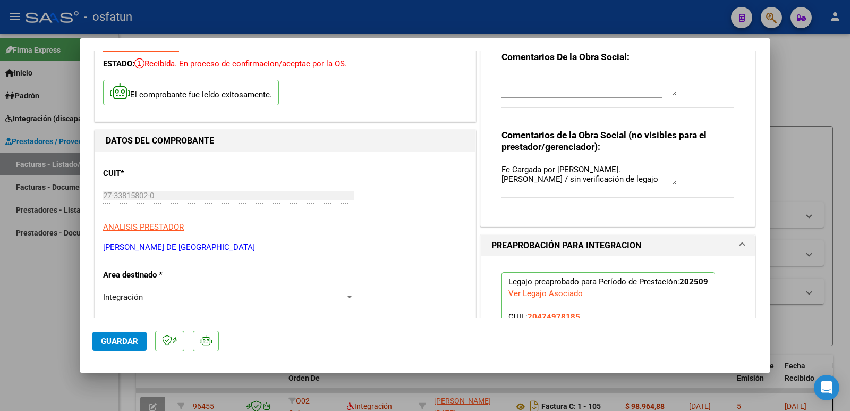
click at [79, 197] on div "COMPROBANTE VER COMPROBANTE ESTADO: Recibida. En proceso de confirmacion/acepta…" at bounding box center [425, 205] width 850 height 411
drag, startPoint x: 255, startPoint y: 249, endPoint x: 98, endPoint y: 250, distance: 156.2
copy p "[PERSON_NAME] DE [GEOGRAPHIC_DATA]"
click at [126, 342] on span "Guardar" at bounding box center [119, 341] width 37 height 10
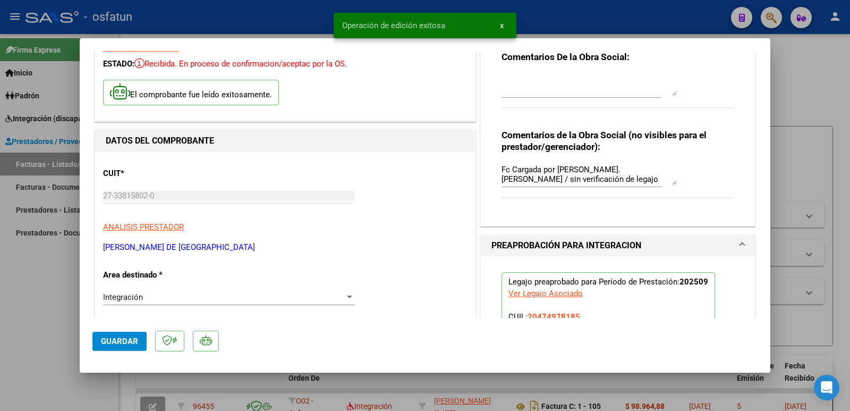
click at [38, 302] on div at bounding box center [425, 205] width 850 height 411
type input "$ 0,00"
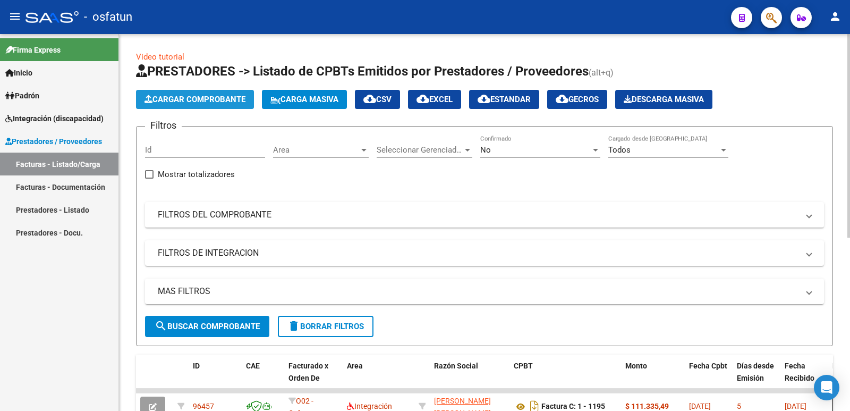
click at [161, 98] on span "Cargar Comprobante" at bounding box center [195, 100] width 101 height 10
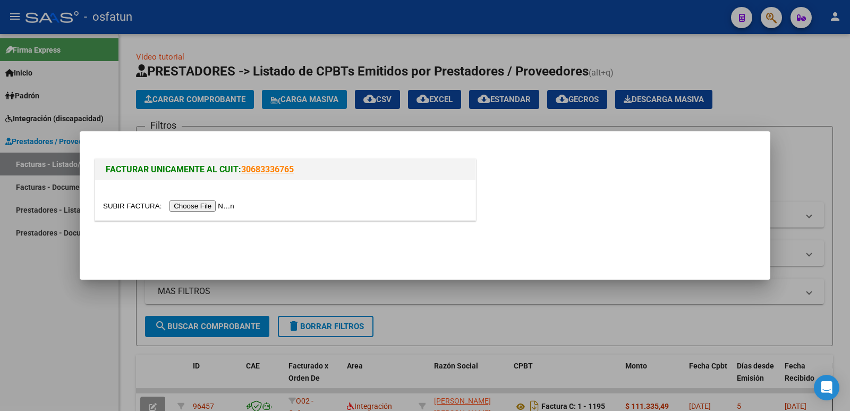
click at [219, 211] on input "file" at bounding box center [170, 205] width 134 height 11
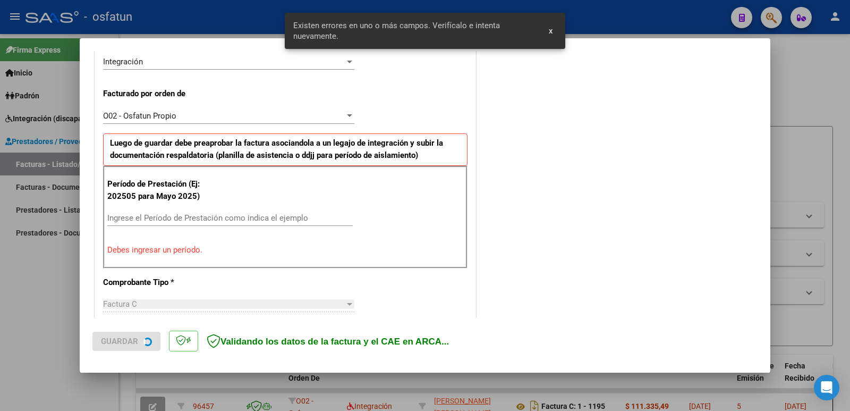
scroll to position [290, 0]
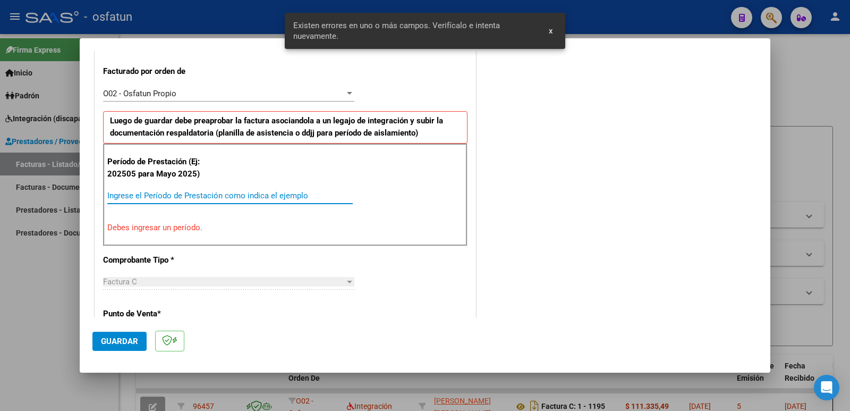
click at [158, 194] on input "Ingrese el Período de Prestación como indica el ejemplo" at bounding box center [229, 196] width 245 height 10
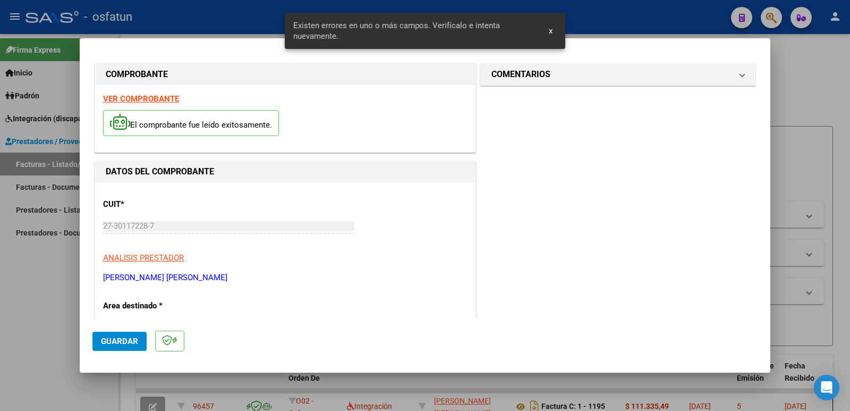
scroll to position [0, 0]
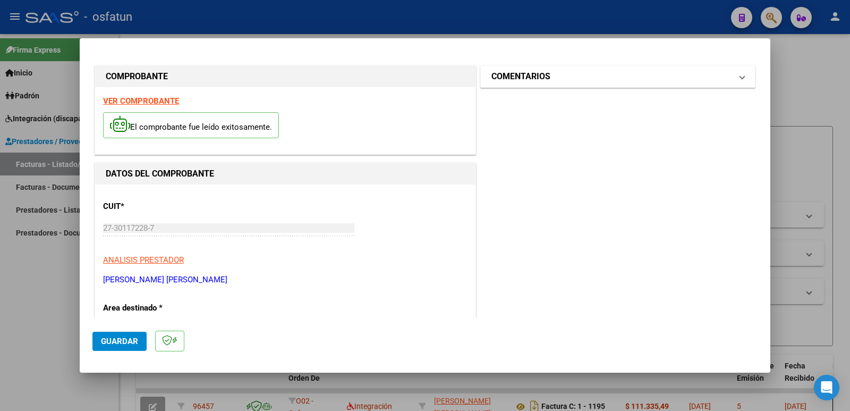
type input "202509"
click at [505, 76] on h1 "COMENTARIOS" at bounding box center [520, 76] width 59 height 13
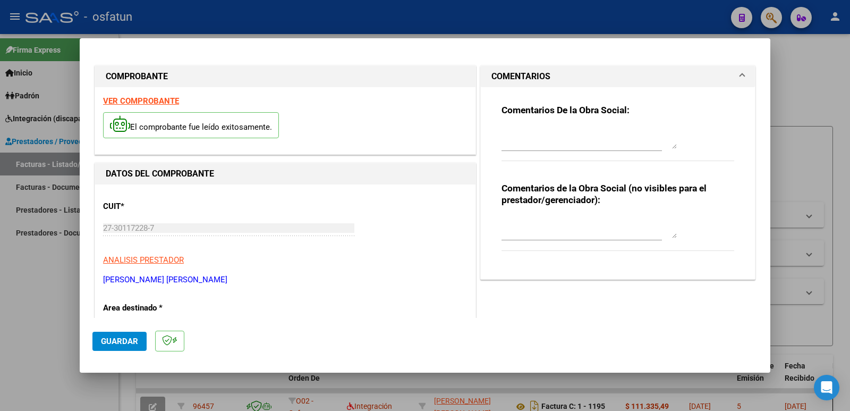
click at [533, 233] on textarea at bounding box center [589, 227] width 175 height 21
paste textarea "Fc Cargada por [PERSON_NAME]. [PERSON_NAME] / sin verificación de legajo"
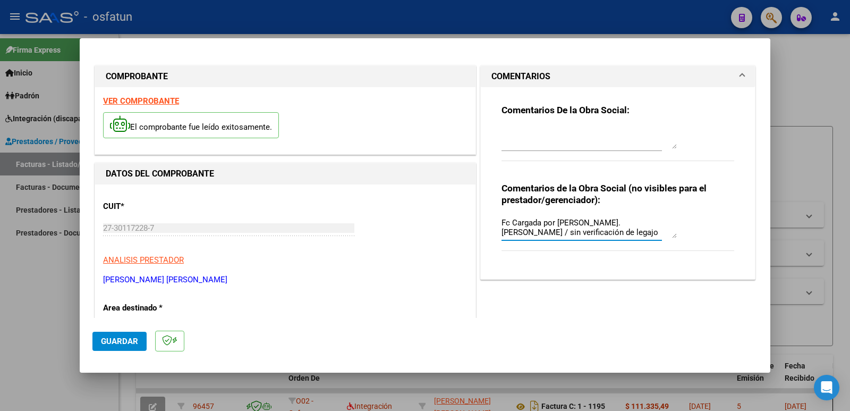
type textarea "Fc Cargada por [PERSON_NAME]. [PERSON_NAME] / sin verificación de legajo"
click at [121, 341] on span "Guardar" at bounding box center [119, 341] width 37 height 10
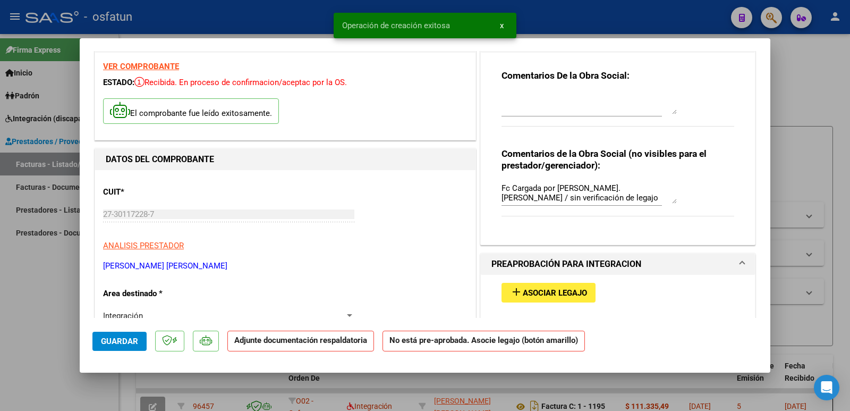
scroll to position [53, 0]
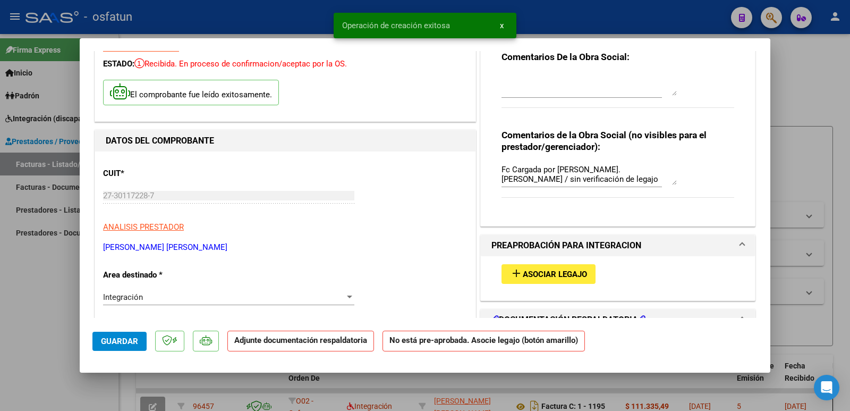
click at [528, 268] on button "add Asociar Legajo" at bounding box center [549, 274] width 94 height 20
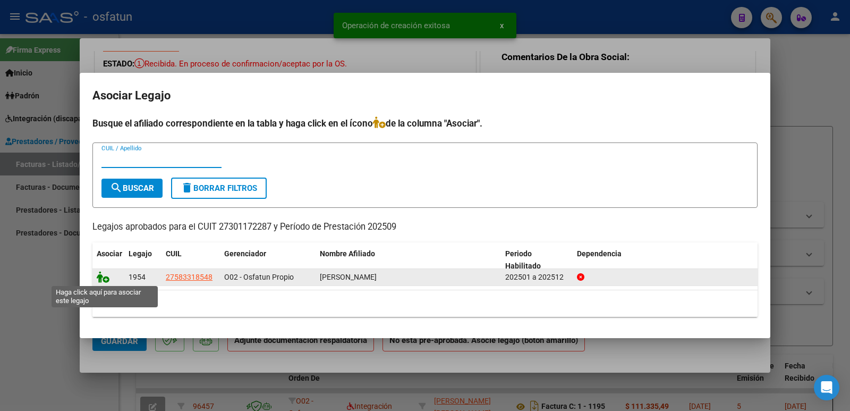
click at [99, 277] on icon at bounding box center [103, 277] width 13 height 12
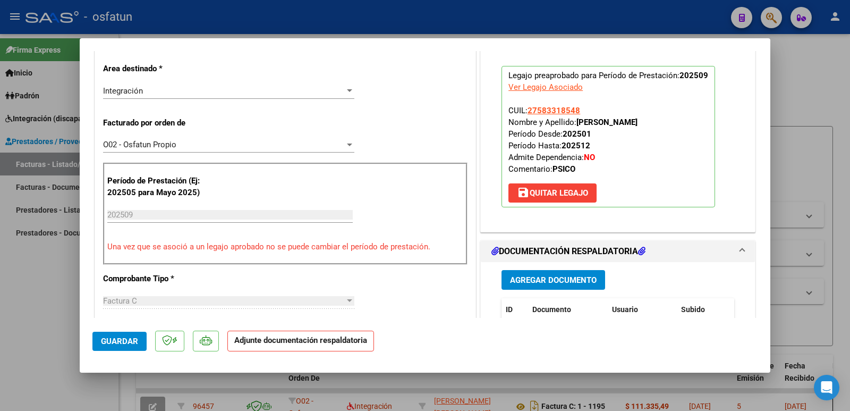
scroll to position [266, 0]
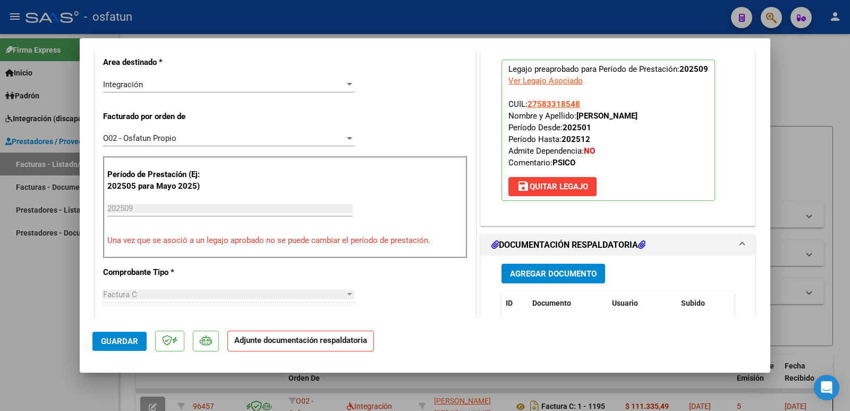
click at [547, 277] on span "Agregar Documento" at bounding box center [553, 274] width 87 height 10
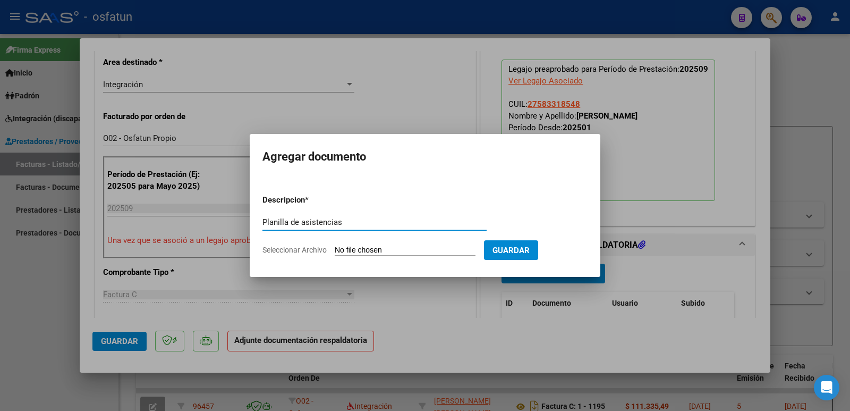
type input "Planilla de asistencias"
click at [374, 252] on input "Seleccionar Archivo" at bounding box center [405, 250] width 141 height 10
type input "C:\fakepath\Asistencia Septiembre-2.pdf"
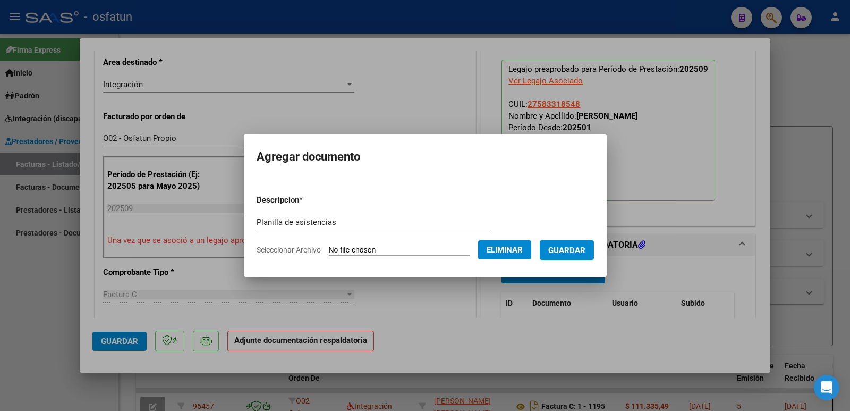
click at [578, 254] on span "Guardar" at bounding box center [566, 250] width 37 height 10
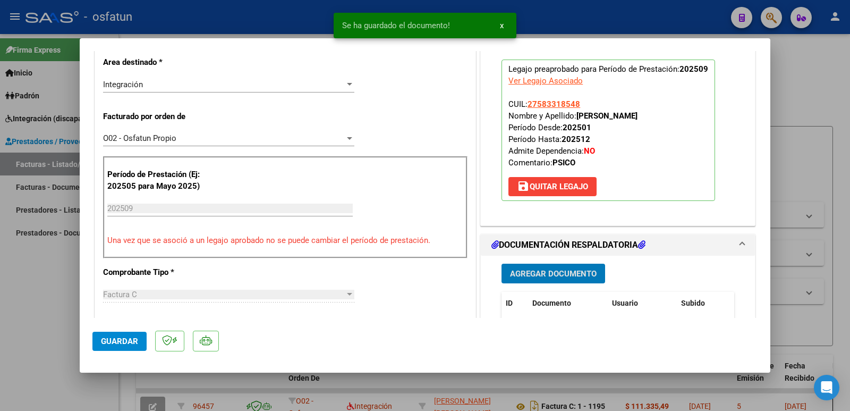
click at [570, 272] on span "Agregar Documento" at bounding box center [553, 274] width 87 height 10
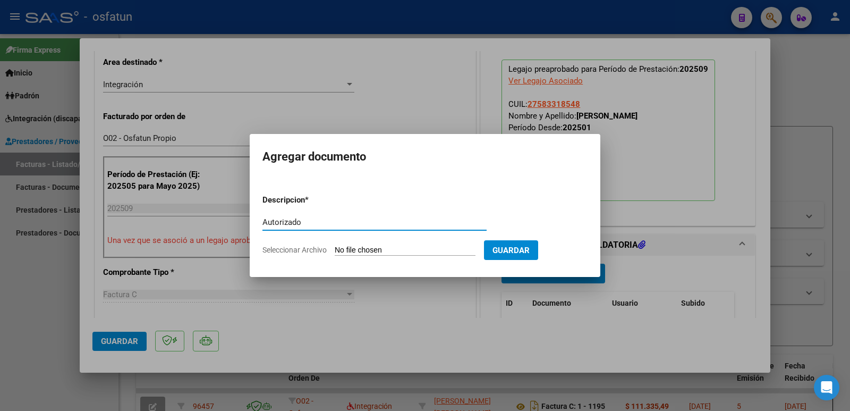
type input "Autorizado"
click at [399, 251] on input "Seleccionar Archivo" at bounding box center [405, 250] width 141 height 10
type input "C:\fakepath\Autorizado.pdf"
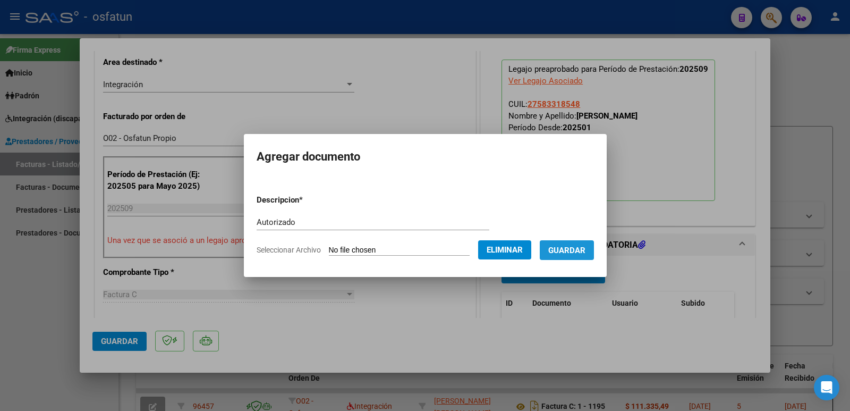
click at [584, 257] on button "Guardar" at bounding box center [567, 250] width 54 height 20
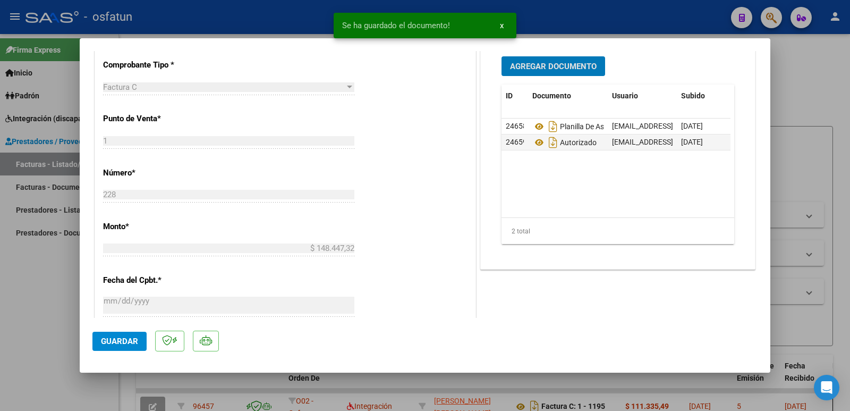
scroll to position [478, 0]
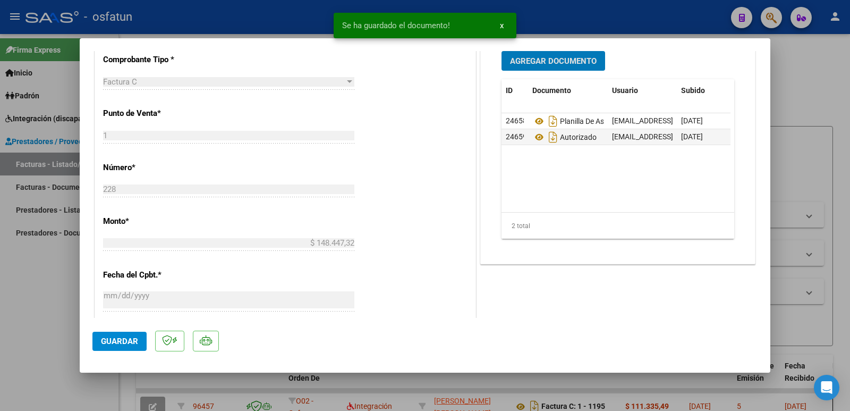
click at [117, 342] on span "Guardar" at bounding box center [119, 341] width 37 height 10
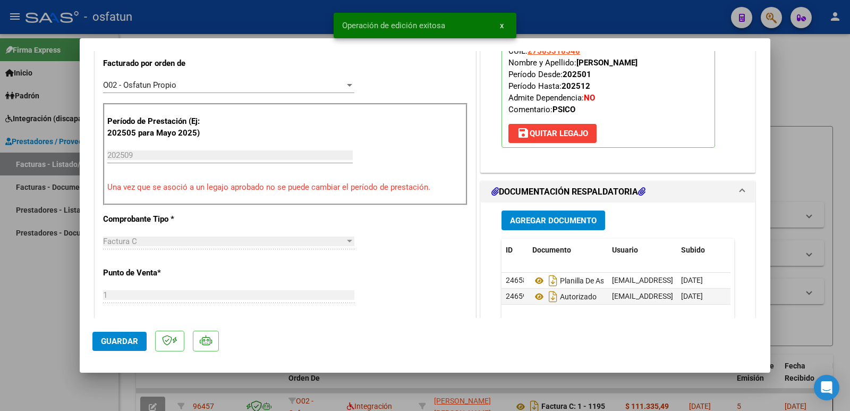
scroll to position [213, 0]
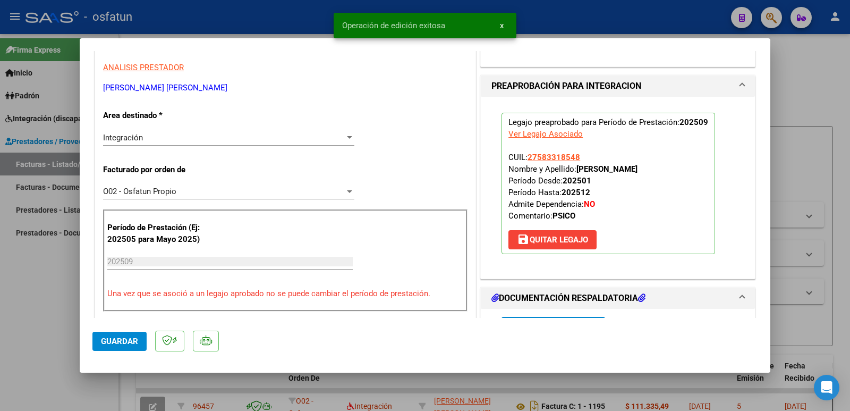
drag, startPoint x: 208, startPoint y: 87, endPoint x: 88, endPoint y: 84, distance: 120.1
click at [88, 84] on mat-dialog-content "COMPROBANTE VER COMPROBANTE ESTADO: Recibida. En proceso de confirmacion/acepta…" at bounding box center [425, 184] width 691 height 267
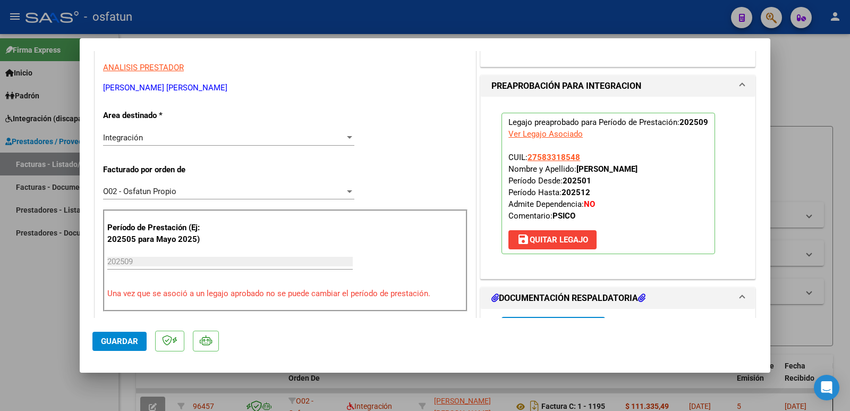
copy p "[PERSON_NAME] [PERSON_NAME]"
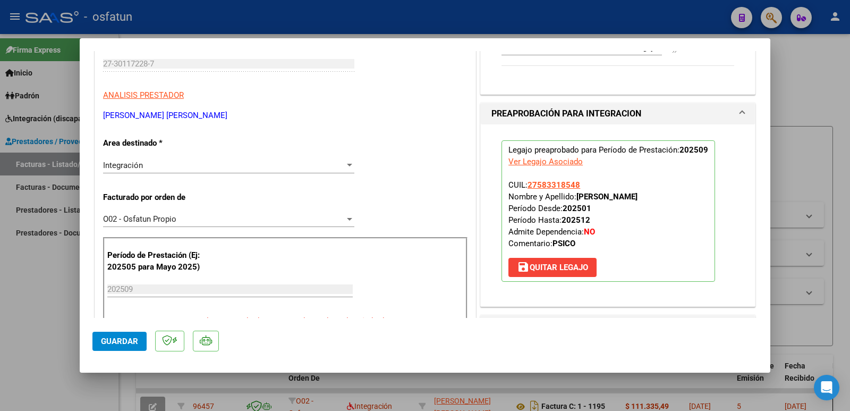
scroll to position [159, 0]
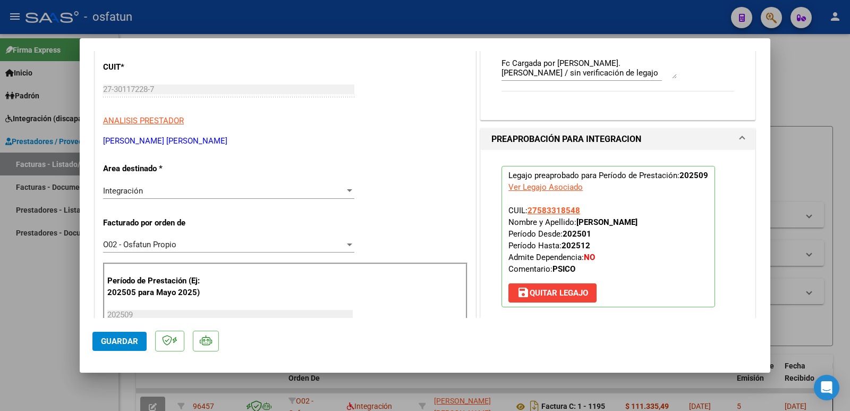
click at [117, 340] on span "Guardar" at bounding box center [119, 341] width 37 height 10
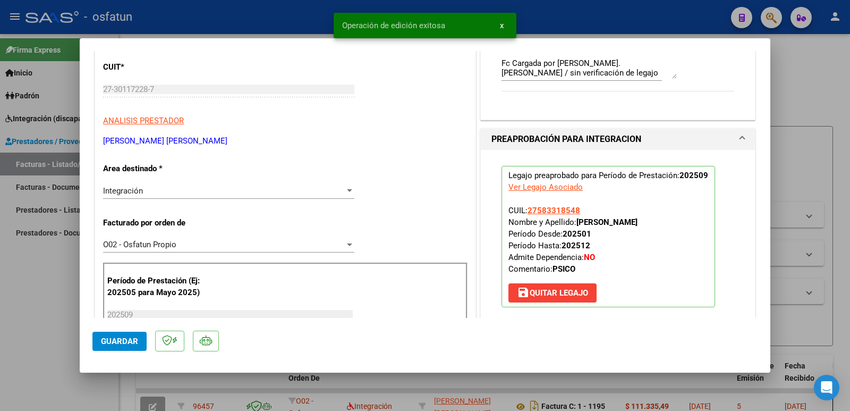
click at [8, 332] on div at bounding box center [425, 205] width 850 height 411
type input "$ 0,00"
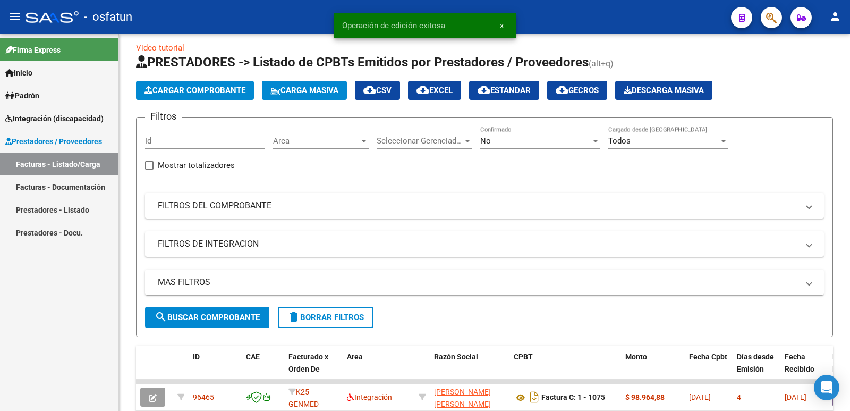
scroll to position [0, 0]
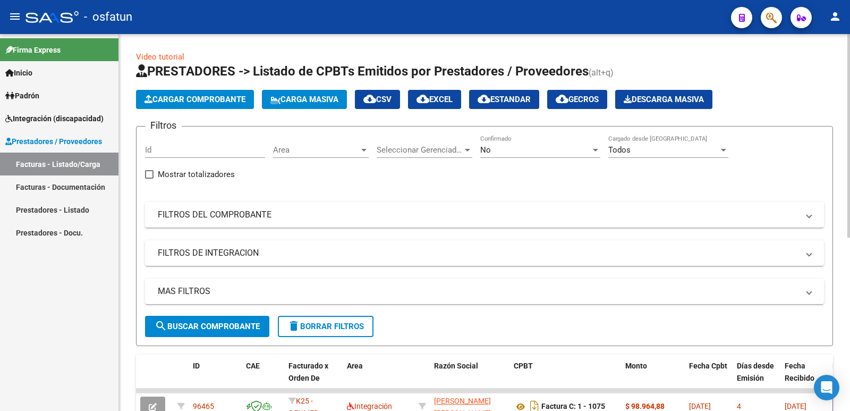
click at [211, 101] on span "Cargar Comprobante" at bounding box center [195, 100] width 101 height 10
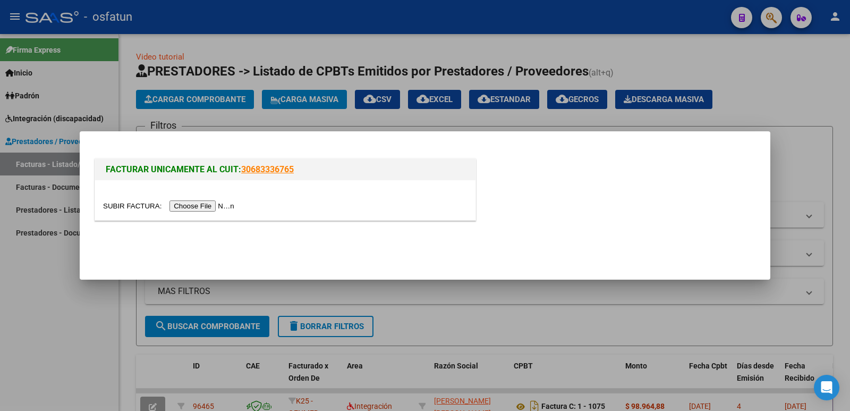
click at [218, 207] on input "file" at bounding box center [170, 205] width 134 height 11
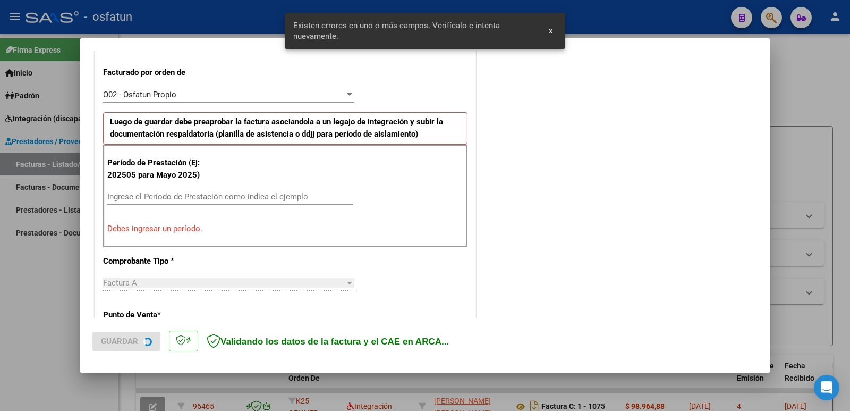
scroll to position [290, 0]
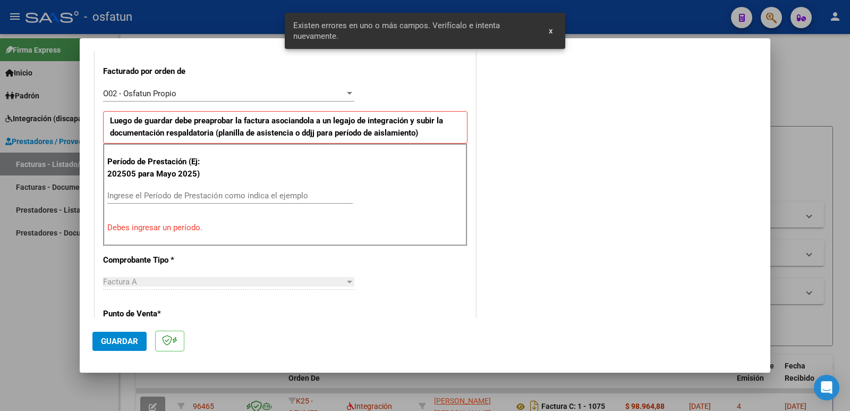
click at [179, 197] on input "Ingrese el Período de Prestación como indica el ejemplo" at bounding box center [229, 196] width 245 height 10
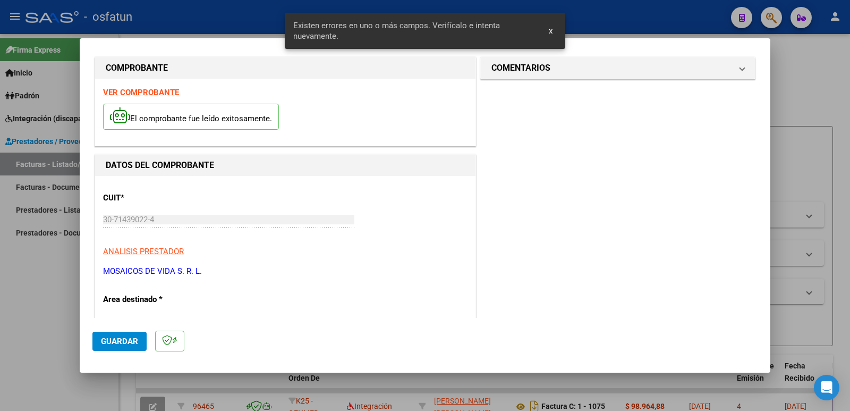
scroll to position [0, 0]
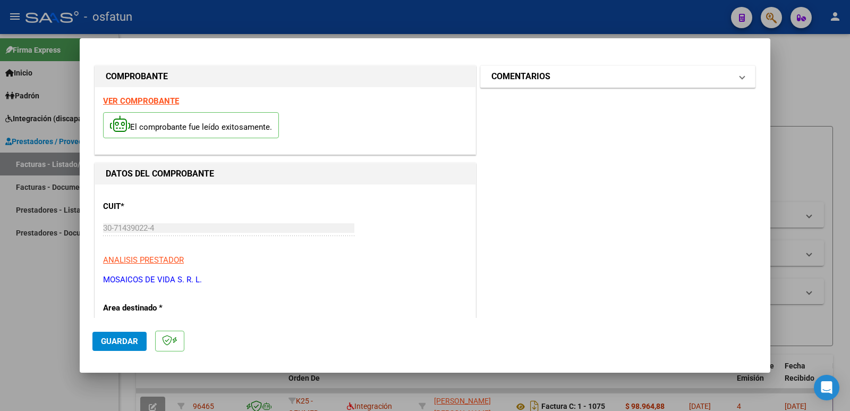
type input "202509"
click at [531, 72] on h1 "COMENTARIOS" at bounding box center [520, 76] width 59 height 13
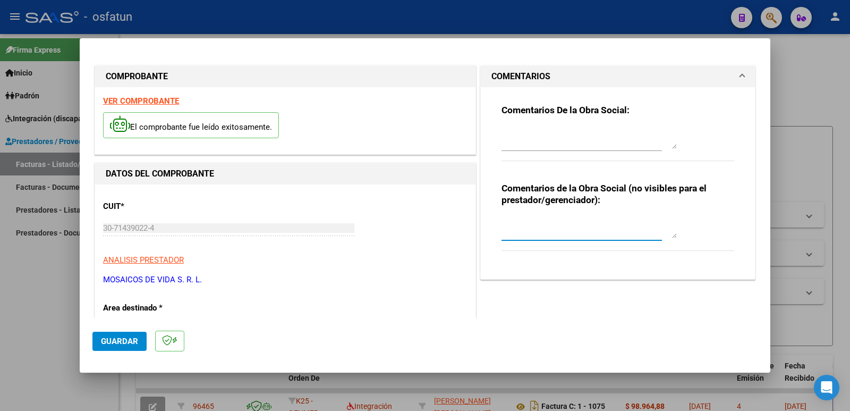
click at [521, 233] on textarea at bounding box center [589, 227] width 175 height 21
paste textarea "Fc Cargada por [PERSON_NAME]. [PERSON_NAME] / sin verificación de legajo"
type textarea "Fc Cargada por [PERSON_NAME]. [PERSON_NAME] / sin verificación de legajo"
click at [120, 343] on span "Guardar" at bounding box center [119, 341] width 37 height 10
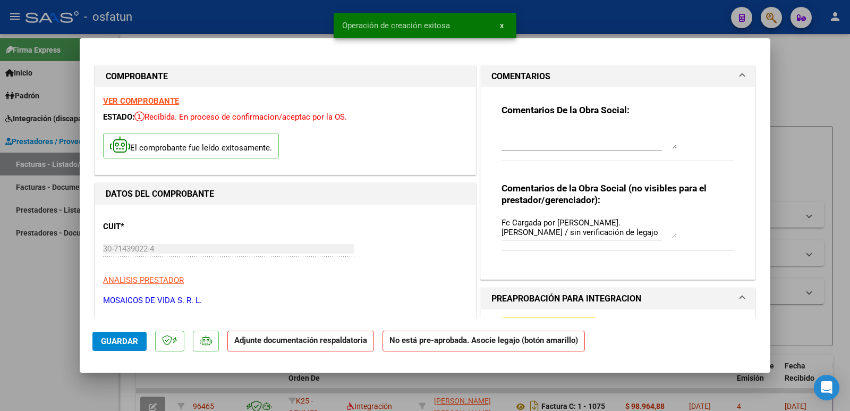
scroll to position [106, 0]
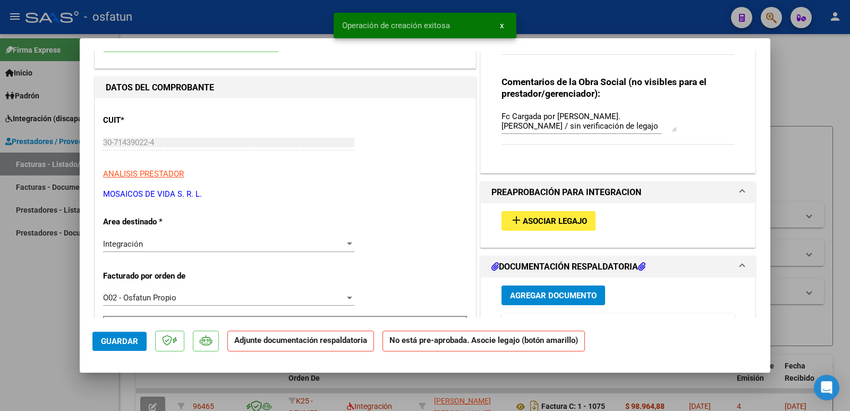
click at [117, 337] on span "Guardar" at bounding box center [119, 341] width 37 height 10
click at [546, 218] on span "Asociar Legajo" at bounding box center [555, 221] width 64 height 10
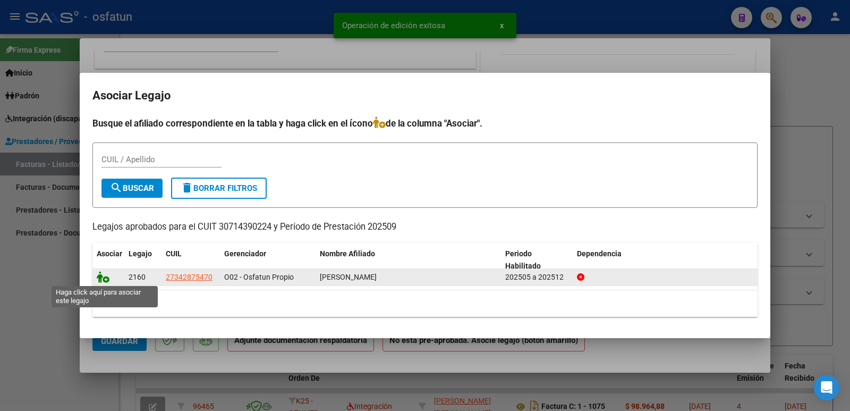
click at [103, 274] on icon at bounding box center [103, 277] width 13 height 12
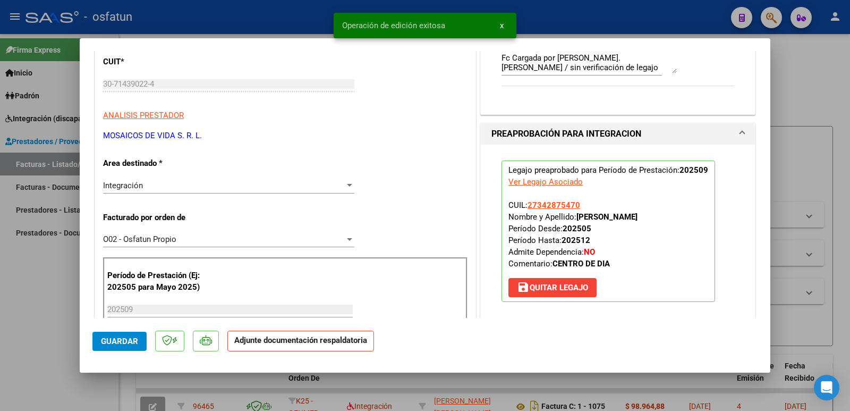
scroll to position [319, 0]
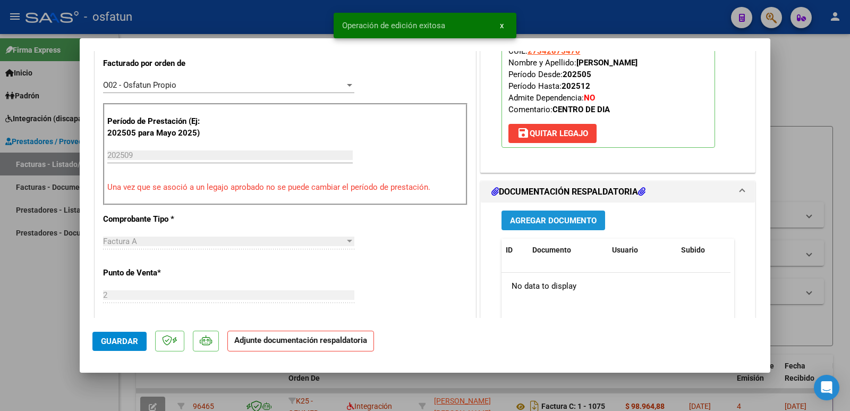
click at [561, 220] on span "Agregar Documento" at bounding box center [553, 221] width 87 height 10
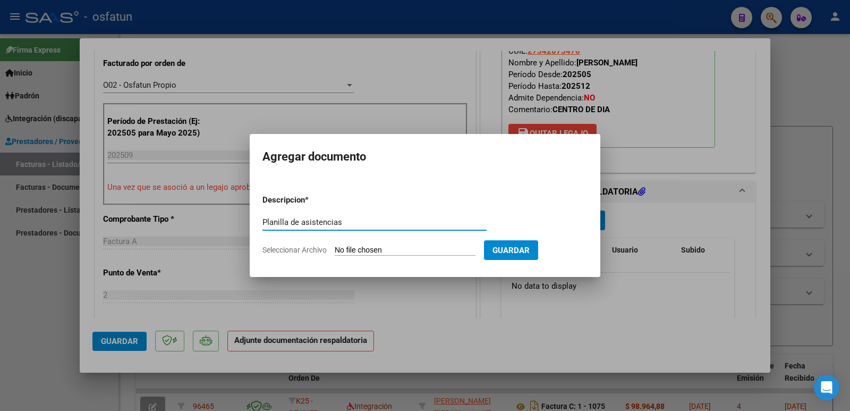
type input "Planilla de asistencias"
click at [404, 248] on input "Seleccionar Archivo" at bounding box center [405, 250] width 141 height 10
type input "C:\fakepath\ASISTENCIA [PERSON_NAME] SEPTIEMBRE 2025-2.pdf"
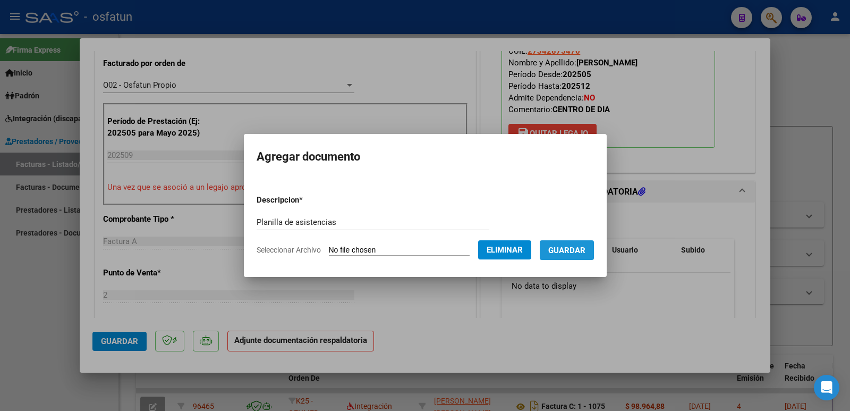
click at [586, 251] on span "Guardar" at bounding box center [566, 250] width 37 height 10
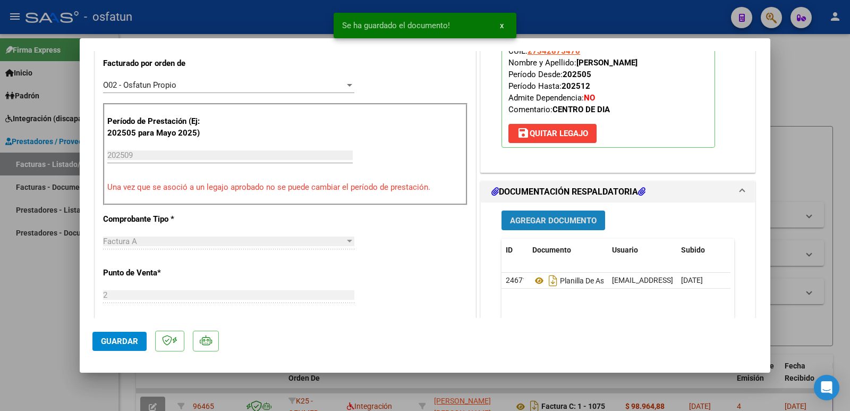
click at [564, 220] on span "Agregar Documento" at bounding box center [553, 221] width 87 height 10
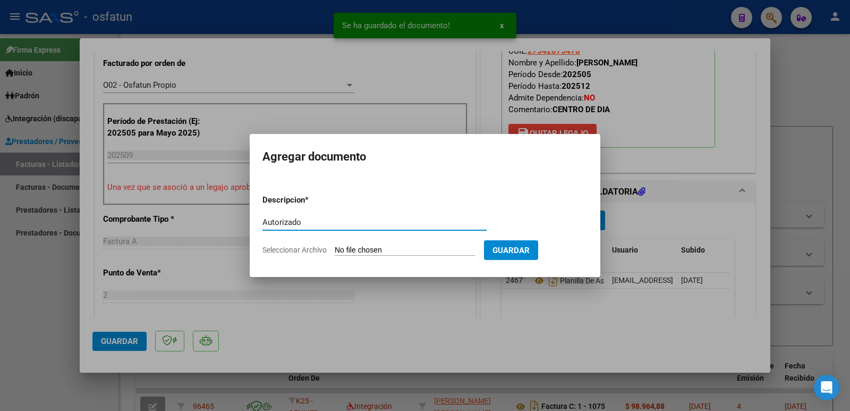
type input "Autorizado"
click at [422, 251] on input "Seleccionar Archivo" at bounding box center [405, 250] width 141 height 10
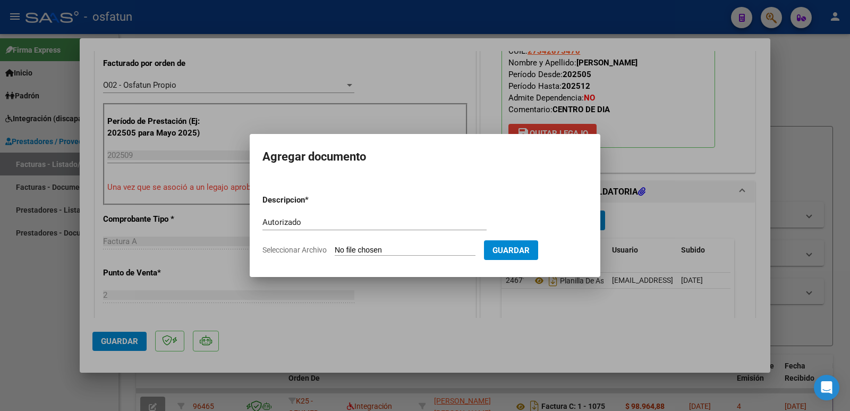
type input "C:\fakepath\autorizado.pdf"
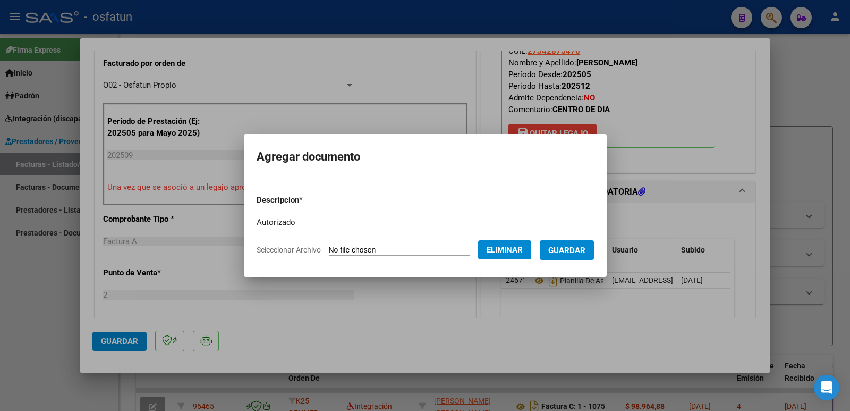
click at [573, 251] on span "Guardar" at bounding box center [566, 250] width 37 height 10
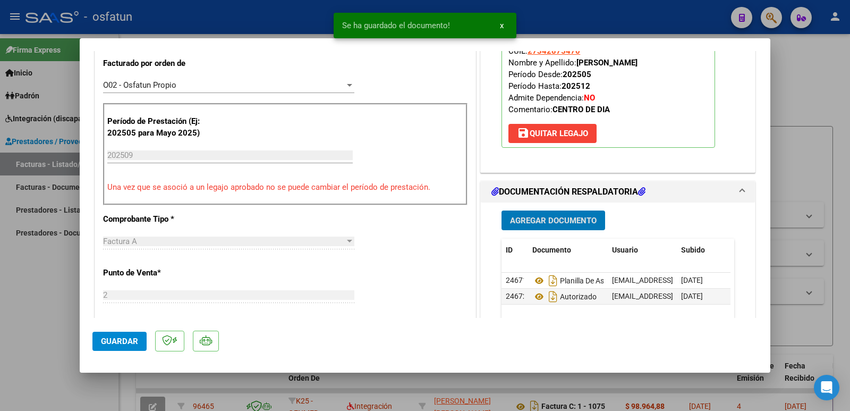
click at [121, 341] on span "Guardar" at bounding box center [119, 341] width 37 height 10
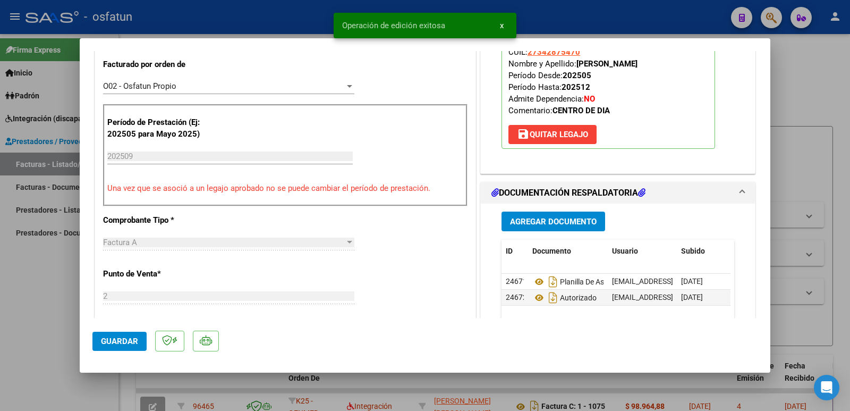
drag, startPoint x: 574, startPoint y: 61, endPoint x: 651, endPoint y: 62, distance: 77.0
click at [669, 62] on p "Legajo preaprobado para Período de Prestación: 202509 Ver Legajo Asociado CUIL:…" at bounding box center [609, 77] width 214 height 141
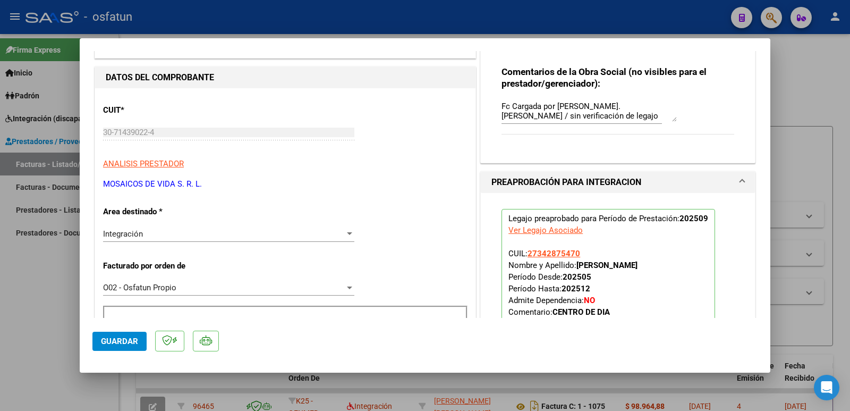
scroll to position [105, 0]
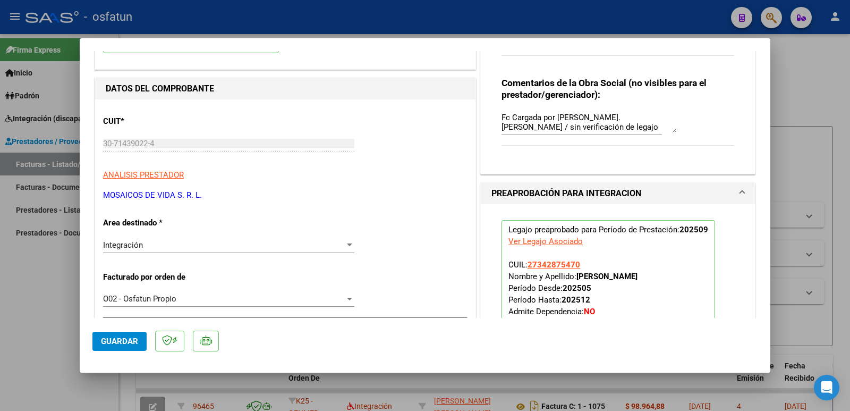
click at [75, 143] on div "COMPROBANTE VER COMPROBANTE ESTADO: Recibida. En proceso de confirmacion/acepta…" at bounding box center [425, 205] width 850 height 411
drag, startPoint x: 211, startPoint y: 194, endPoint x: 103, endPoint y: 192, distance: 108.4
click at [115, 340] on span "Guardar" at bounding box center [119, 341] width 37 height 10
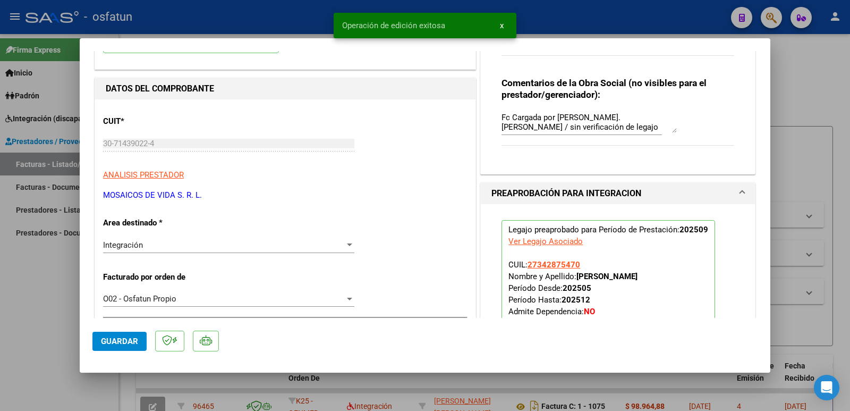
click at [31, 318] on div at bounding box center [425, 205] width 850 height 411
type input "$ 0,00"
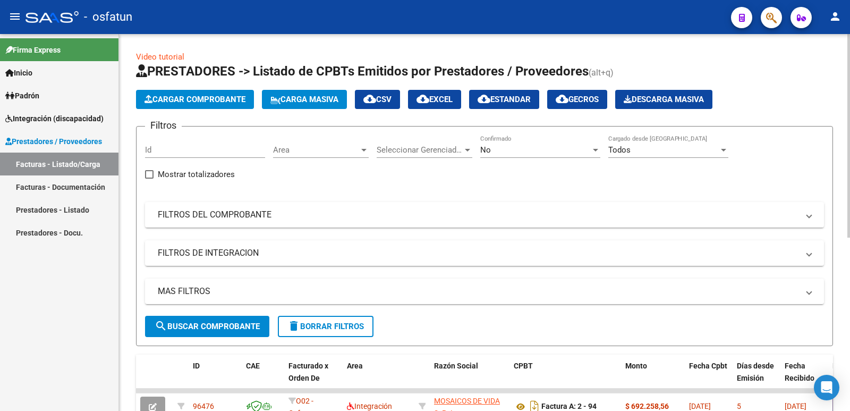
click at [172, 101] on span "Cargar Comprobante" at bounding box center [195, 100] width 101 height 10
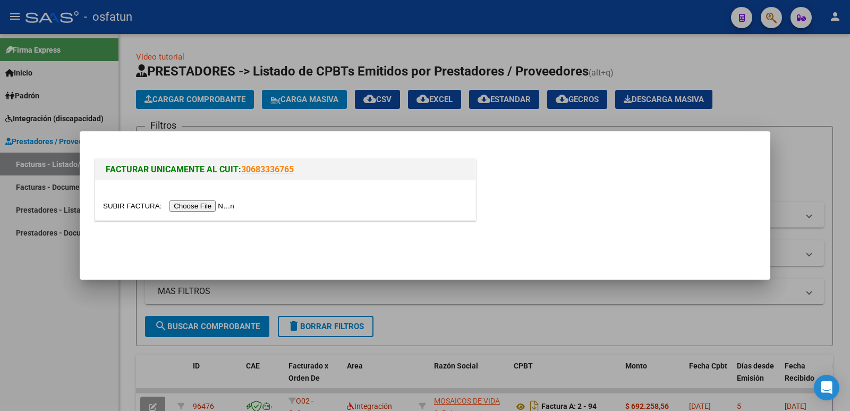
click at [185, 202] on input "file" at bounding box center [170, 205] width 134 height 11
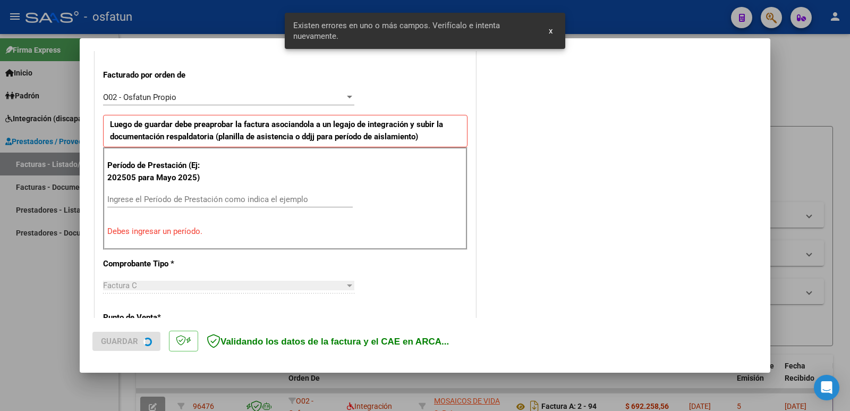
scroll to position [290, 0]
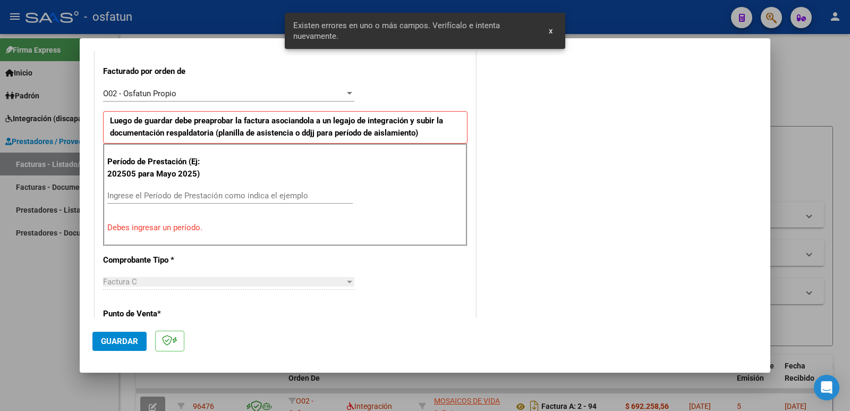
click at [162, 193] on input "Ingrese el Período de Prestación como indica el ejemplo" at bounding box center [229, 196] width 245 height 10
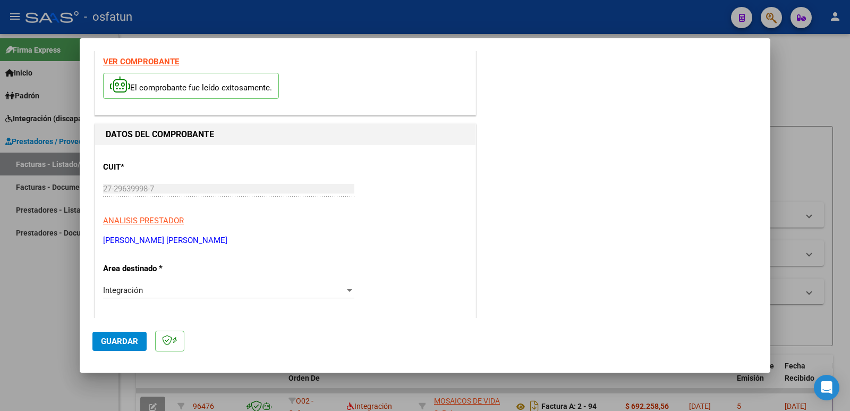
scroll to position [0, 0]
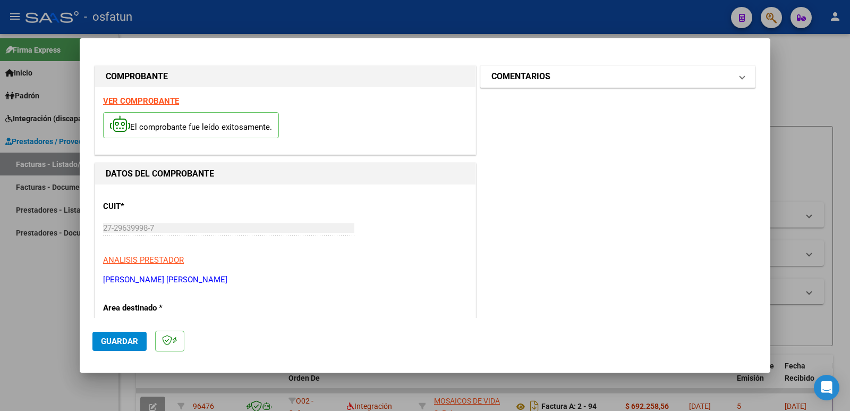
type input "202509"
click at [518, 77] on h1 "COMENTARIOS" at bounding box center [520, 76] width 59 height 13
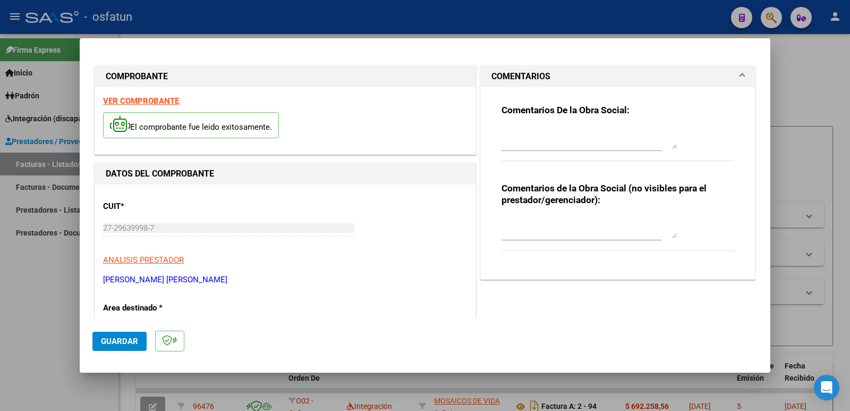
click at [517, 232] on textarea at bounding box center [589, 227] width 175 height 21
paste textarea "Fc Cargada por [PERSON_NAME]. [PERSON_NAME] / sin verificación de legajo"
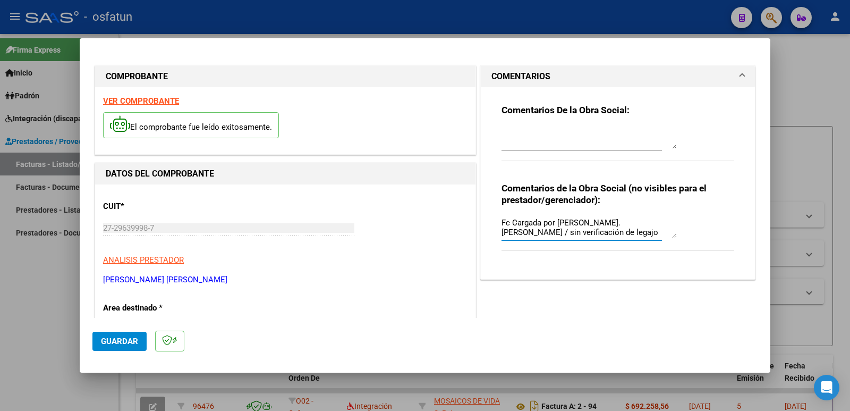
type textarea "Fc Cargada por [PERSON_NAME]. [PERSON_NAME] / sin verificación de legajo"
click at [113, 335] on button "Guardar" at bounding box center [119, 341] width 54 height 19
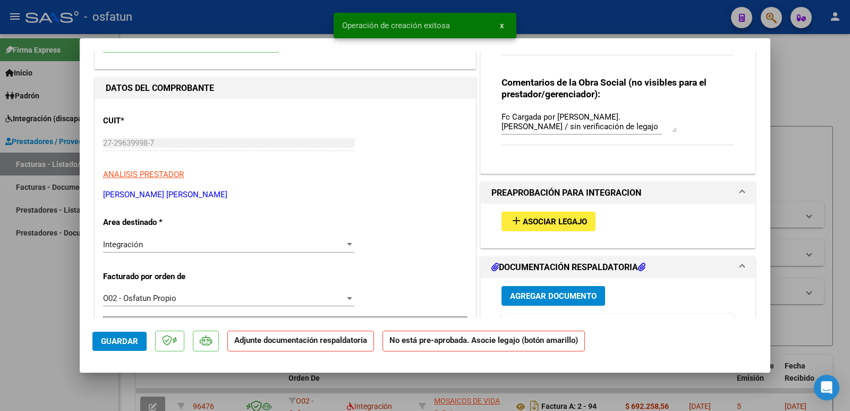
scroll to position [106, 0]
click at [523, 218] on span "Asociar Legajo" at bounding box center [555, 221] width 64 height 10
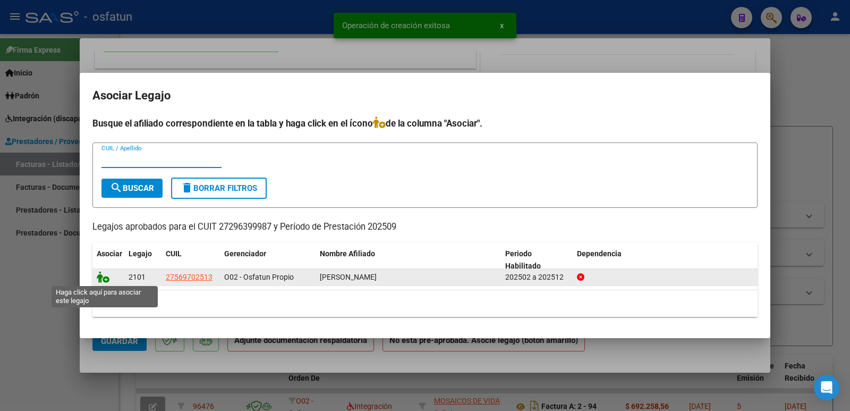
click at [104, 277] on icon at bounding box center [103, 277] width 13 height 12
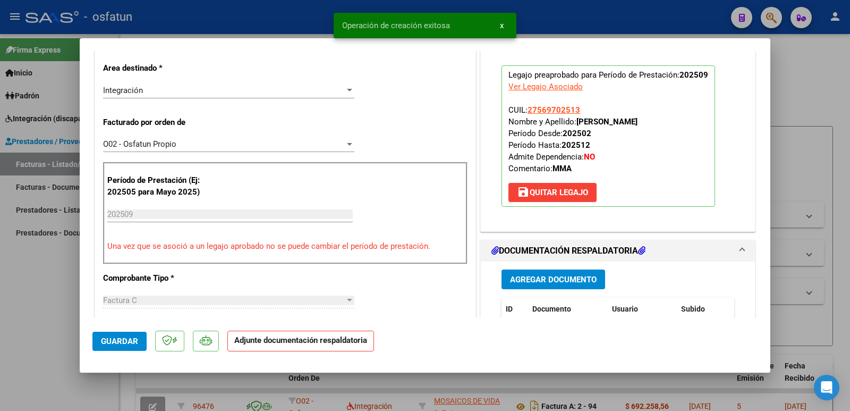
scroll to position [266, 0]
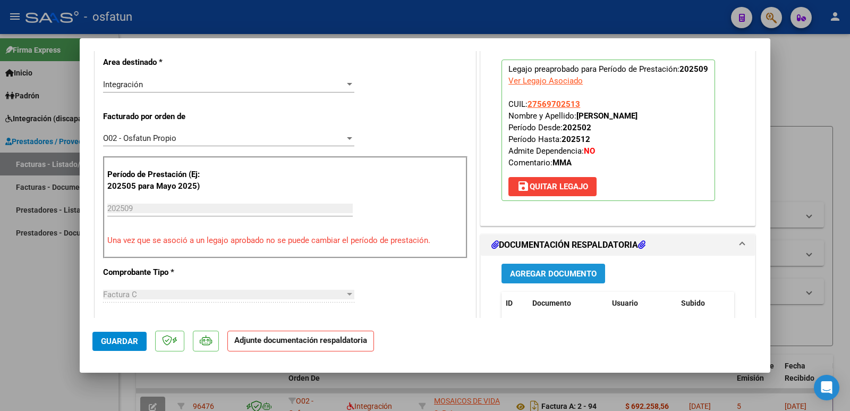
click at [547, 270] on span "Agregar Documento" at bounding box center [553, 274] width 87 height 10
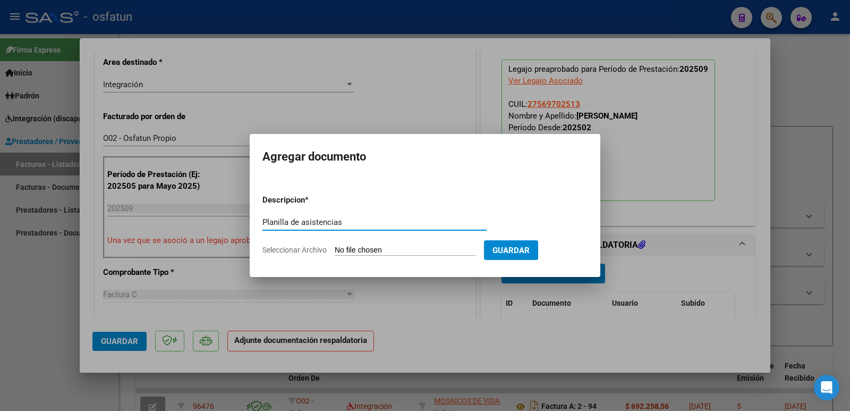
type input "Planilla de asistencias"
click at [397, 252] on input "Seleccionar Archivo" at bounding box center [405, 250] width 141 height 10
type input "C:\fakepath\P.ASIST [PERSON_NAME] [DATE].pdf"
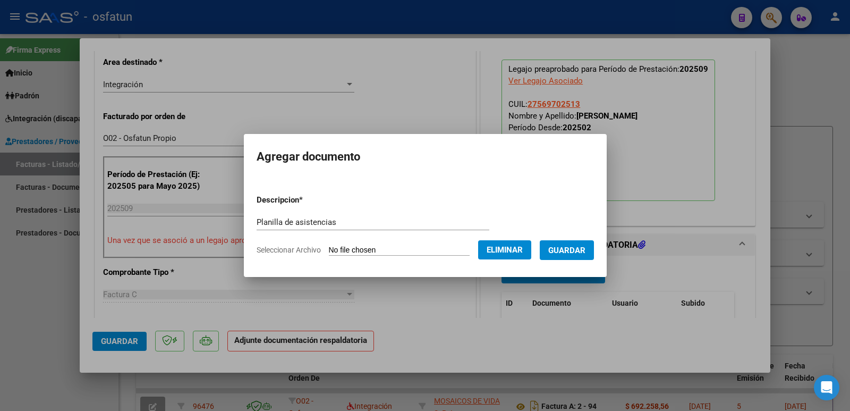
click at [571, 253] on span "Guardar" at bounding box center [566, 250] width 37 height 10
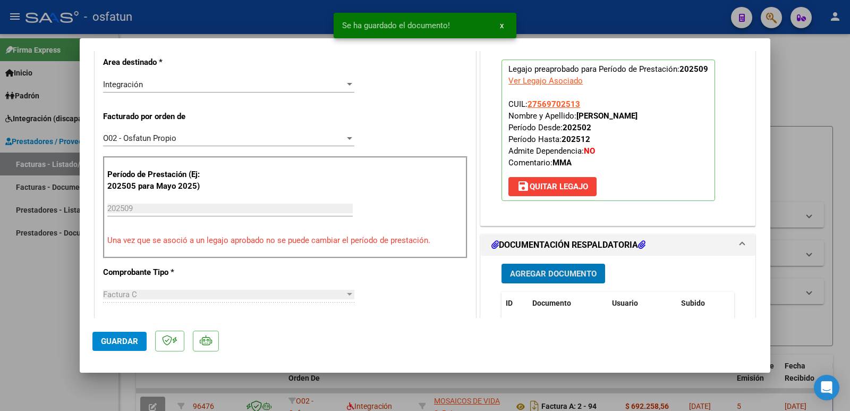
click at [562, 270] on span "Agregar Documento" at bounding box center [553, 274] width 87 height 10
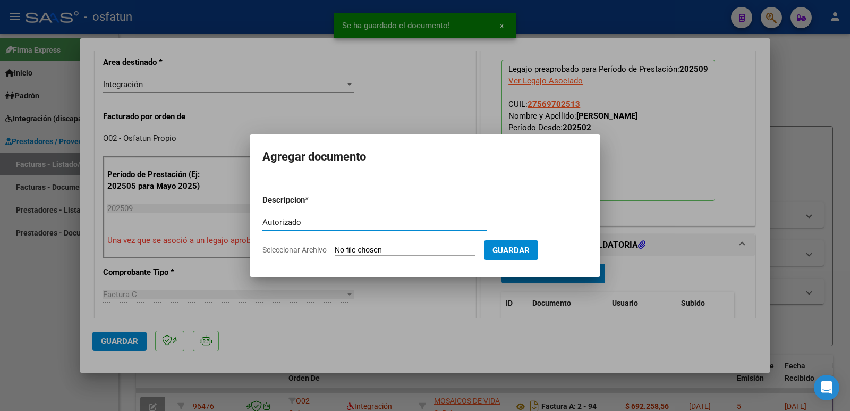
type input "Autorizado"
click at [394, 247] on input "Seleccionar Archivo" at bounding box center [405, 250] width 141 height 10
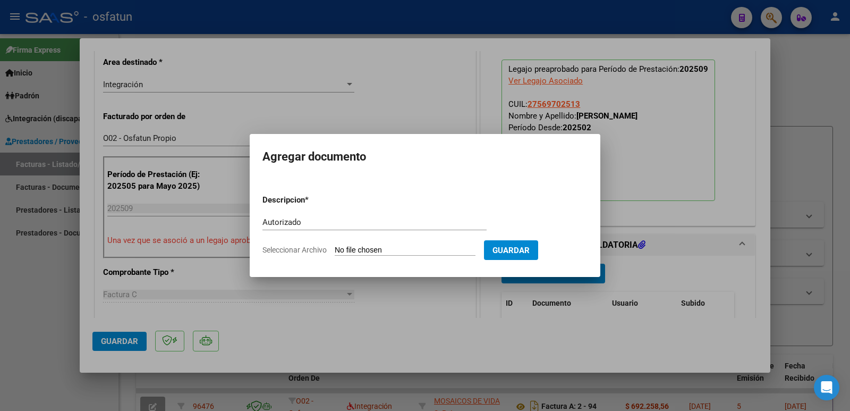
type input "C:\fakepath\order_3356642.pdf"
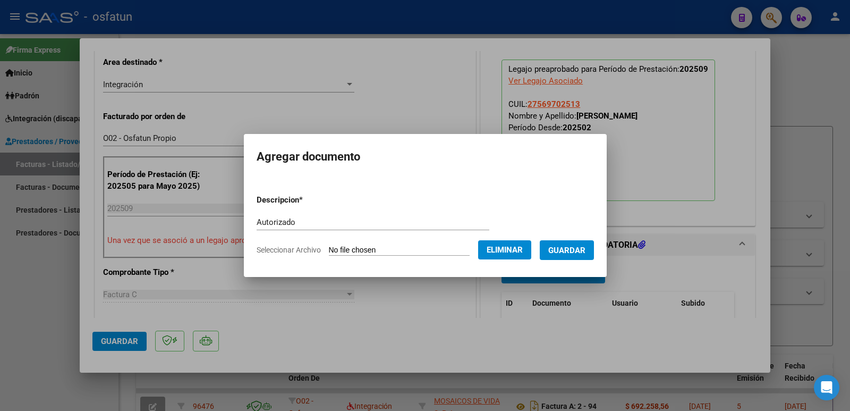
click at [565, 245] on span "Guardar" at bounding box center [566, 250] width 37 height 10
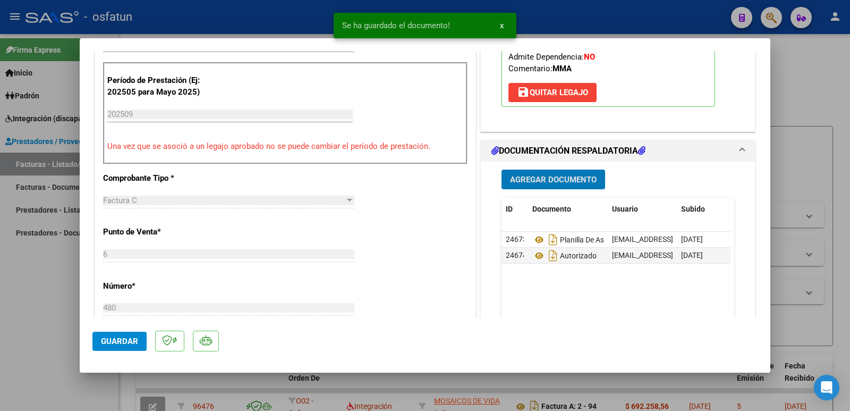
scroll to position [478, 0]
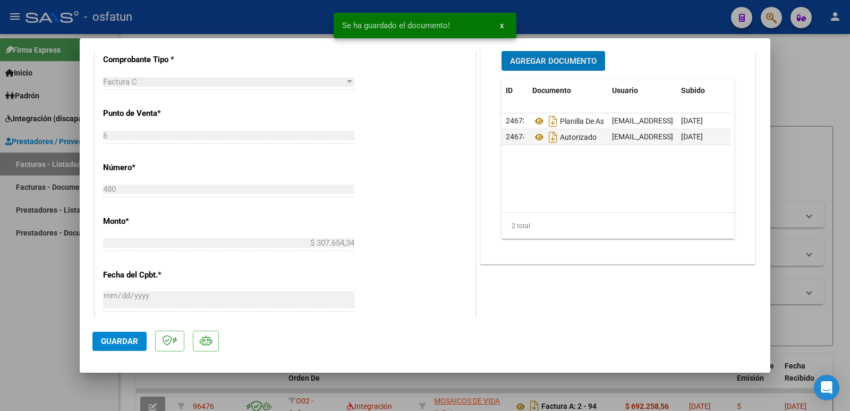
click at [115, 345] on span "Guardar" at bounding box center [119, 341] width 37 height 10
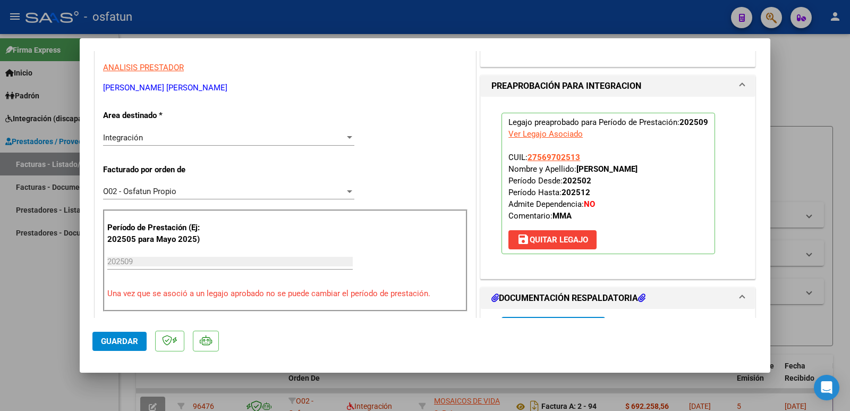
scroll to position [53, 0]
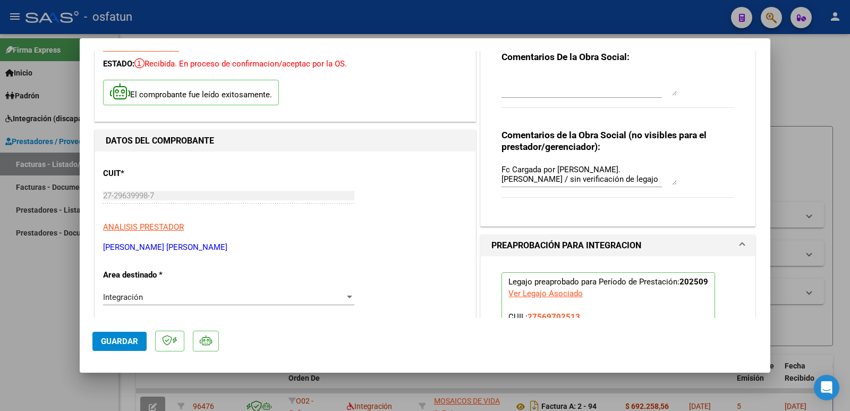
click at [60, 200] on div "COMPROBANTE VER COMPROBANTE ESTADO: Recibida. En proceso de confirmacion/acepta…" at bounding box center [425, 205] width 850 height 411
drag, startPoint x: 255, startPoint y: 248, endPoint x: 92, endPoint y: 246, distance: 162.6
click at [92, 246] on mat-dialog-content "COMPROBANTE VER COMPROBANTE ESTADO: Recibida. En proceso de confirmacion/acepta…" at bounding box center [425, 184] width 691 height 267
click at [137, 341] on span "Guardar" at bounding box center [119, 341] width 37 height 10
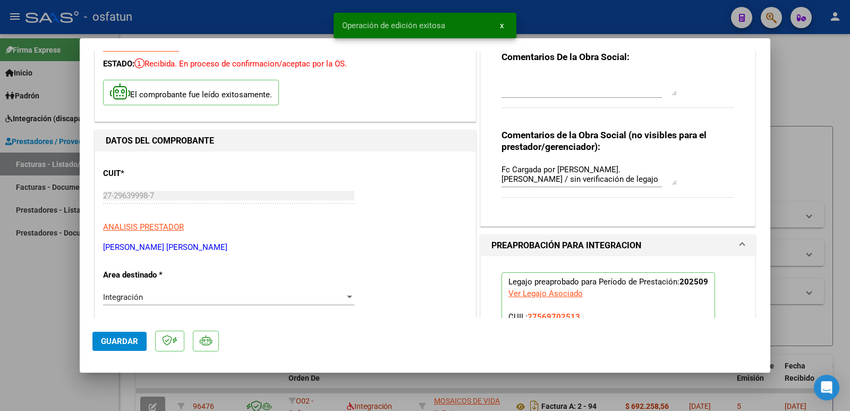
click at [21, 314] on div at bounding box center [425, 205] width 850 height 411
type input "$ 0,00"
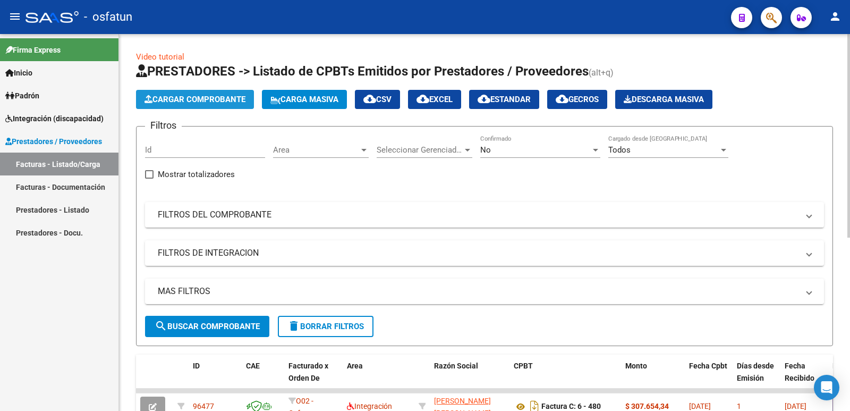
click at [234, 96] on span "Cargar Comprobante" at bounding box center [195, 100] width 101 height 10
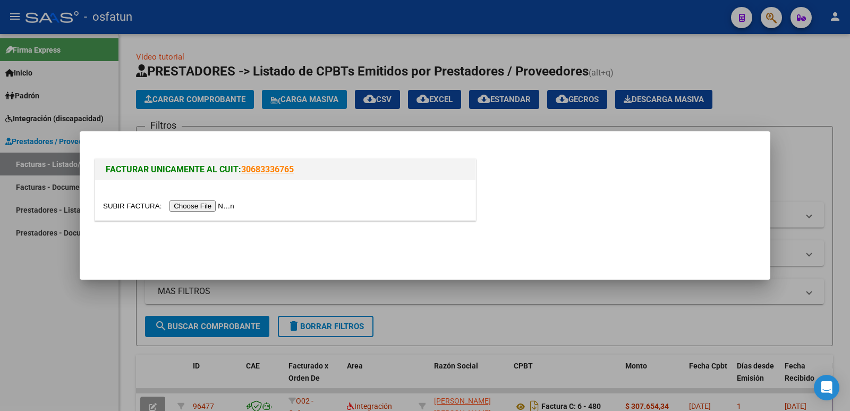
click at [224, 202] on input "file" at bounding box center [170, 205] width 134 height 11
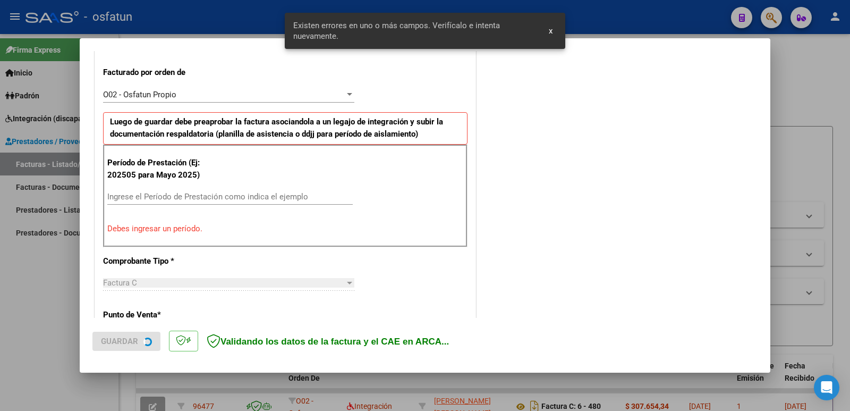
scroll to position [290, 0]
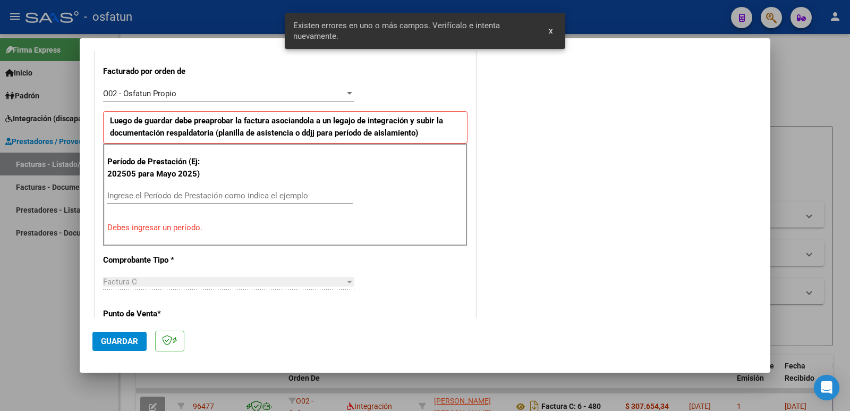
click at [209, 199] on input "Ingrese el Período de Prestación como indica el ejemplo" at bounding box center [229, 196] width 245 height 10
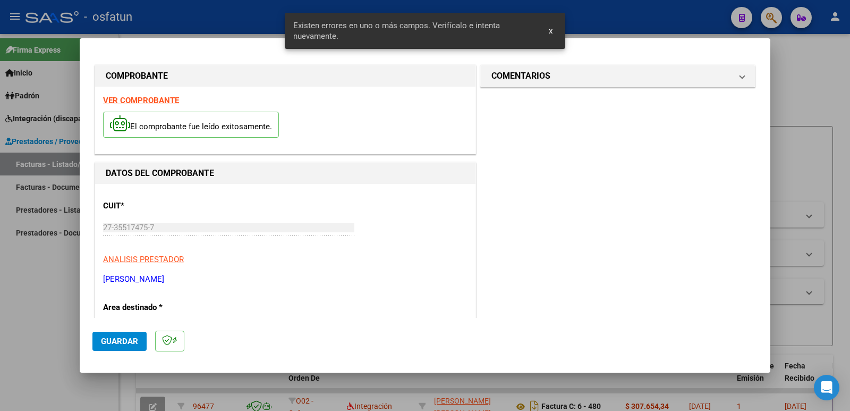
scroll to position [0, 0]
type input "202509"
click at [520, 74] on h1 "COMENTARIOS" at bounding box center [520, 76] width 59 height 13
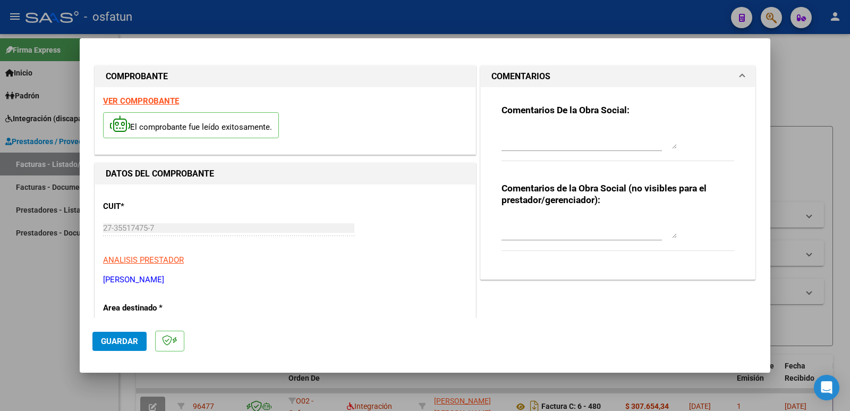
click at [524, 237] on textarea at bounding box center [589, 227] width 175 height 21
paste textarea "Fc Cargada por [PERSON_NAME]. [PERSON_NAME] / sin verificación de legajo"
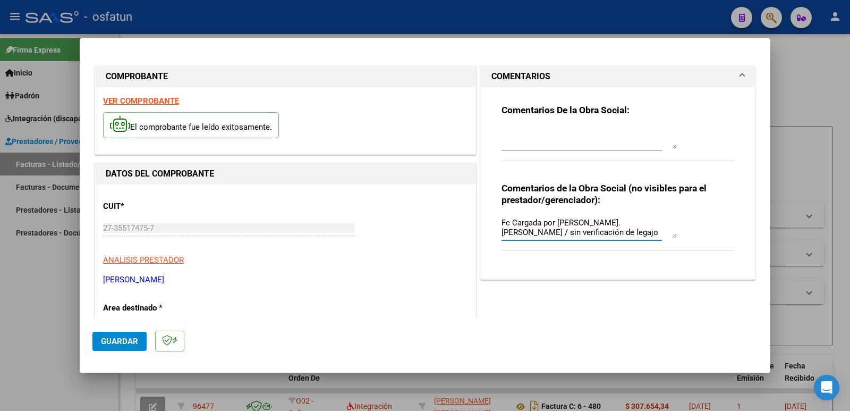
type textarea "Fc Cargada por [PERSON_NAME]. [PERSON_NAME] / sin verificación de legajo"
click at [115, 348] on button "Guardar" at bounding box center [119, 341] width 54 height 19
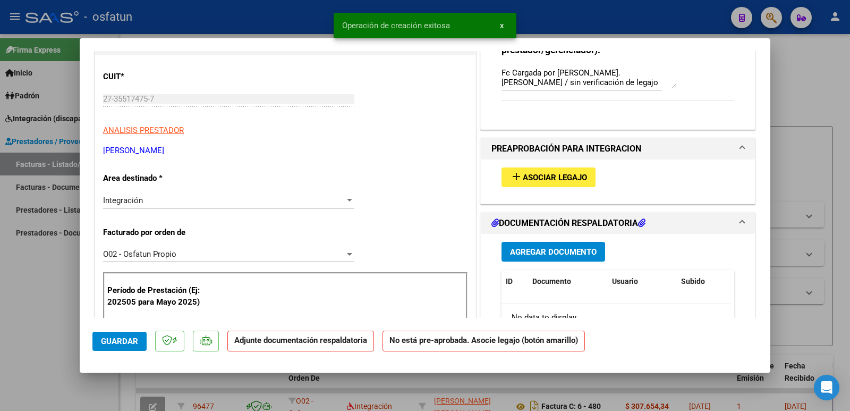
scroll to position [159, 0]
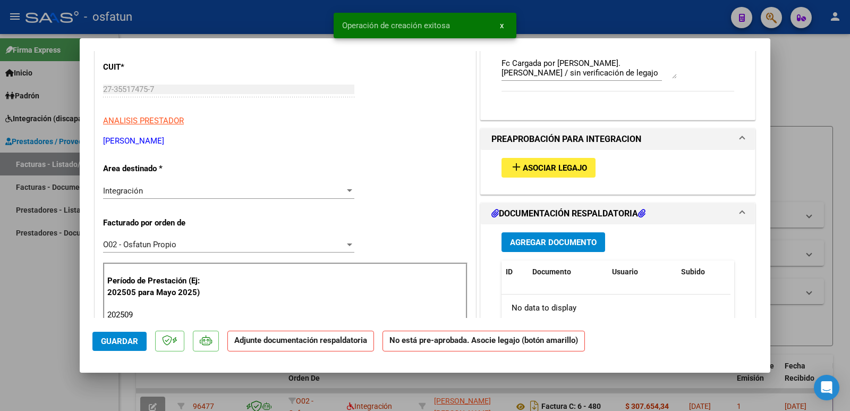
click at [127, 343] on span "Guardar" at bounding box center [119, 341] width 37 height 10
click at [541, 166] on span "Asociar Legajo" at bounding box center [555, 168] width 64 height 10
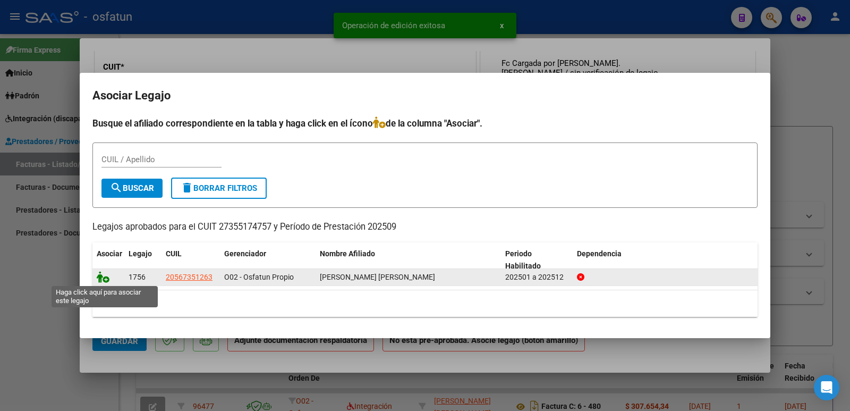
click at [103, 280] on icon at bounding box center [103, 277] width 13 height 12
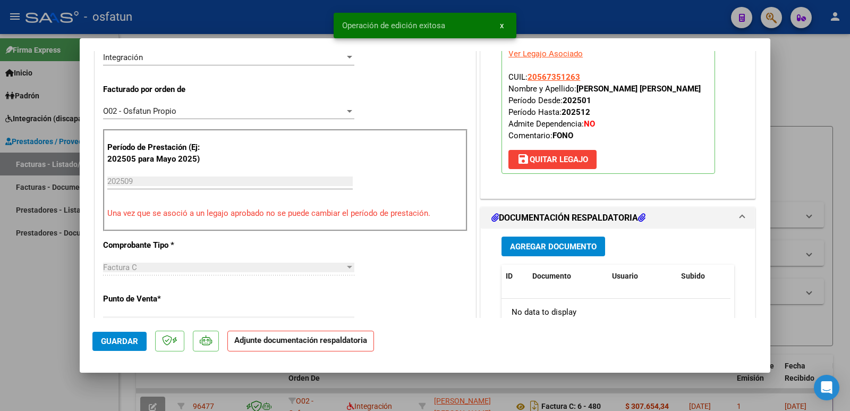
scroll to position [319, 0]
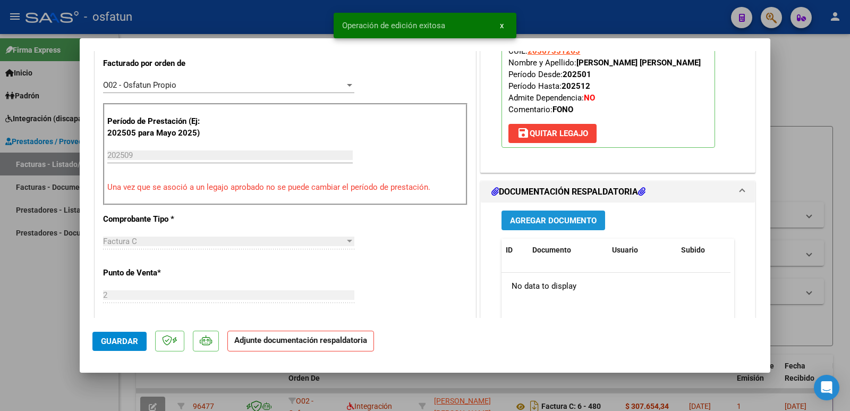
click at [510, 230] on button "Agregar Documento" at bounding box center [554, 220] width 104 height 20
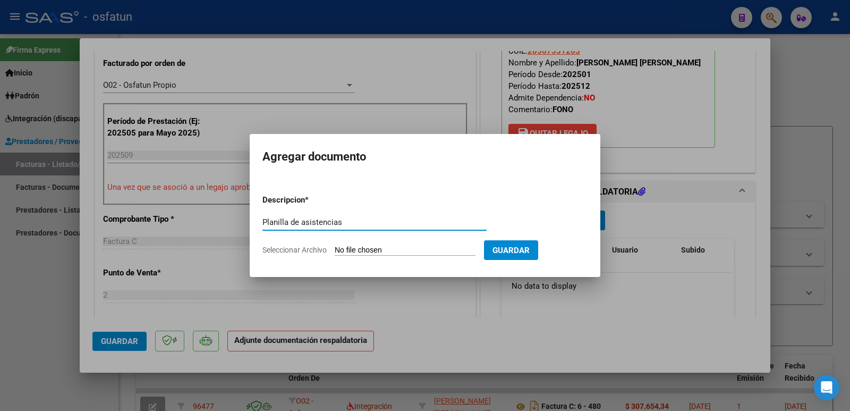
type input "Planilla de asistencias"
click at [404, 245] on input "Seleccionar Archivo" at bounding box center [405, 250] width 141 height 10
type input "C:\fakepath\PA.pdf"
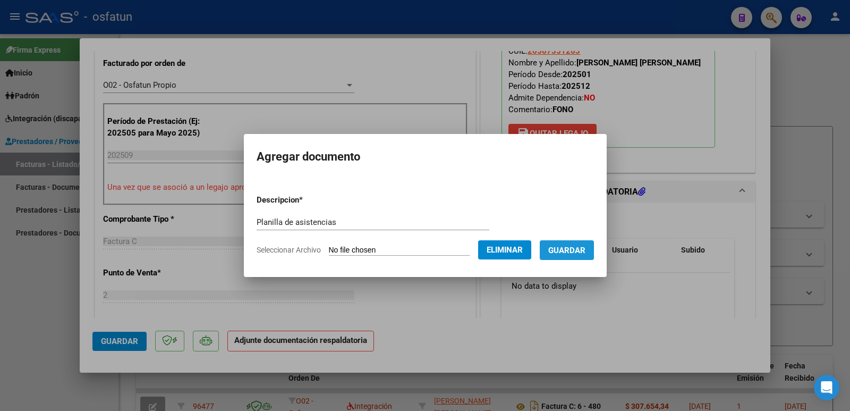
click at [586, 250] on span "Guardar" at bounding box center [566, 250] width 37 height 10
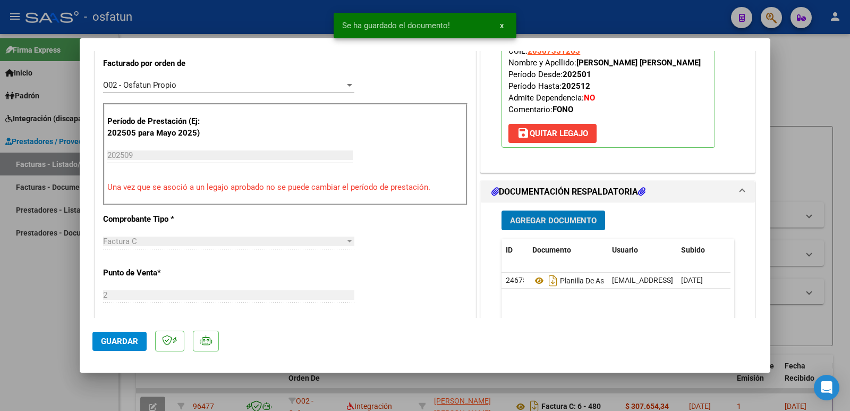
click at [549, 225] on span "Agregar Documento" at bounding box center [553, 221] width 87 height 10
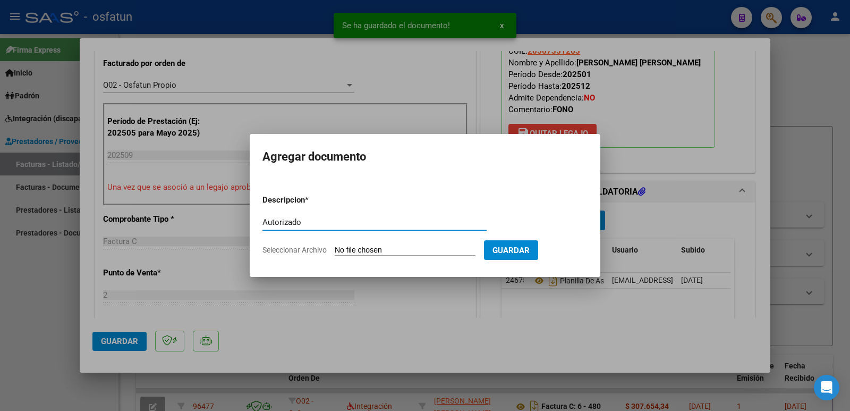
type input "Autorizado"
click at [352, 249] on input "Seleccionar Archivo" at bounding box center [405, 250] width 141 height 10
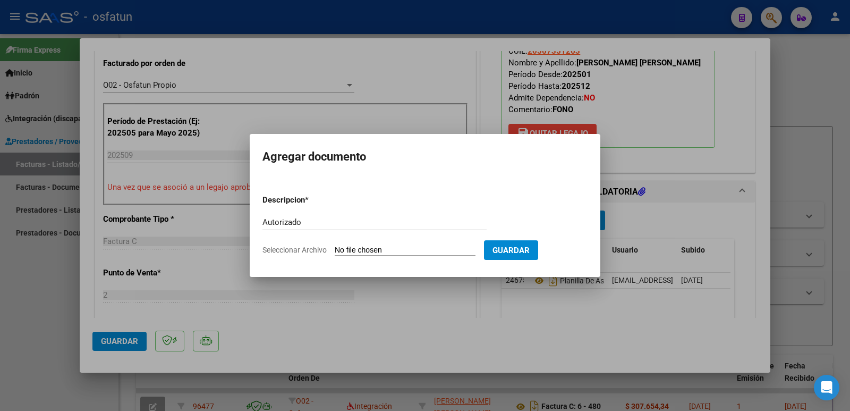
type input "C:\fakepath\Autorizado.pdf"
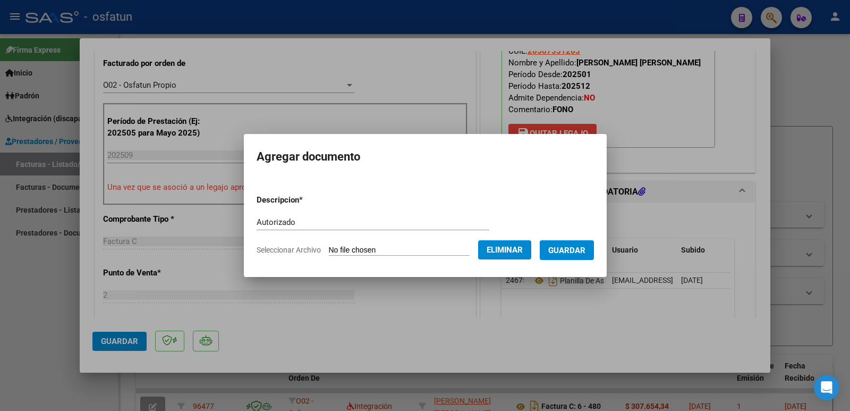
click at [578, 248] on span "Guardar" at bounding box center [566, 250] width 37 height 10
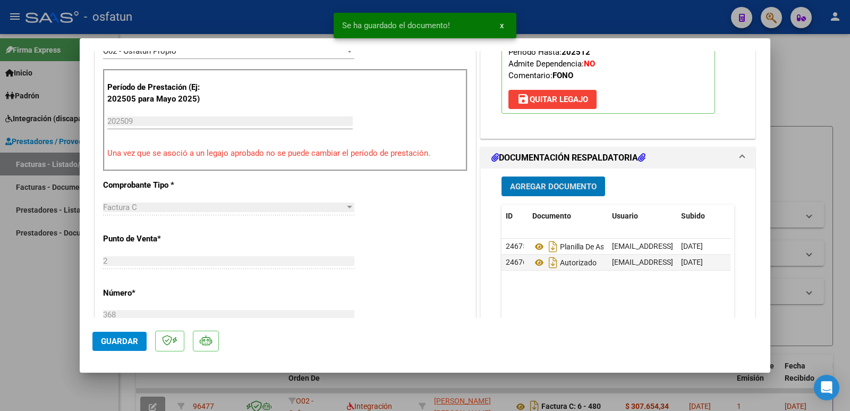
scroll to position [372, 0]
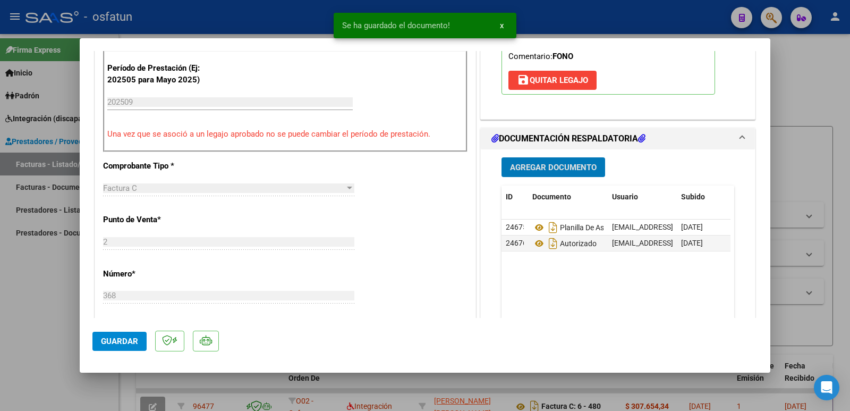
click at [120, 332] on button "Guardar" at bounding box center [119, 341] width 54 height 19
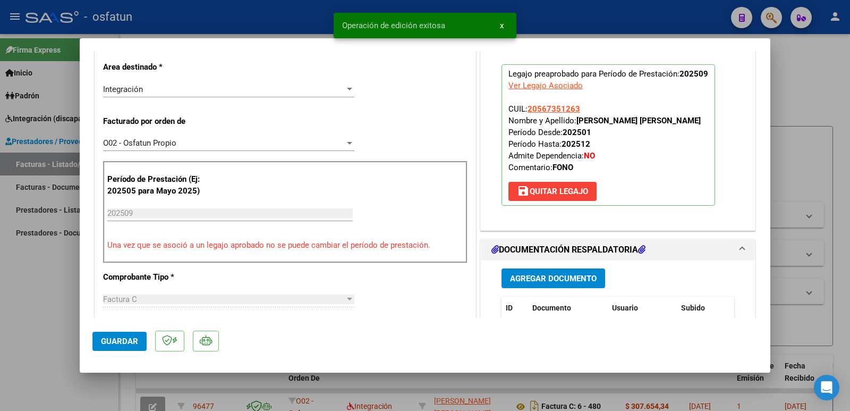
scroll to position [159, 0]
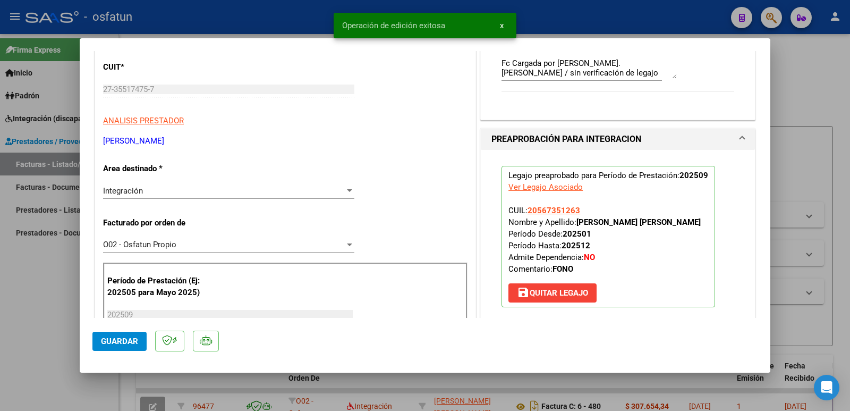
drag, startPoint x: 574, startPoint y: 224, endPoint x: 698, endPoint y: 228, distance: 123.4
click at [698, 228] on p "Legajo preaprobado para Período de Prestación: 202509 Ver Legajo Asociado CUIL:…" at bounding box center [609, 236] width 214 height 141
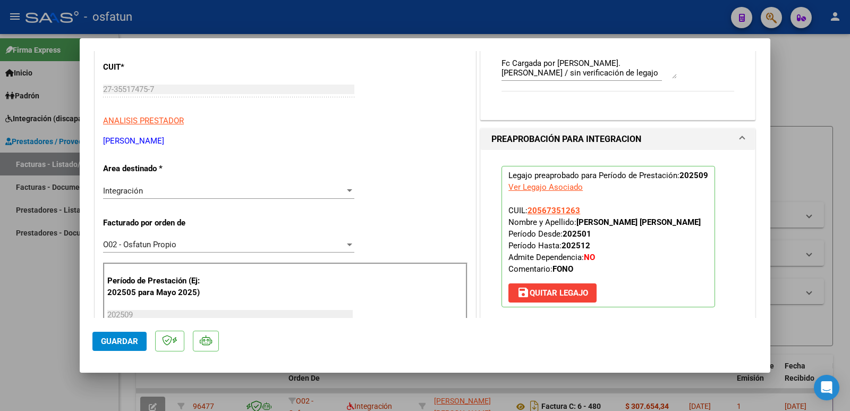
click at [181, 80] on div "CUIT * 27-35517475-7 Ingresar CUIT ANALISIS PRESTADOR [PERSON_NAME] [PERSON_NAM…" at bounding box center [285, 100] width 364 height 94
click at [87, 92] on mat-dialog-content "COMPROBANTE VER COMPROBANTE ESTADO: Recibida. En proceso de confirmacion/acepta…" at bounding box center [425, 184] width 691 height 267
drag, startPoint x: 232, startPoint y: 139, endPoint x: 96, endPoint y: 144, distance: 136.7
click at [105, 334] on button "Guardar" at bounding box center [119, 341] width 54 height 19
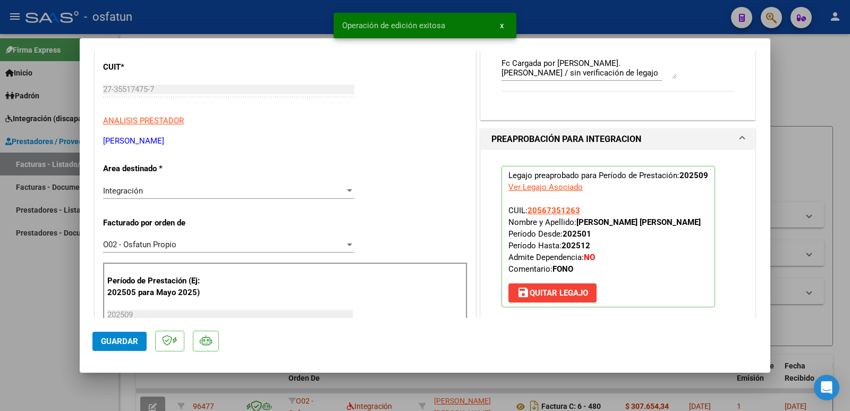
click at [24, 309] on div at bounding box center [425, 205] width 850 height 411
type input "$ 0,00"
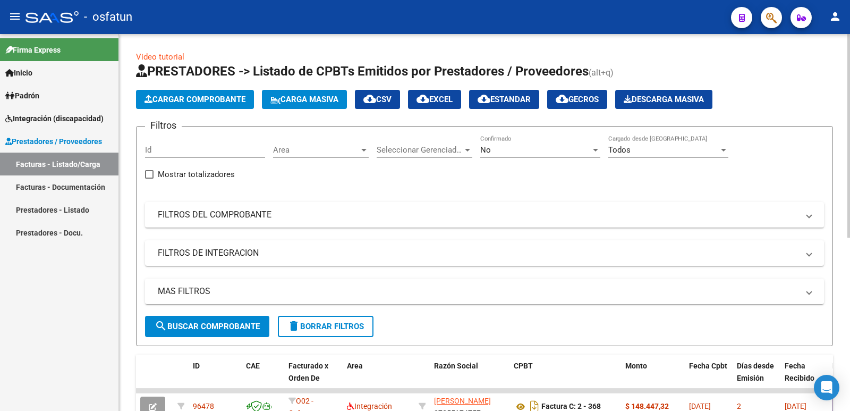
click at [197, 98] on span "Cargar Comprobante" at bounding box center [195, 100] width 101 height 10
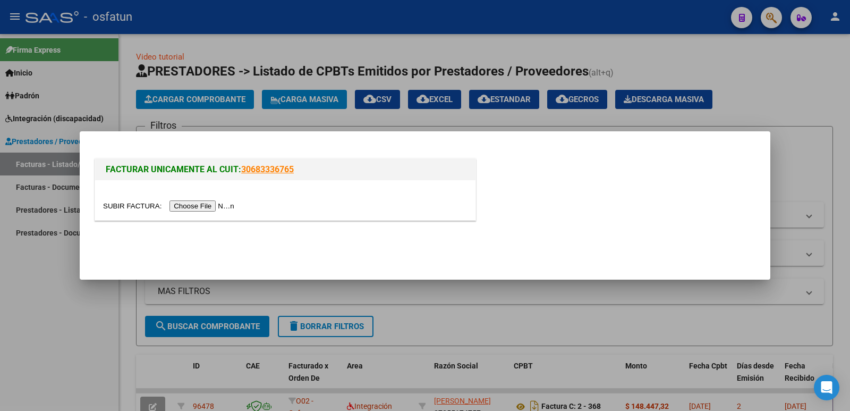
click at [214, 205] on input "file" at bounding box center [170, 205] width 134 height 11
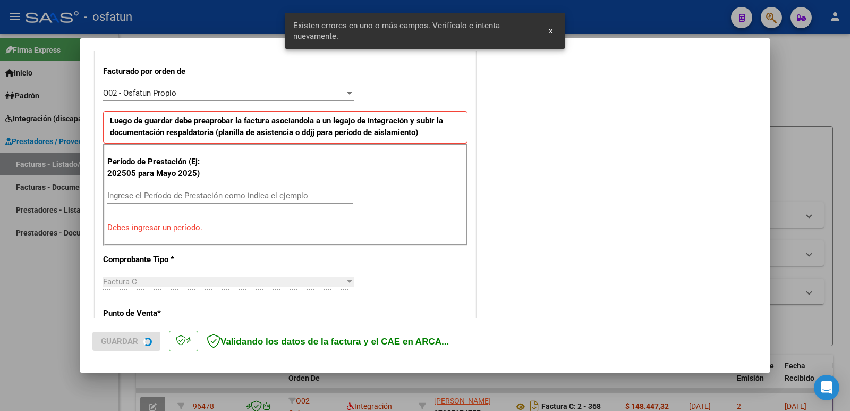
scroll to position [290, 0]
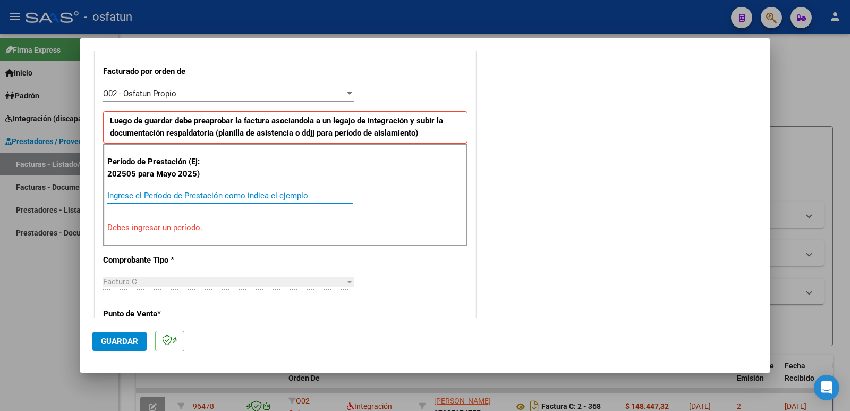
click at [132, 194] on input "Ingrese el Período de Prestación como indica el ejemplo" at bounding box center [229, 196] width 245 height 10
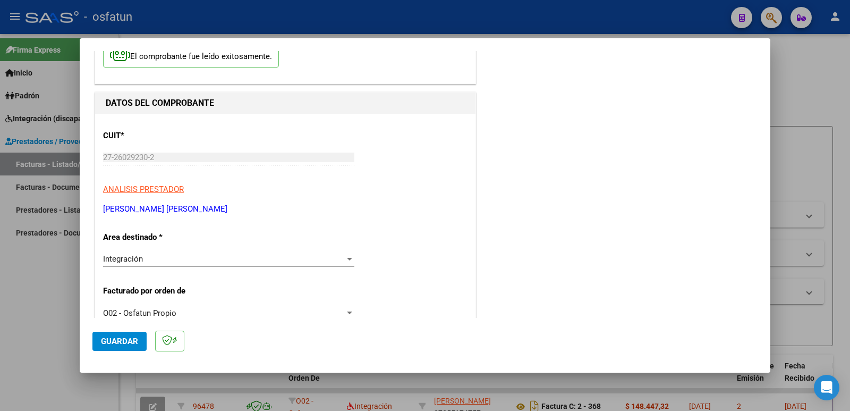
scroll to position [0, 0]
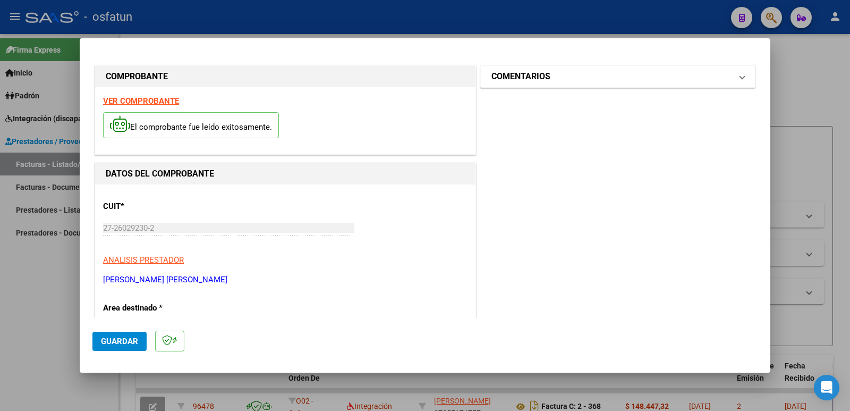
type input "202509"
click at [528, 77] on h1 "COMENTARIOS" at bounding box center [520, 76] width 59 height 13
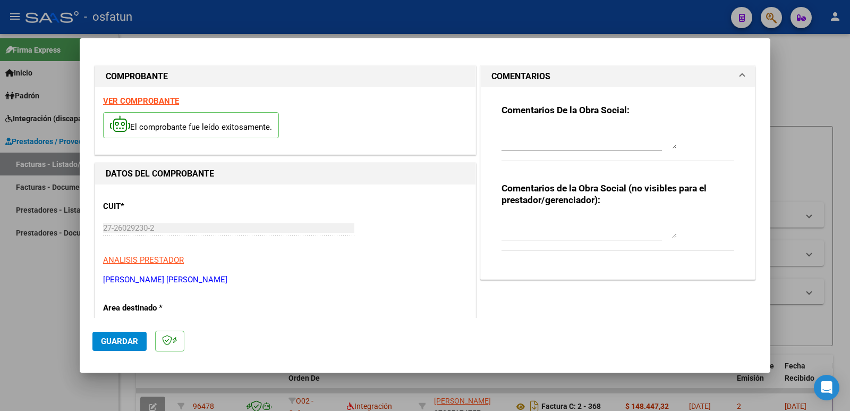
click at [530, 232] on textarea at bounding box center [589, 227] width 175 height 21
paste textarea "Fc Cargada por [PERSON_NAME]. [PERSON_NAME] / sin verificación de legajo"
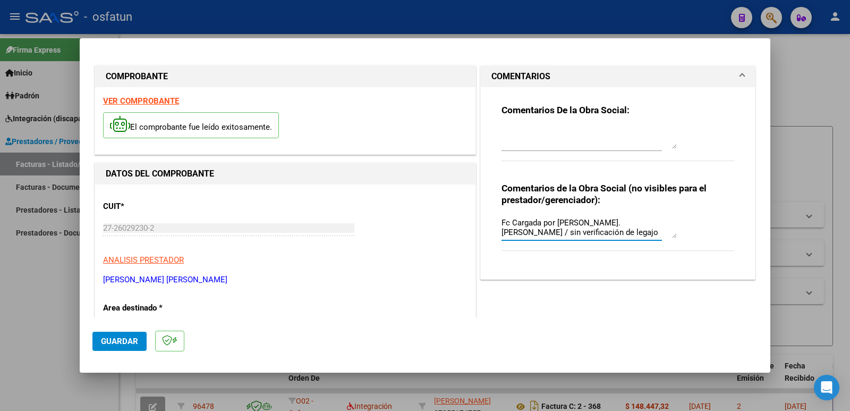
type textarea "Fc Cargada por [PERSON_NAME]. [PERSON_NAME] / sin verificación de legajo"
click at [120, 343] on span "Guardar" at bounding box center [119, 341] width 37 height 10
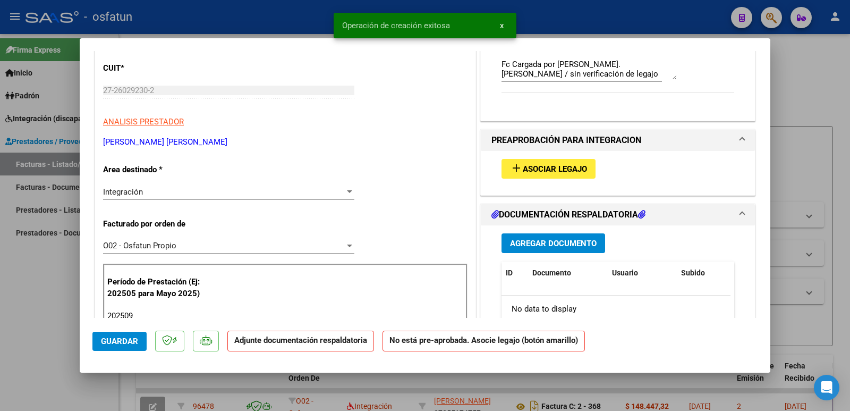
scroll to position [159, 0]
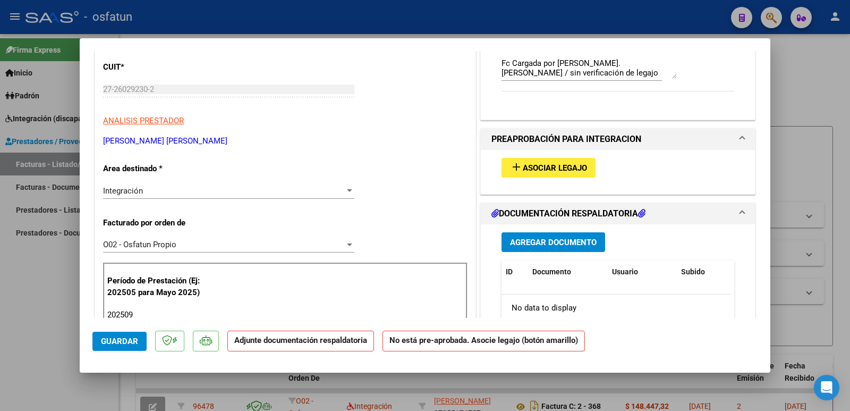
click at [39, 301] on div at bounding box center [425, 205] width 850 height 411
type input "$ 0,00"
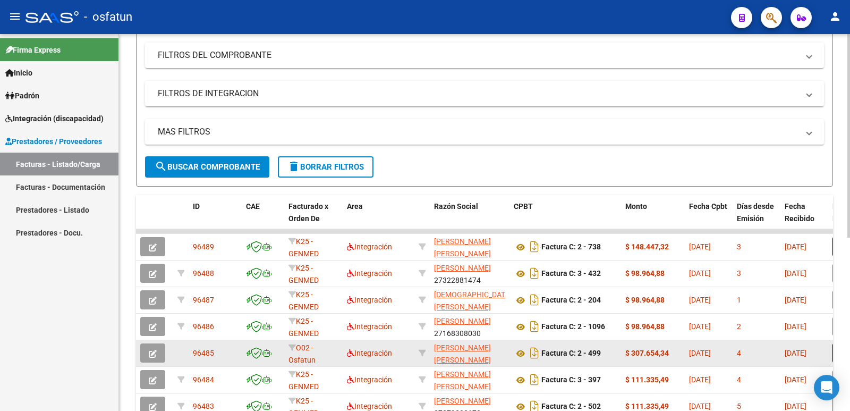
click at [150, 353] on icon "button" at bounding box center [153, 354] width 8 height 8
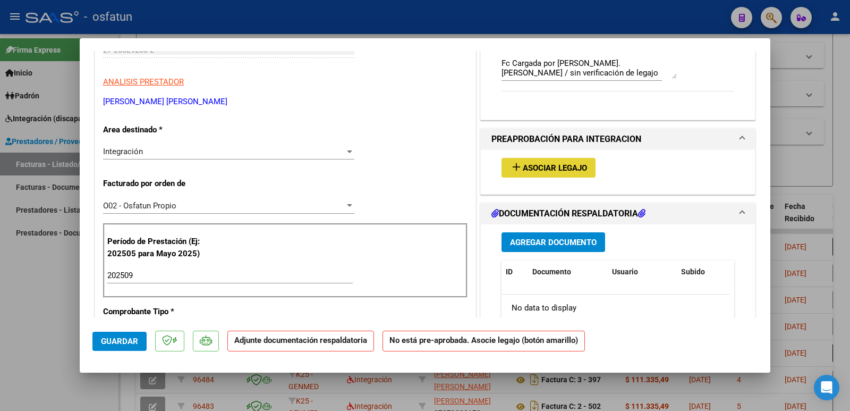
click at [538, 169] on span "Asociar Legajo" at bounding box center [555, 168] width 64 height 10
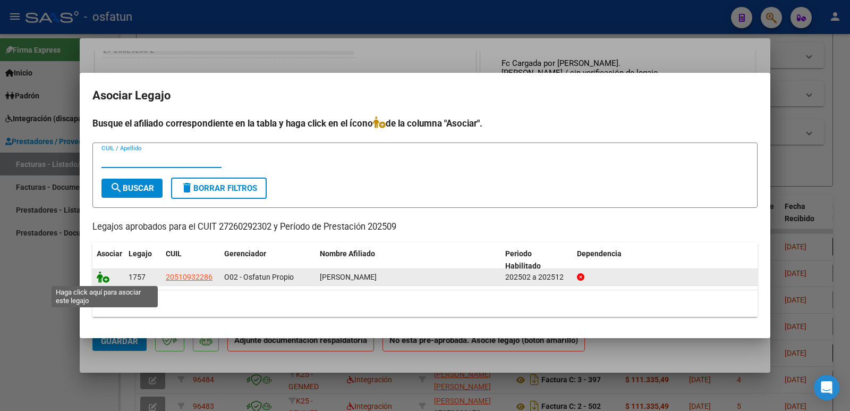
click at [104, 278] on icon at bounding box center [103, 277] width 13 height 12
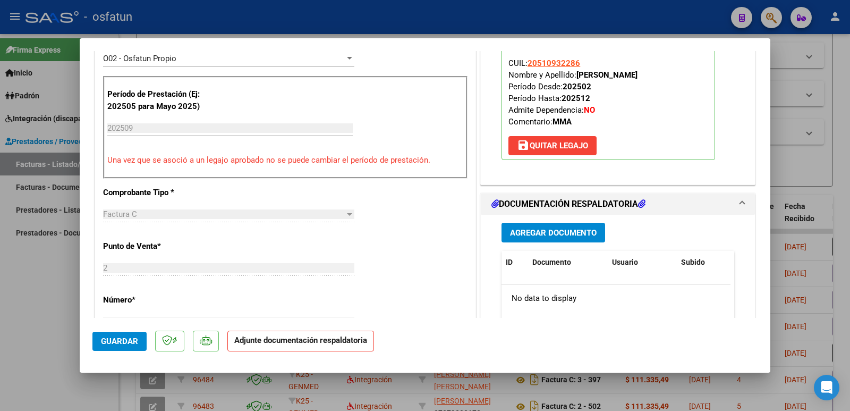
scroll to position [319, 0]
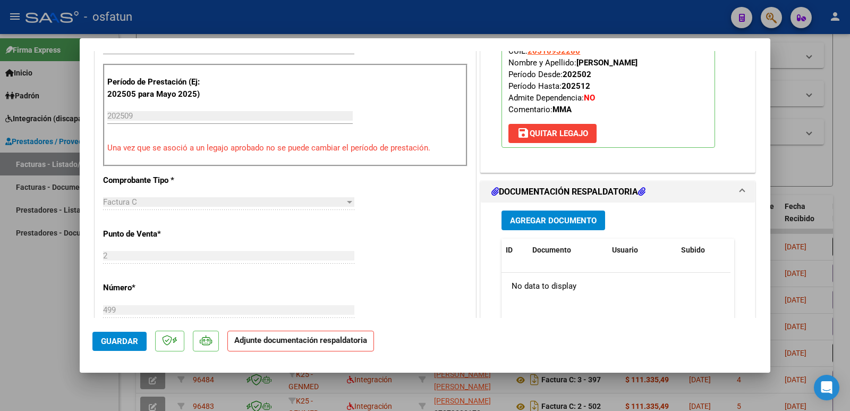
click at [568, 218] on span "Agregar Documento" at bounding box center [553, 221] width 87 height 10
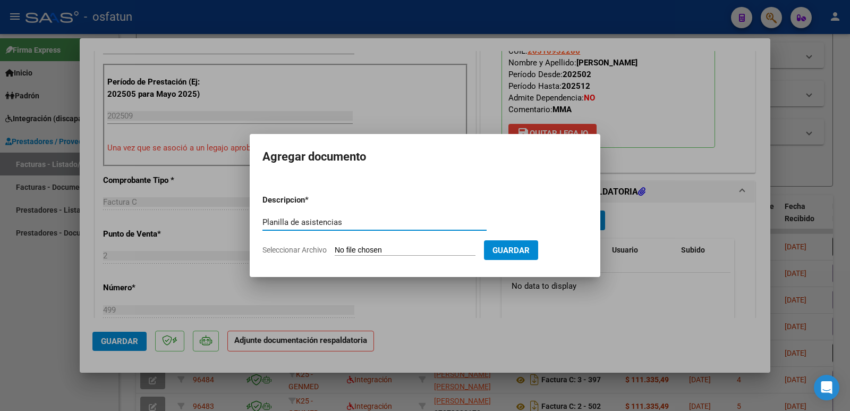
type input "Planilla de asistencias"
click at [383, 248] on input "Seleccionar Archivo" at bounding box center [405, 250] width 141 height 10
type input "C:\fakepath\Planilla [PERSON_NAME][DATE].jpg"
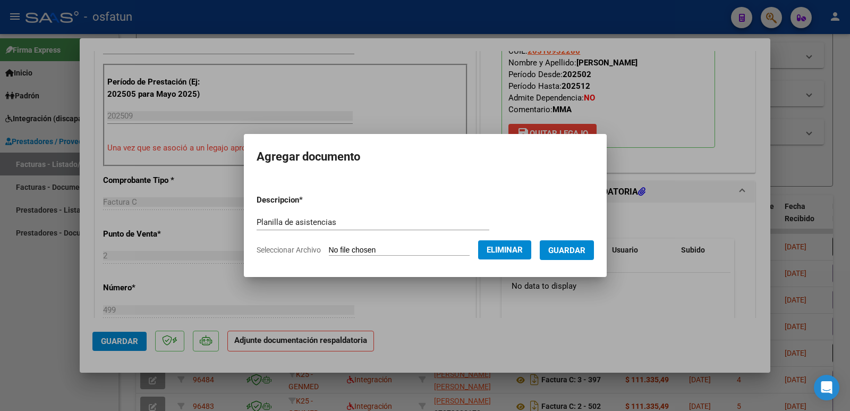
click at [582, 249] on span "Guardar" at bounding box center [566, 250] width 37 height 10
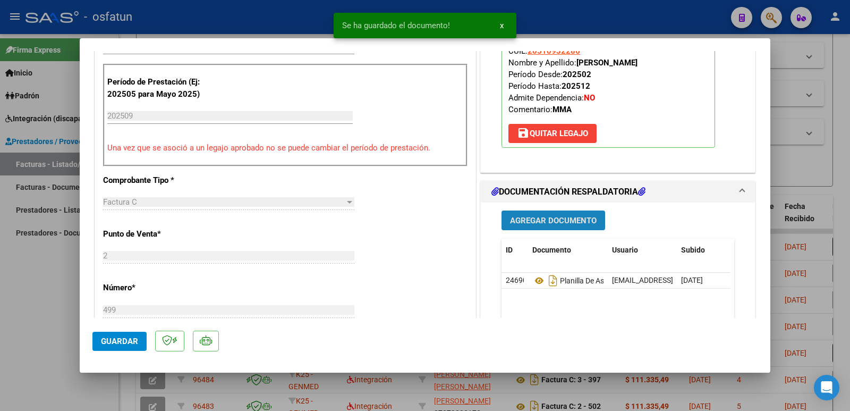
click at [547, 221] on span "Agregar Documento" at bounding box center [553, 221] width 87 height 10
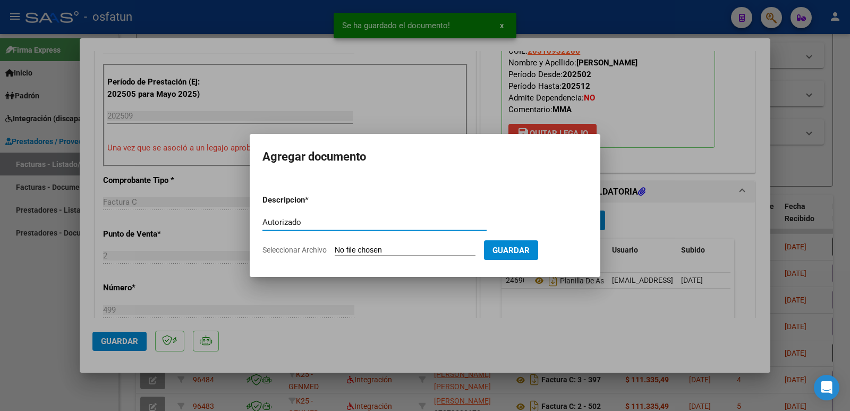
type input "Autorizado"
click at [357, 255] on input "Seleccionar Archivo" at bounding box center [405, 250] width 141 height 10
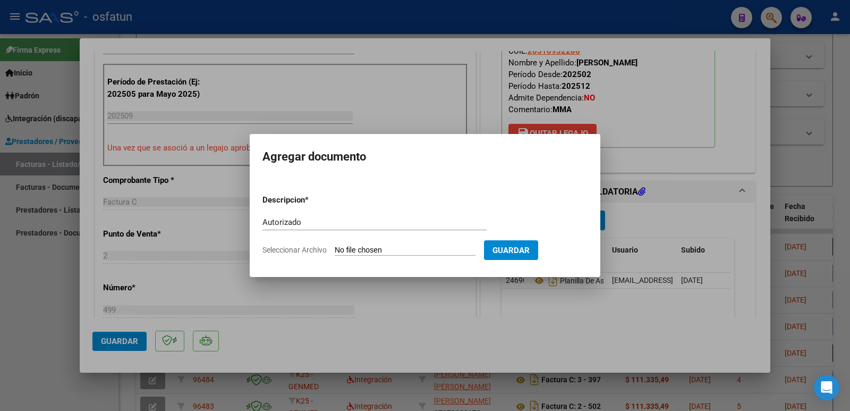
type input "C:\fakepath\MMA 2025 Autorizado.pdf"
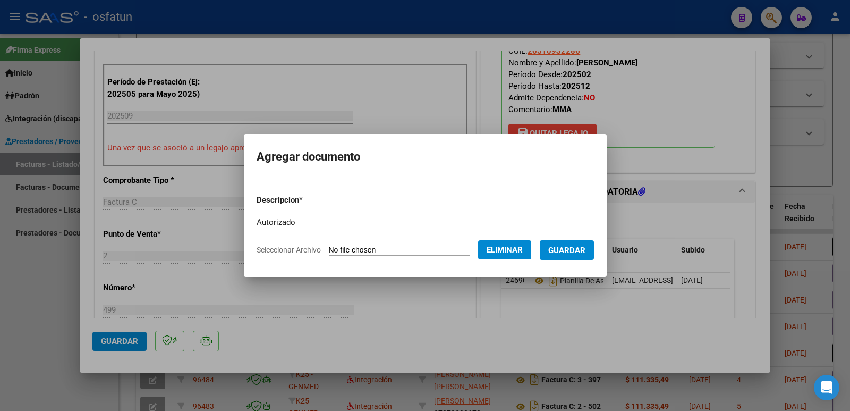
click at [586, 252] on span "Guardar" at bounding box center [566, 250] width 37 height 10
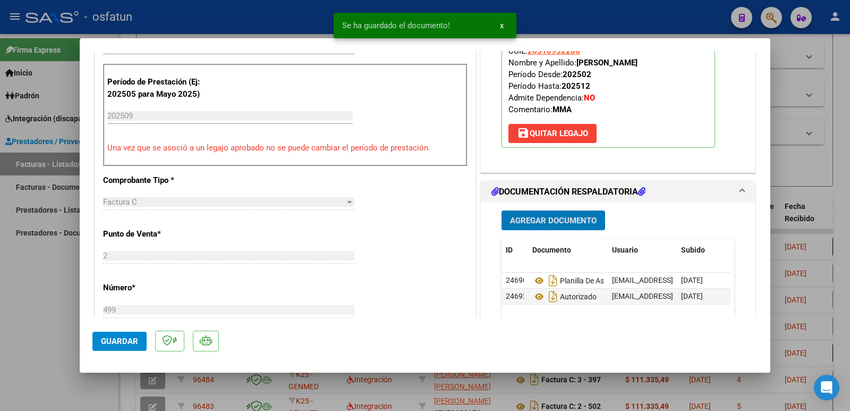
click at [128, 336] on span "Guardar" at bounding box center [119, 341] width 37 height 10
drag, startPoint x: 573, startPoint y: 63, endPoint x: 701, endPoint y: 67, distance: 128.6
click at [701, 67] on p "Legajo preaprobado para Período de Prestación: 202509 Ver Legajo Asociado CUIL:…" at bounding box center [609, 76] width 214 height 141
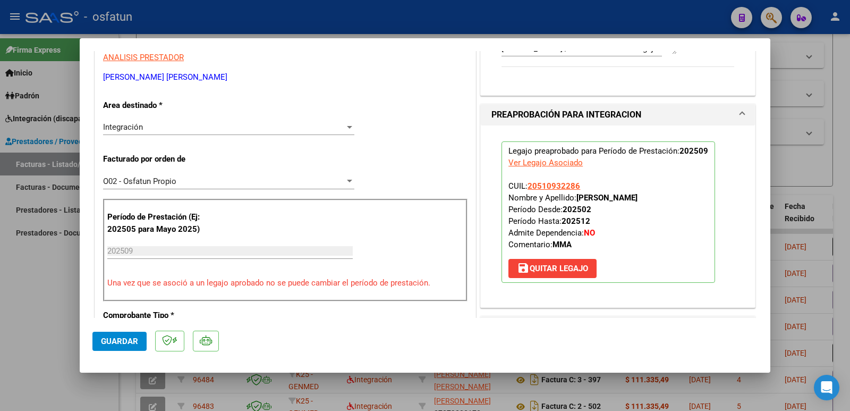
scroll to position [159, 0]
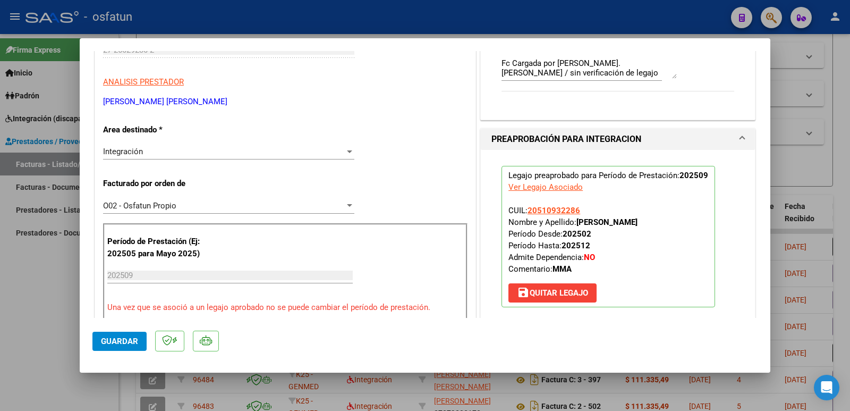
drag, startPoint x: 262, startPoint y: 104, endPoint x: 82, endPoint y: 94, distance: 180.9
click at [82, 94] on mat-dialog-content "COMPROBANTE VER COMPROBANTE ESTADO: Recibida. En proceso de confirmacion/acepta…" at bounding box center [425, 184] width 691 height 267
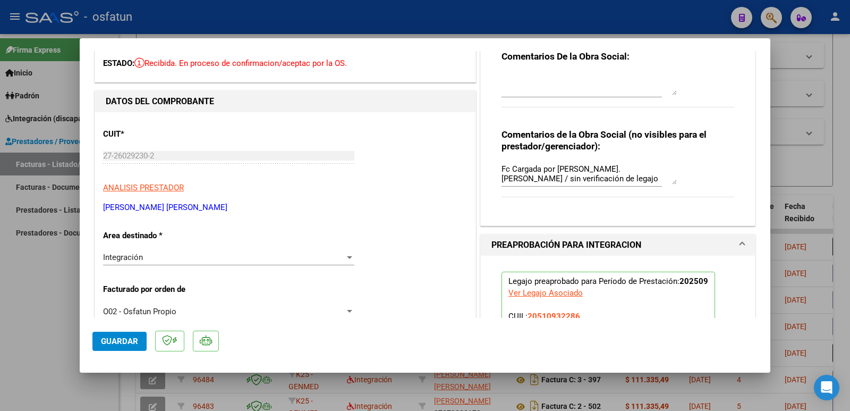
scroll to position [53, 0]
click at [72, 152] on div "COMPROBANTE VER COMPROBANTE ESTADO: Recibida. En proceso de confirmacion/acepta…" at bounding box center [425, 205] width 850 height 411
click at [117, 344] on span "Guardar" at bounding box center [119, 341] width 37 height 10
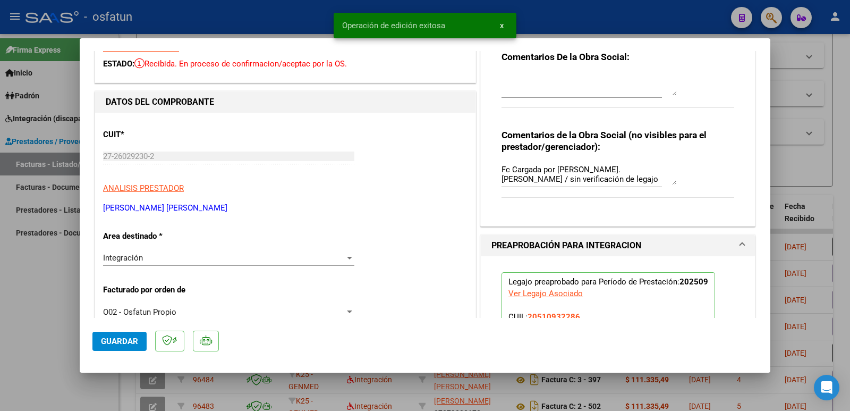
click at [36, 314] on div at bounding box center [425, 205] width 850 height 411
type input "$ 0,00"
